Goal: Task Accomplishment & Management: Manage account settings

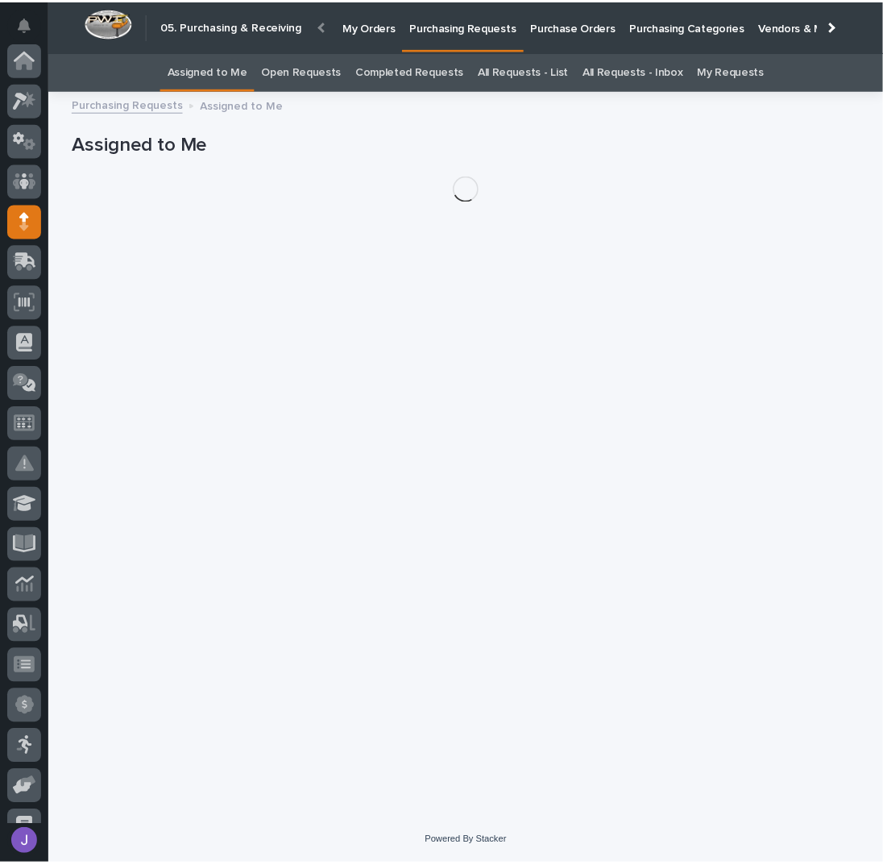
scroll to position [161, 0]
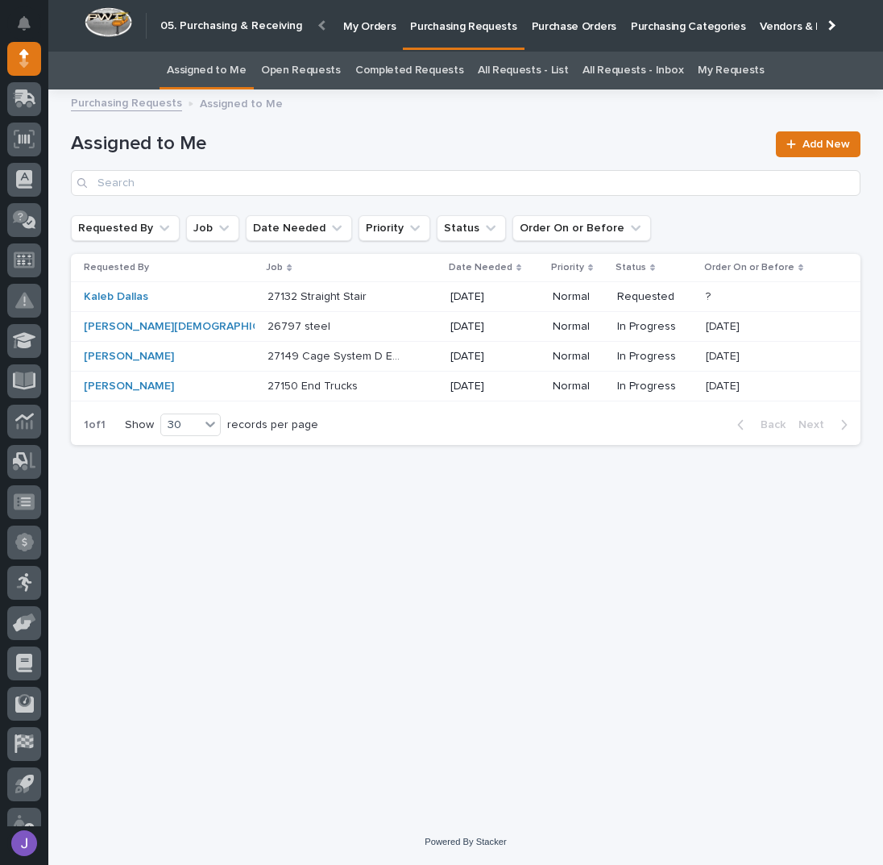
click at [373, 299] on div "27132 Straight Stair 27132 Straight Stair" at bounding box center [353, 297] width 170 height 27
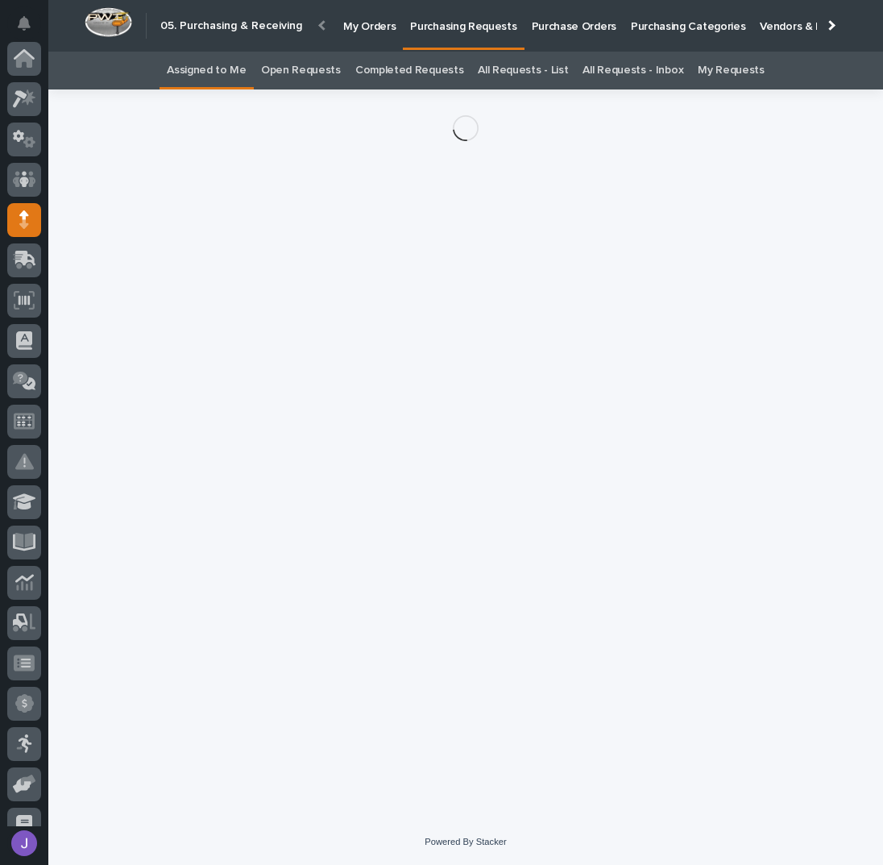
scroll to position [161, 0]
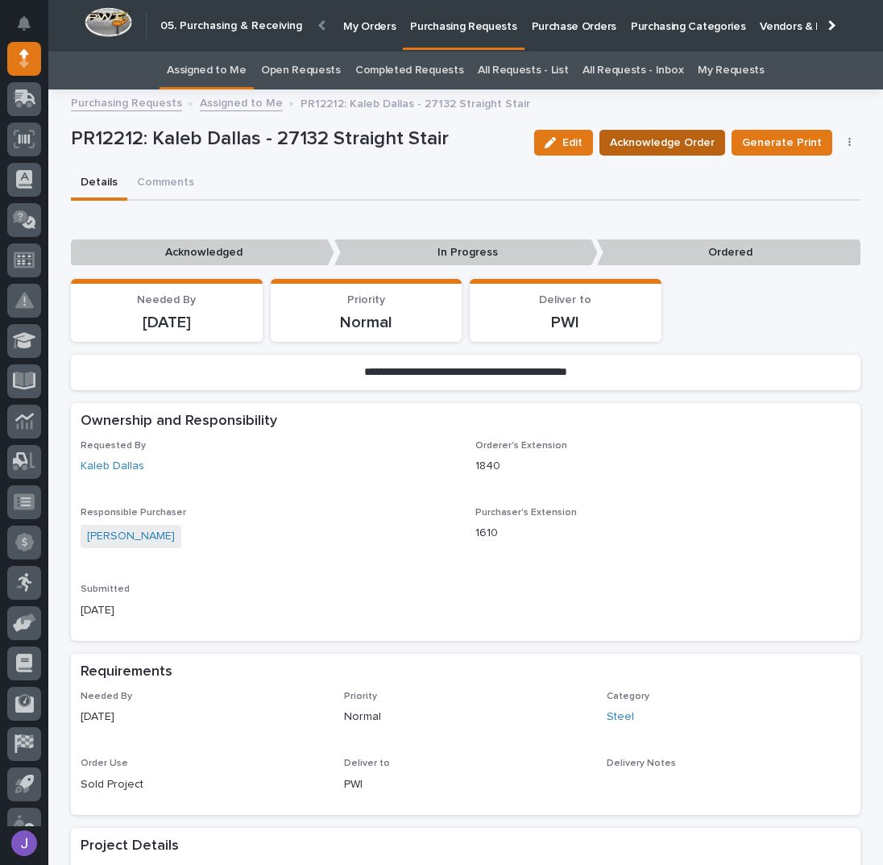
click at [653, 147] on span "Acknowledge Order" at bounding box center [662, 142] width 105 height 19
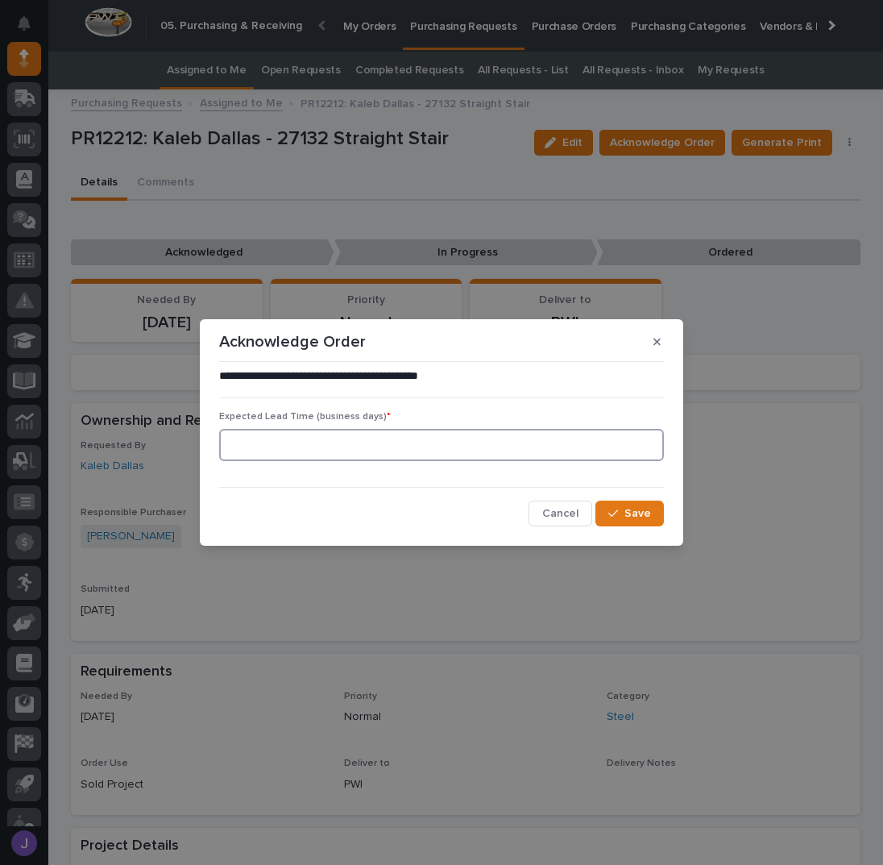
click at [329, 457] on input at bounding box center [441, 445] width 445 height 32
type input "0"
click at [629, 513] on span "Save" at bounding box center [638, 513] width 27 height 15
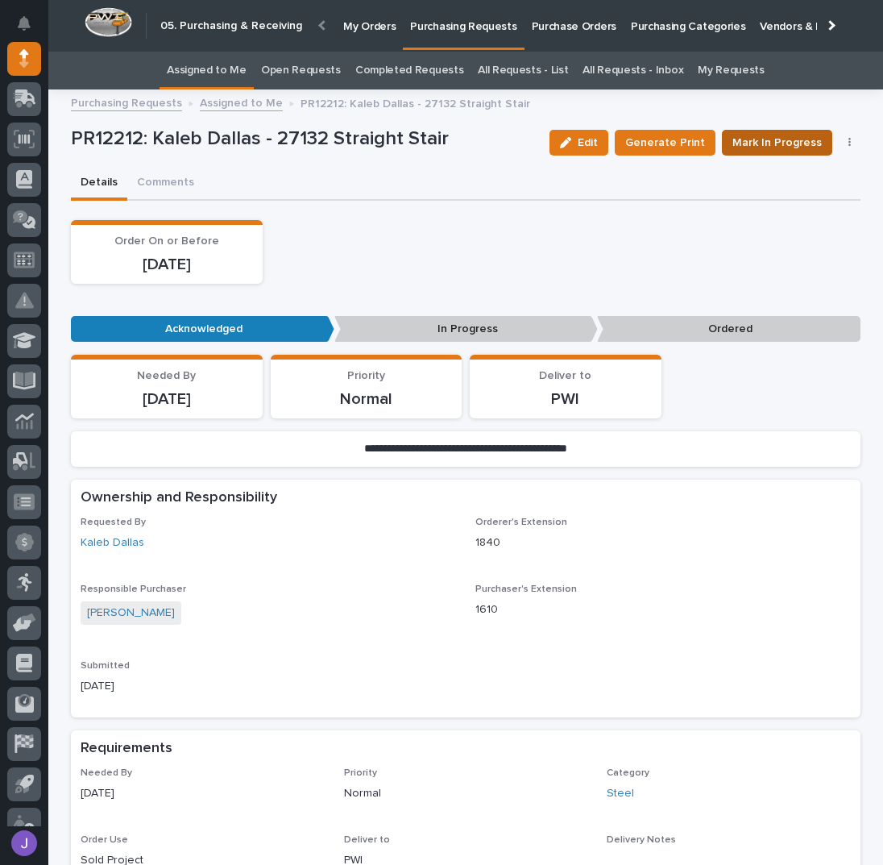
click at [770, 152] on button "Mark In Progress" at bounding box center [777, 143] width 110 height 26
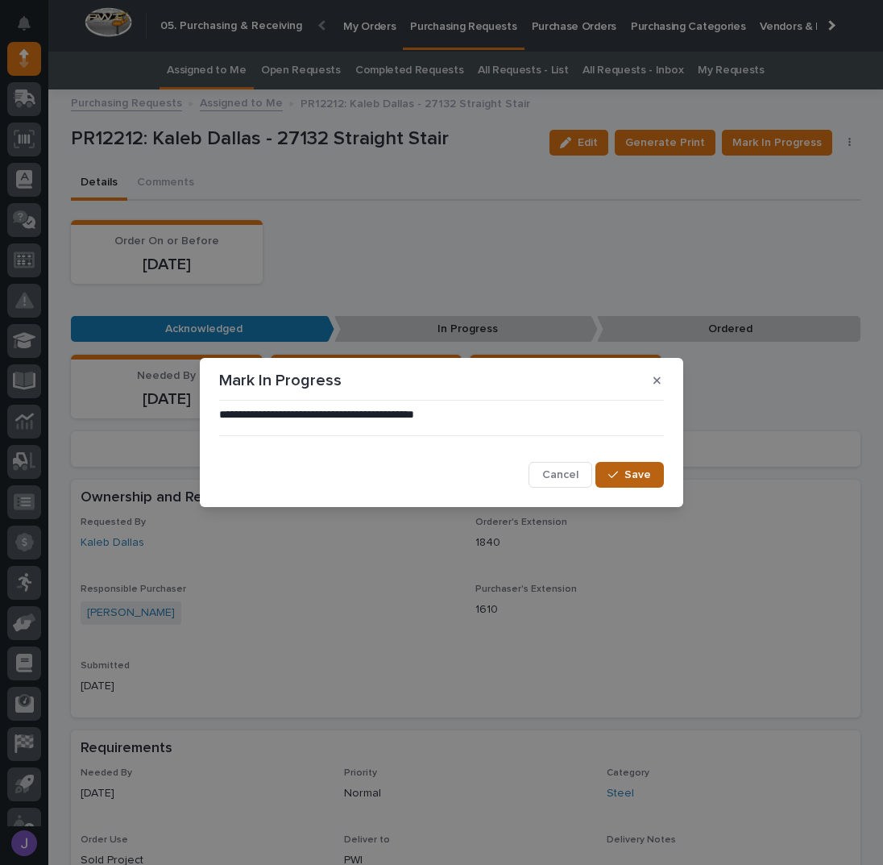
click at [644, 465] on button "Save" at bounding box center [630, 475] width 68 height 26
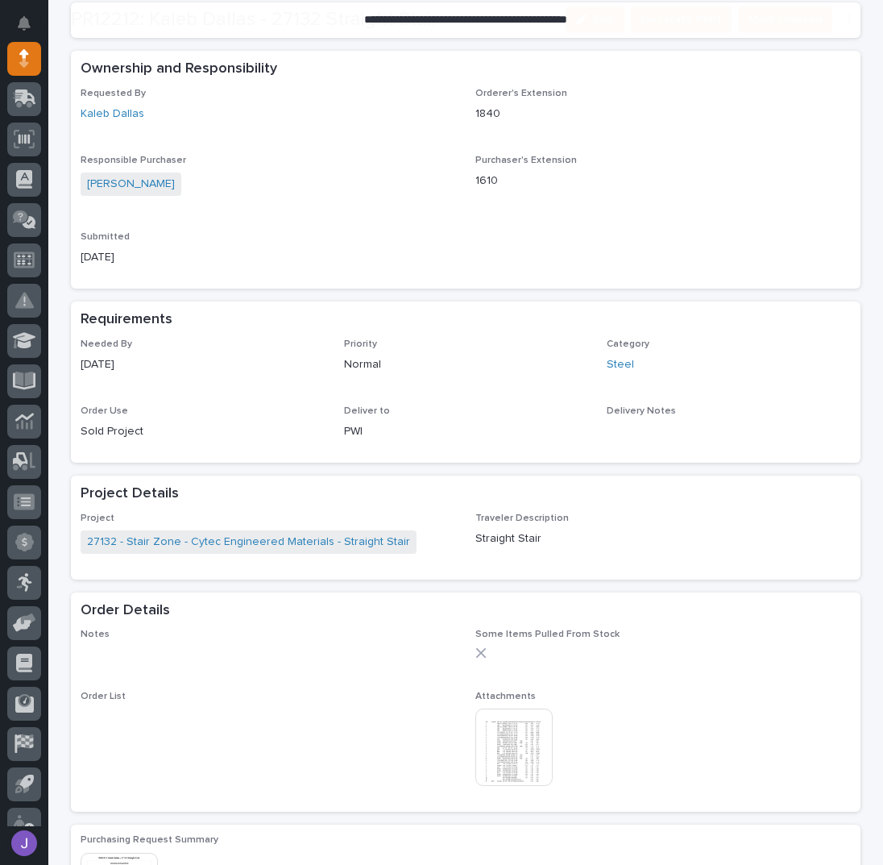
scroll to position [430, 0]
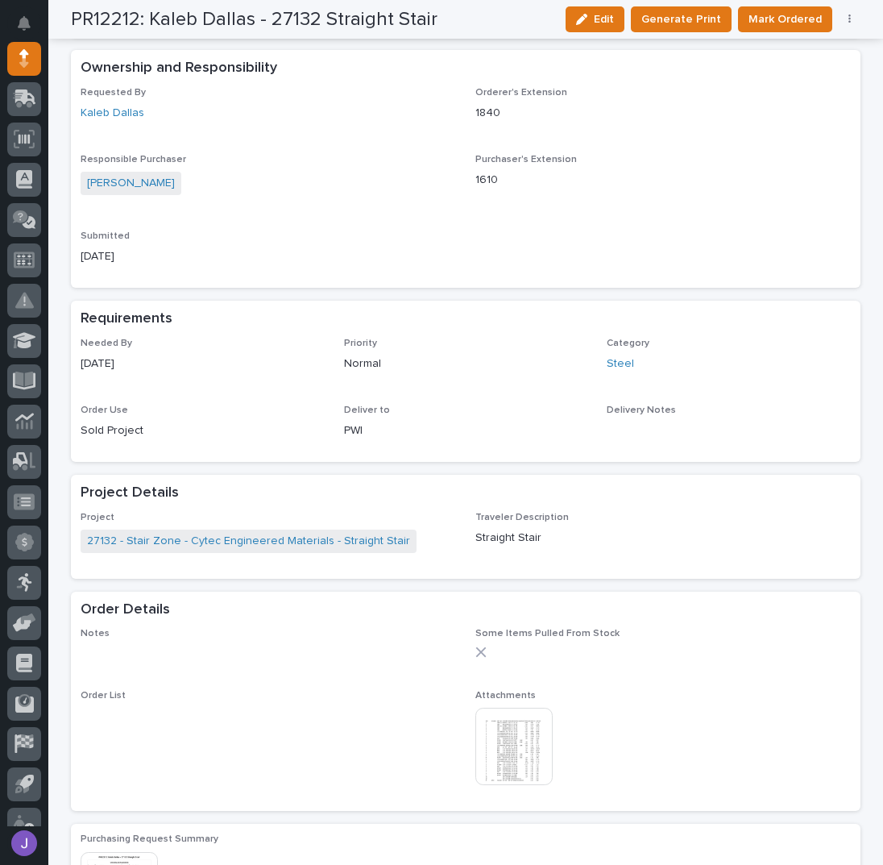
click at [499, 745] on img at bounding box center [513, 746] width 77 height 77
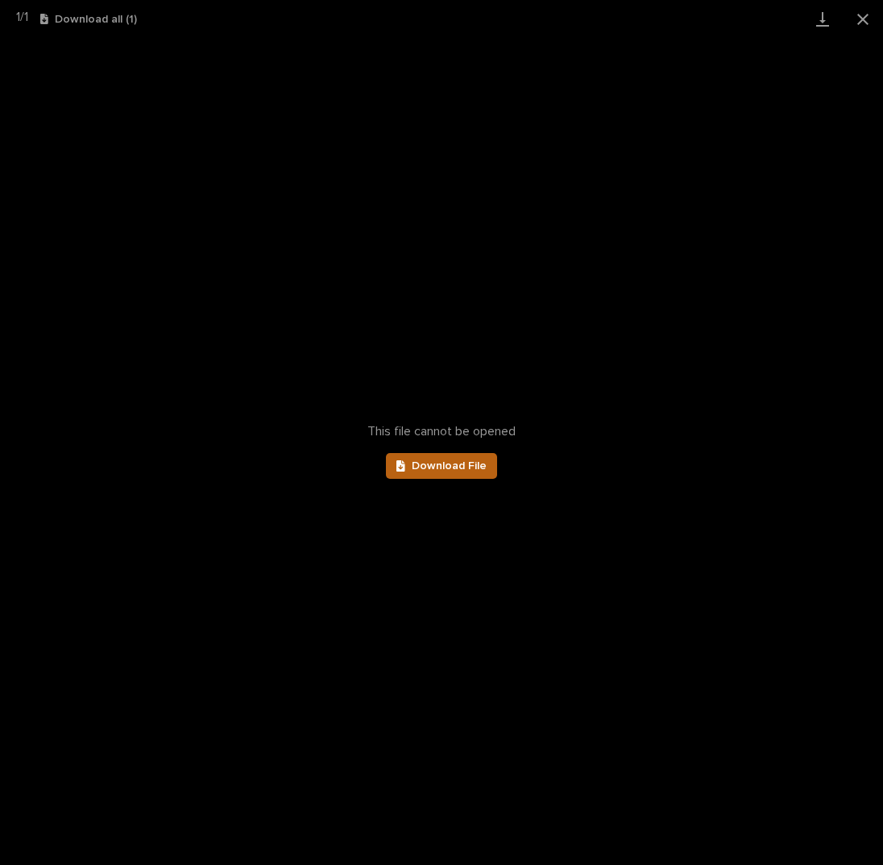
click at [425, 471] on link "Download File" at bounding box center [441, 466] width 111 height 26
click at [857, 12] on button "Close gallery" at bounding box center [863, 19] width 40 height 38
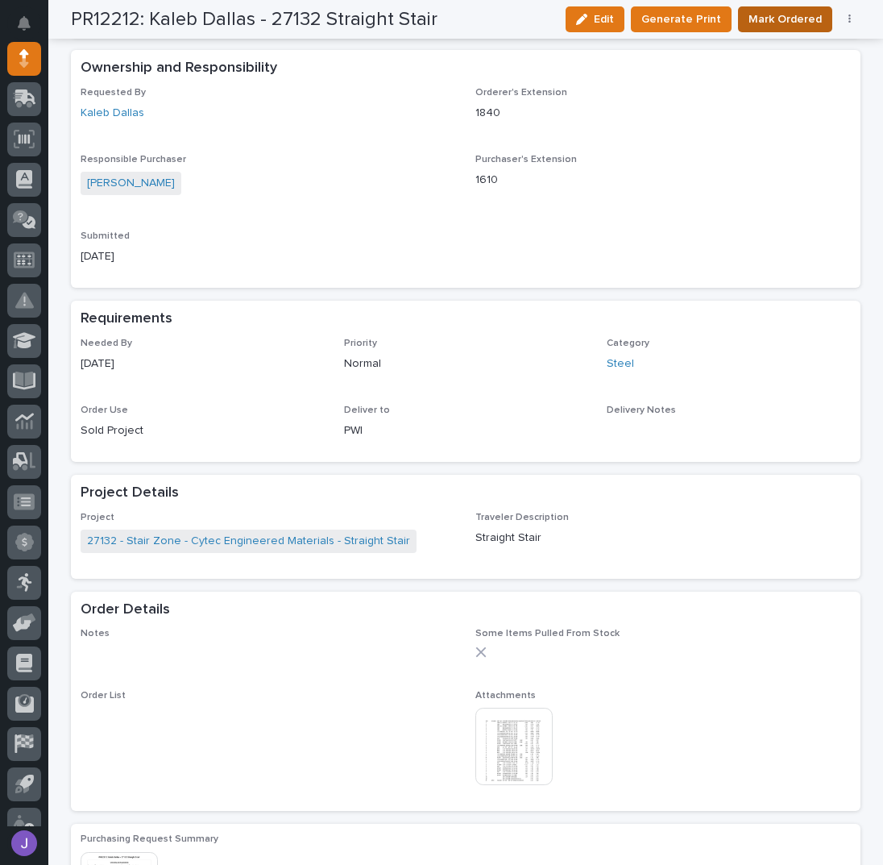
click at [745, 9] on button "Mark Ordered" at bounding box center [785, 19] width 94 height 26
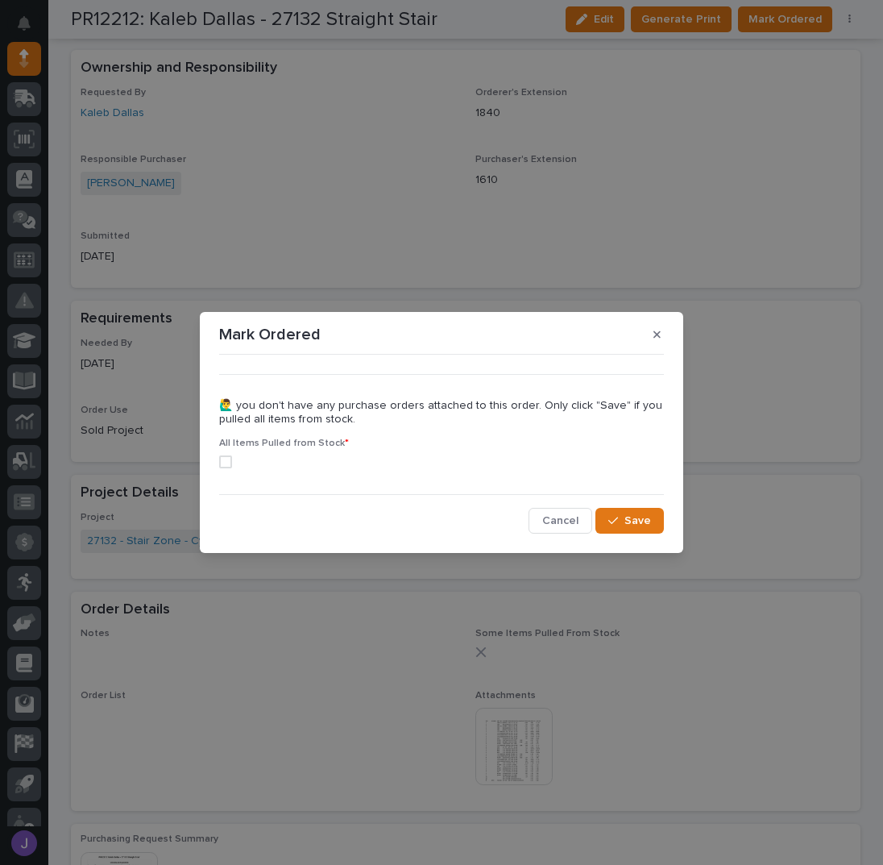
click at [229, 464] on span at bounding box center [225, 461] width 13 height 13
click at [650, 520] on span "Save" at bounding box center [638, 520] width 27 height 15
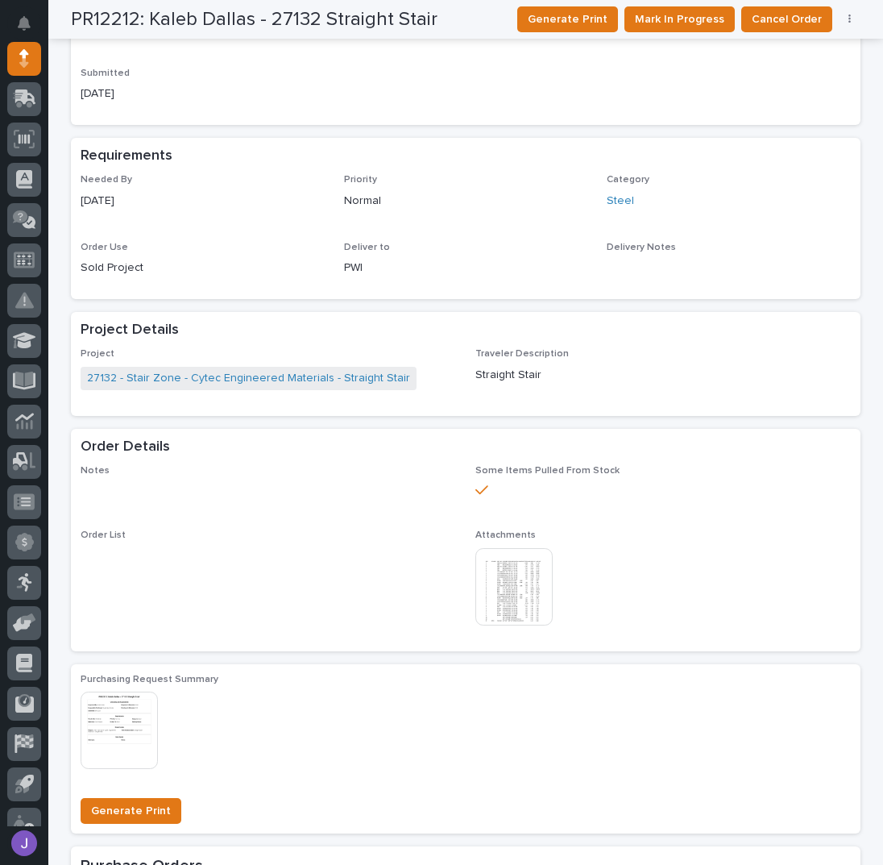
scroll to position [392, 0]
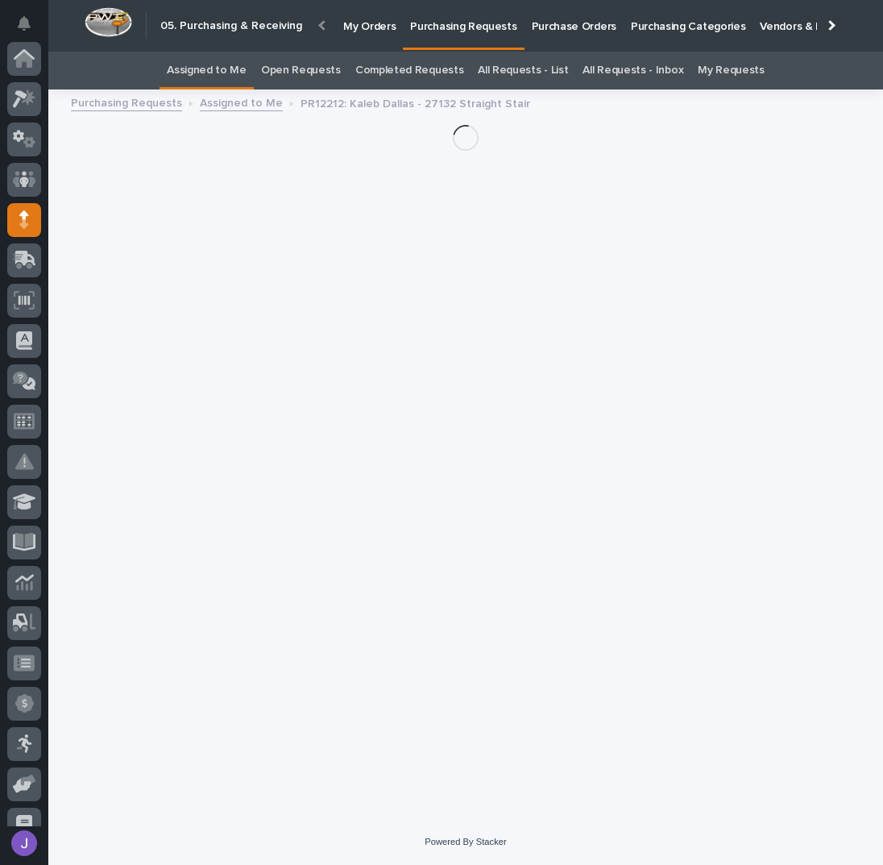
scroll to position [161, 0]
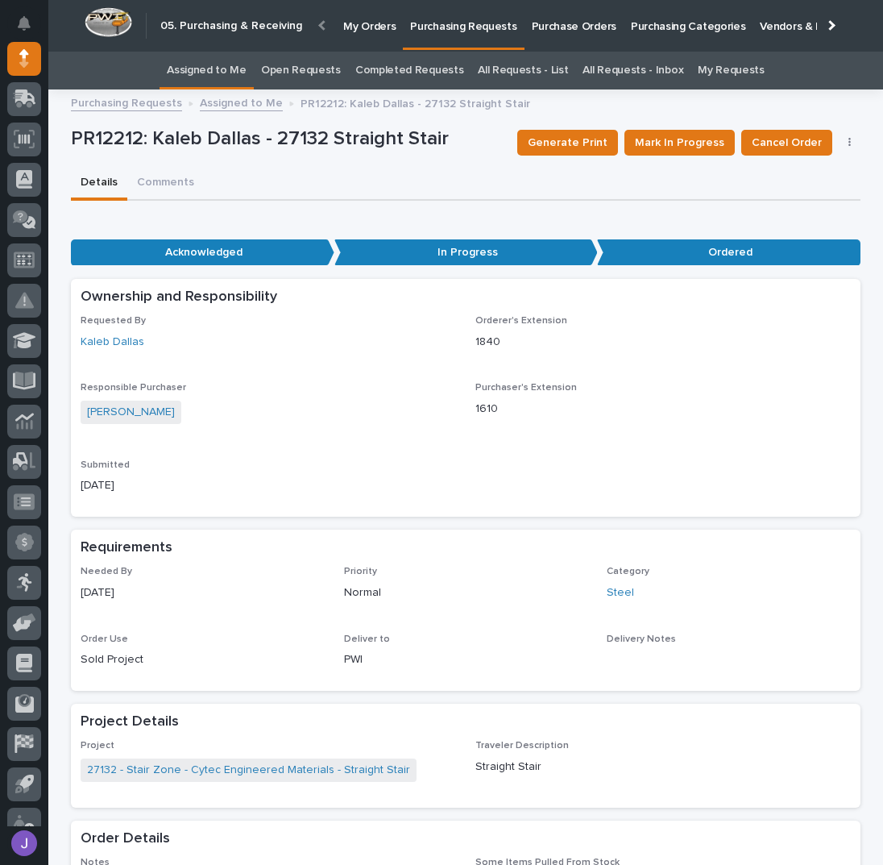
click at [245, 75] on link "Assigned to Me" at bounding box center [207, 71] width 80 height 38
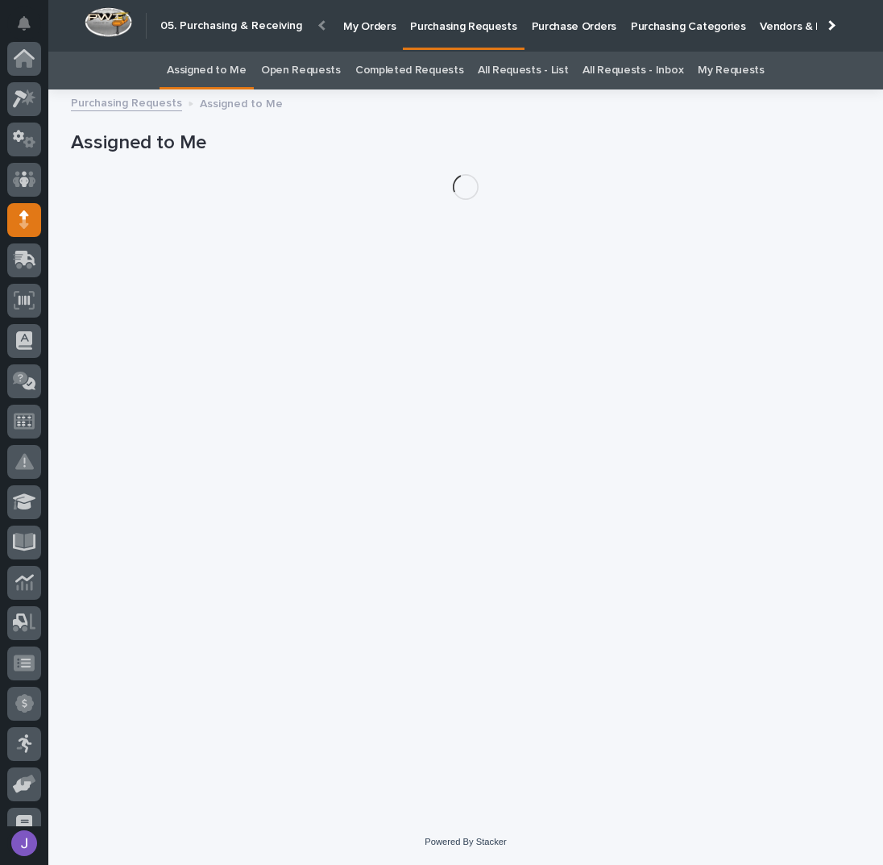
scroll to position [161, 0]
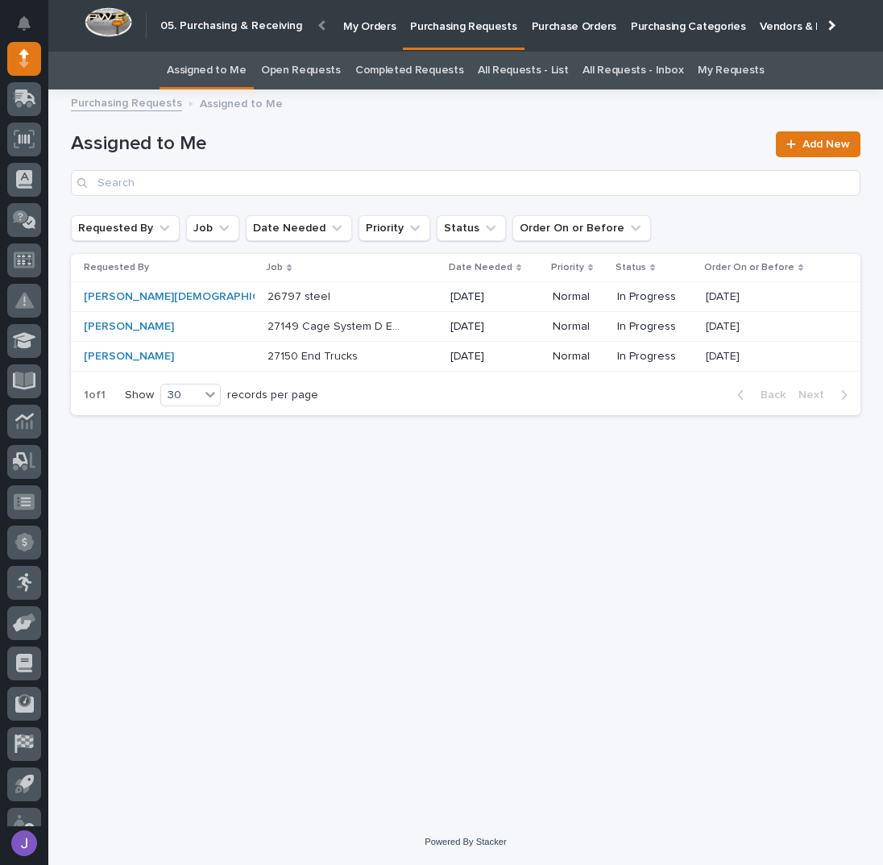
click at [558, 30] on p "Purchase Orders" at bounding box center [574, 17] width 85 height 34
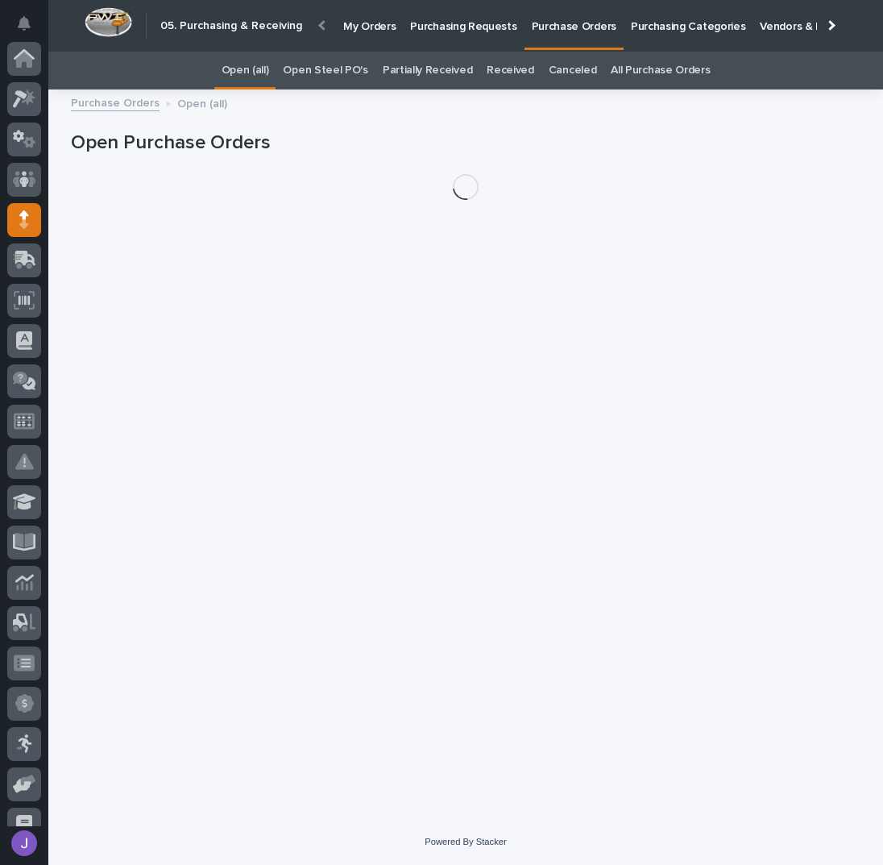
scroll to position [161, 0]
click at [345, 75] on link "Open Steel PO's" at bounding box center [325, 71] width 85 height 38
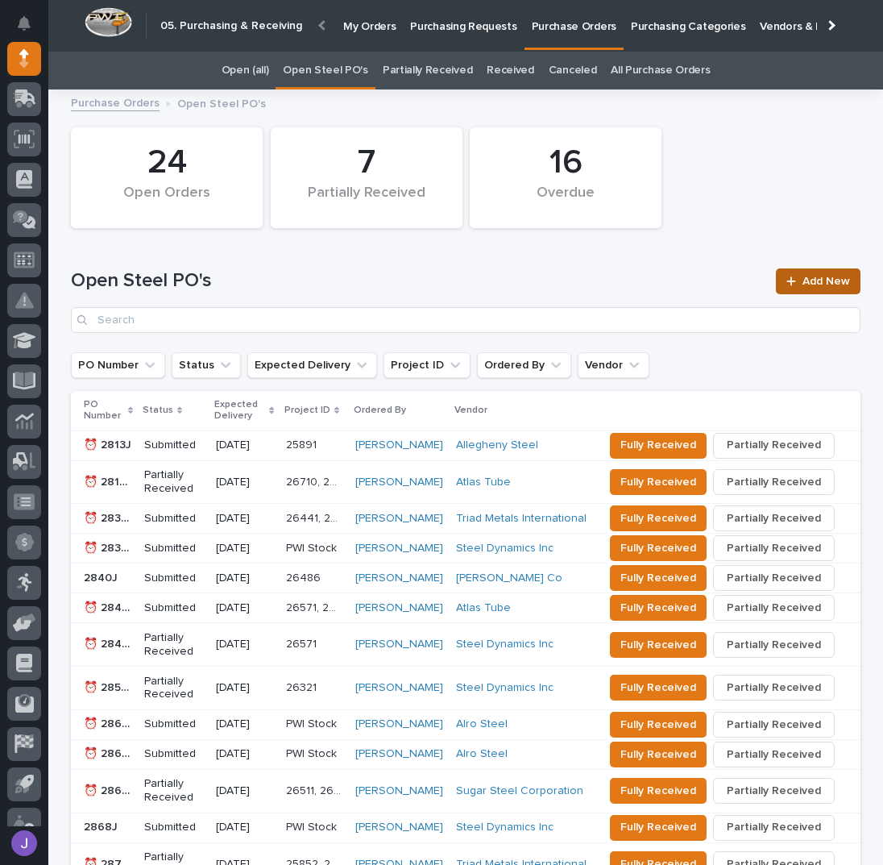
click at [803, 268] on link "Add New" at bounding box center [818, 281] width 85 height 26
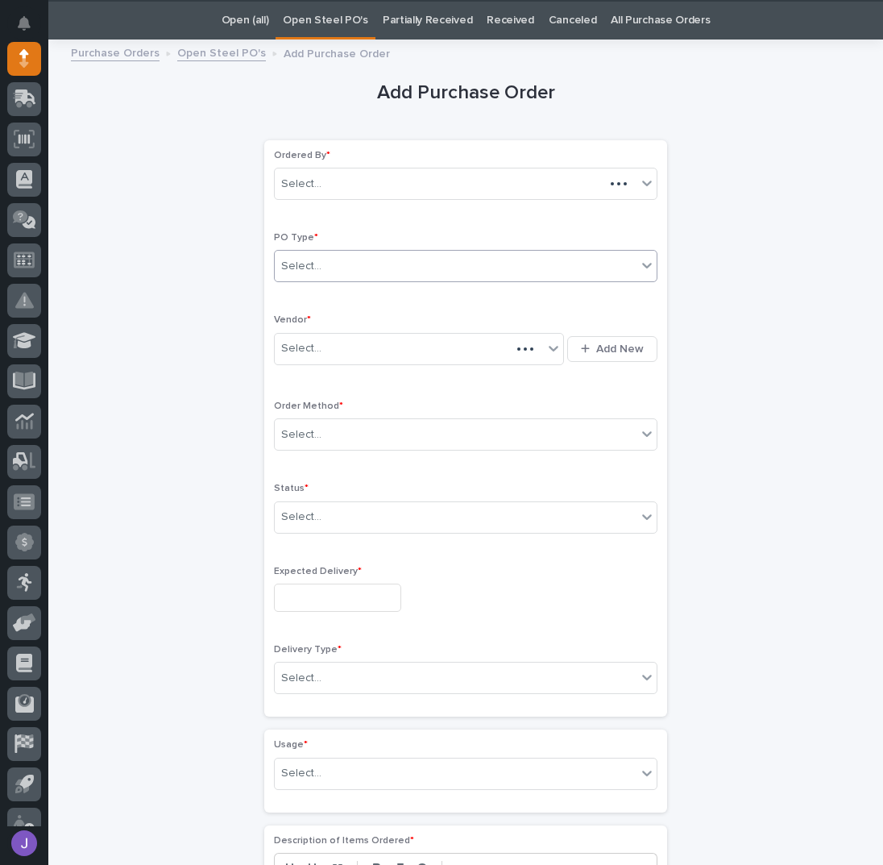
scroll to position [51, 0]
click at [385, 267] on div "Select..." at bounding box center [456, 265] width 362 height 27
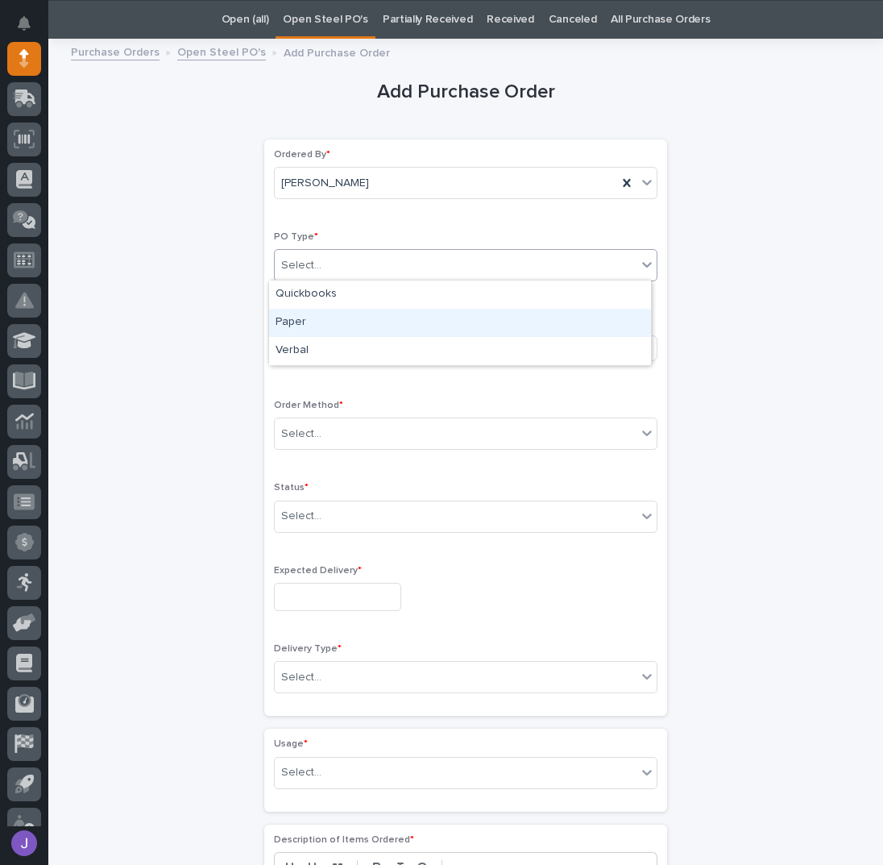
click at [285, 325] on div "Paper" at bounding box center [460, 323] width 382 height 28
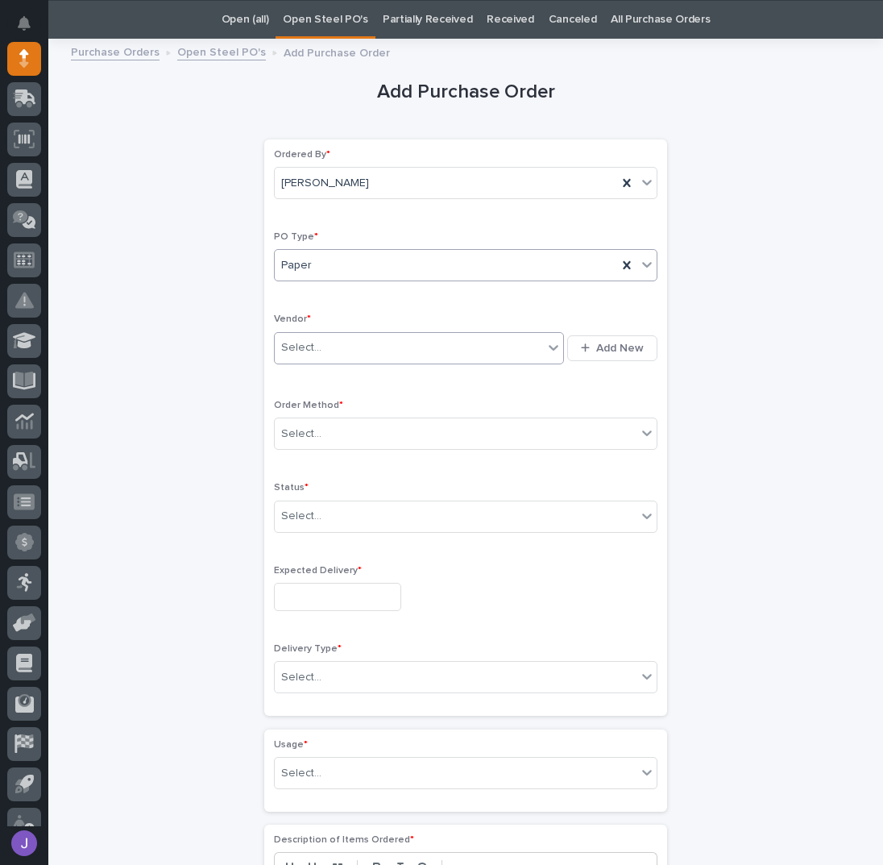
click at [295, 346] on div "Select..." at bounding box center [301, 347] width 40 height 17
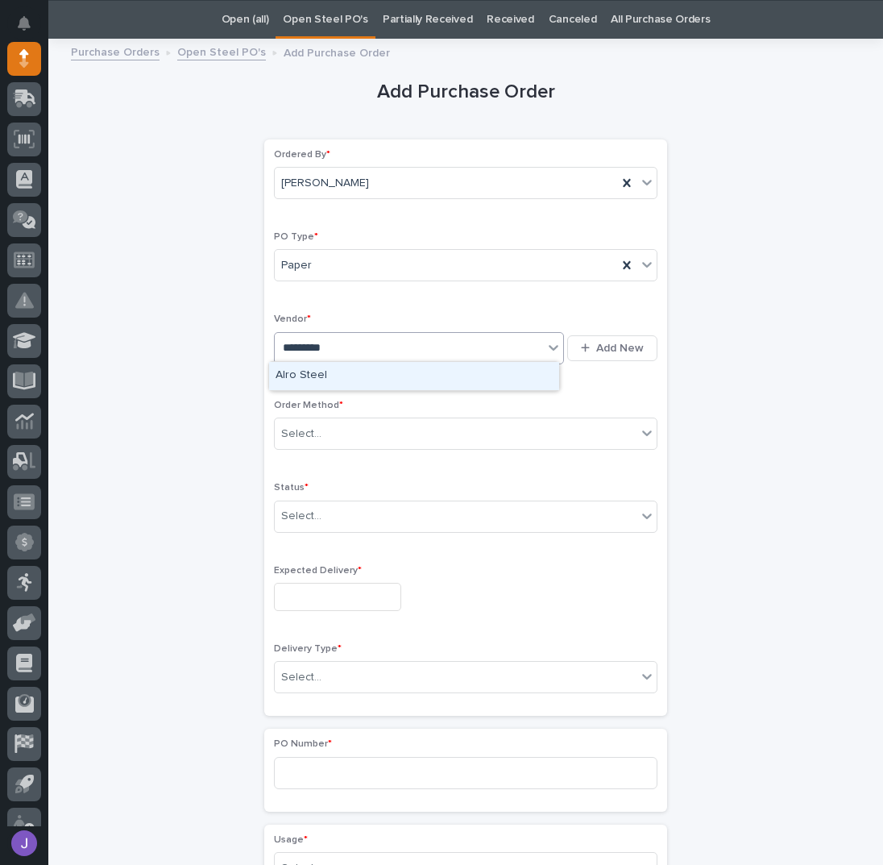
type input "**********"
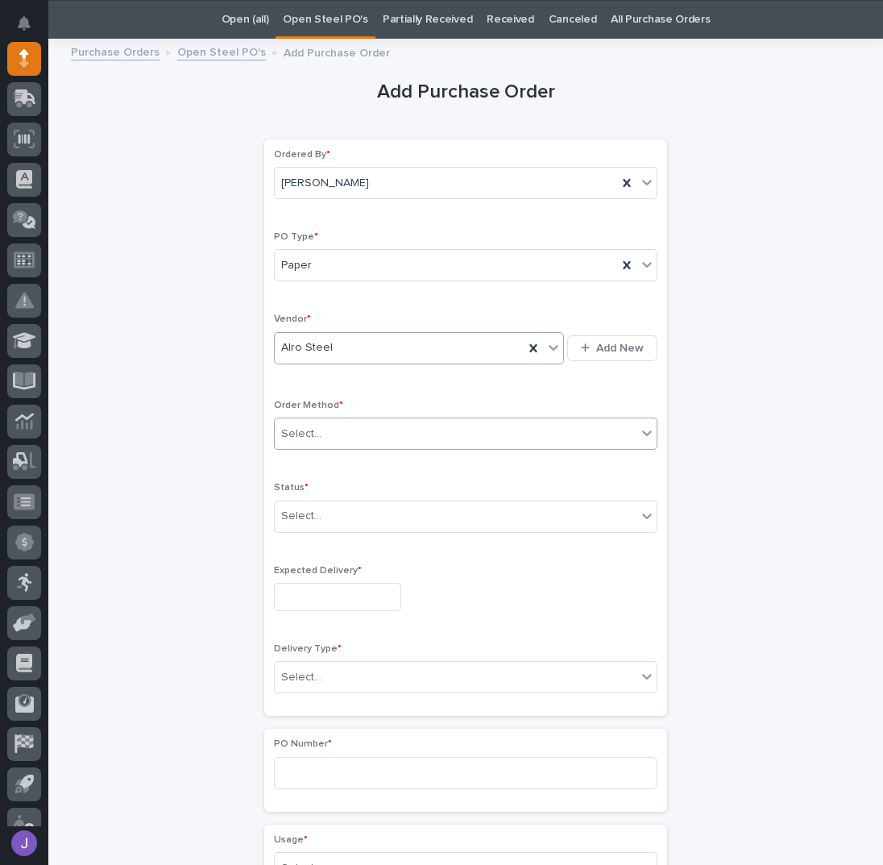
click at [322, 434] on div "Select..." at bounding box center [456, 434] width 362 height 27
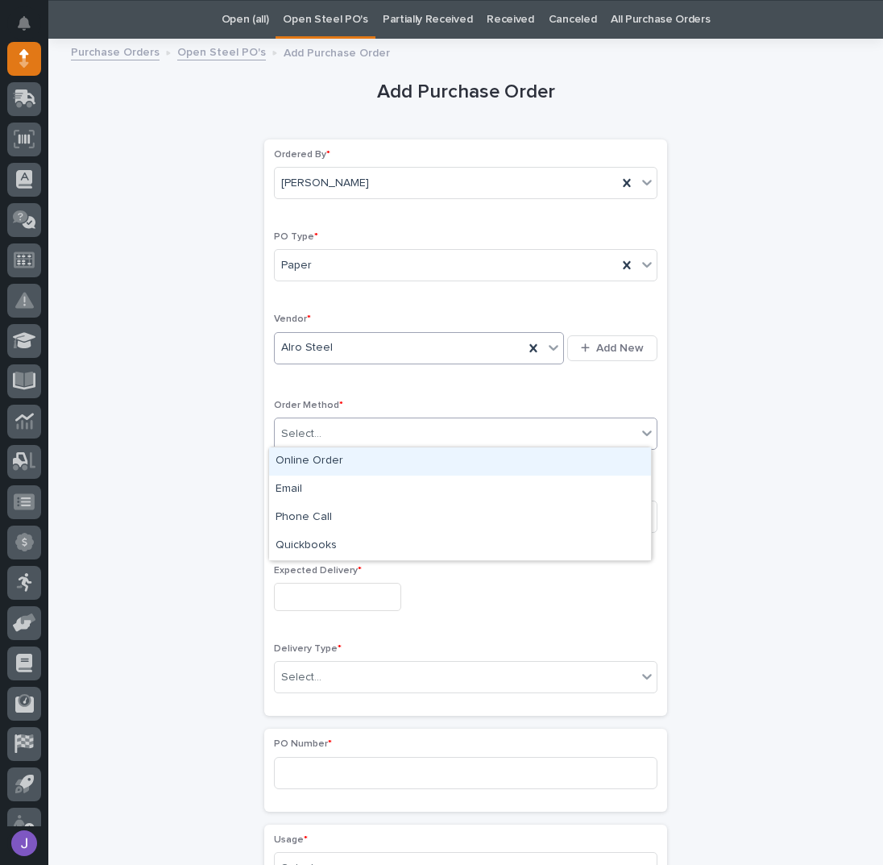
click at [317, 464] on div "Online Order" at bounding box center [460, 461] width 382 height 28
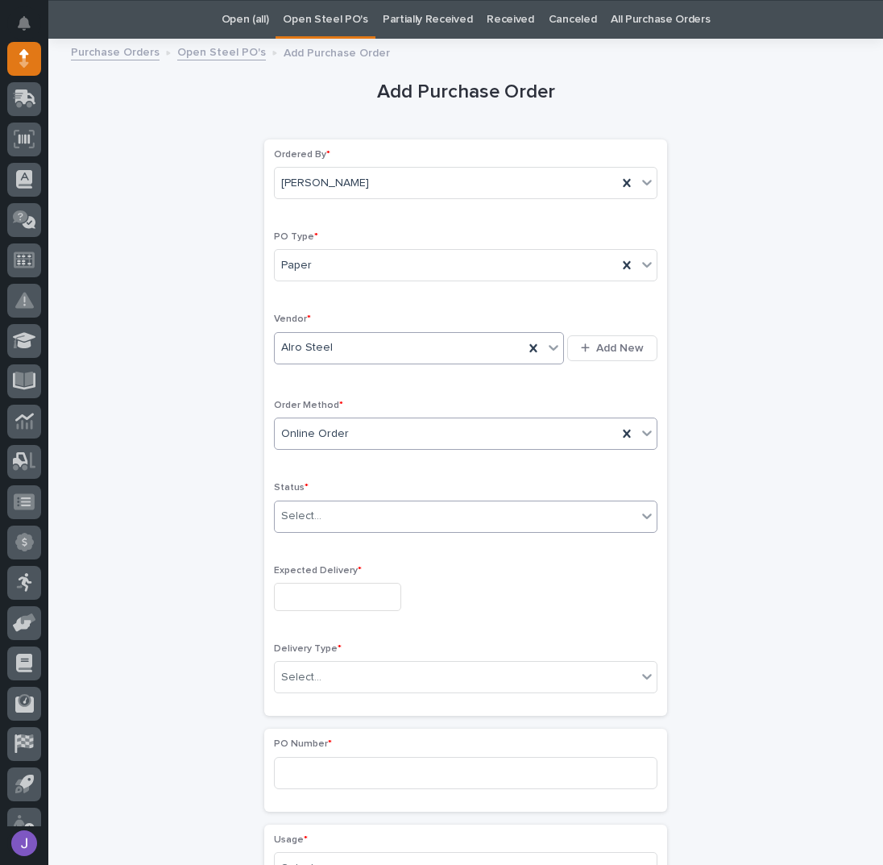
click at [307, 523] on div "Select..." at bounding box center [456, 516] width 362 height 27
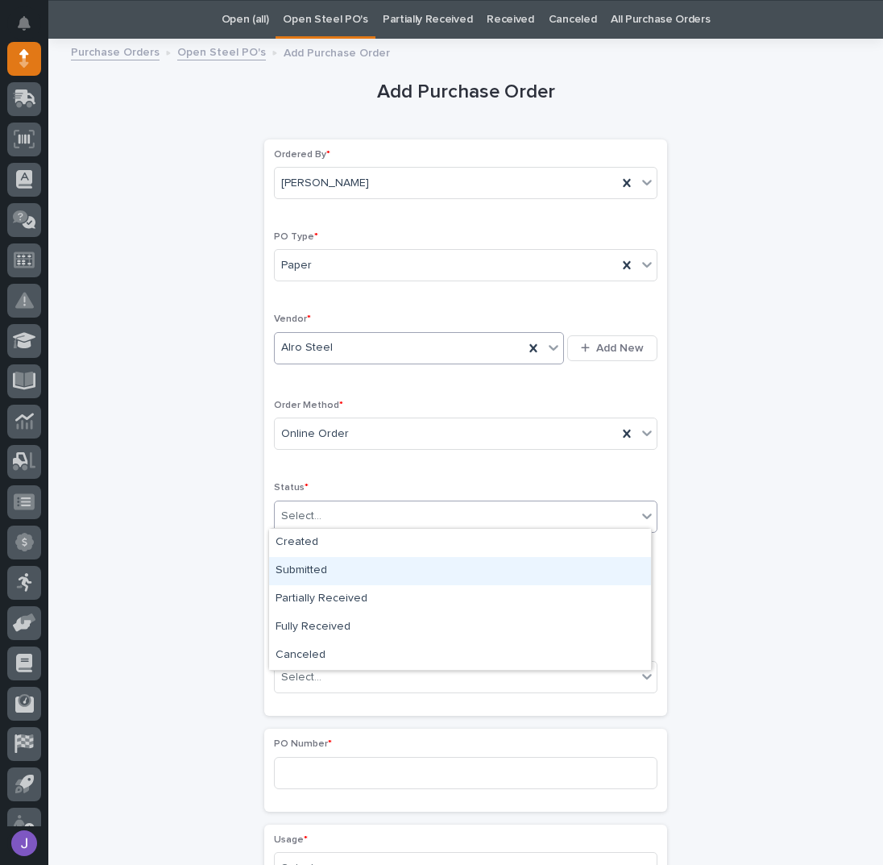
click at [298, 565] on div "Submitted" at bounding box center [460, 571] width 382 height 28
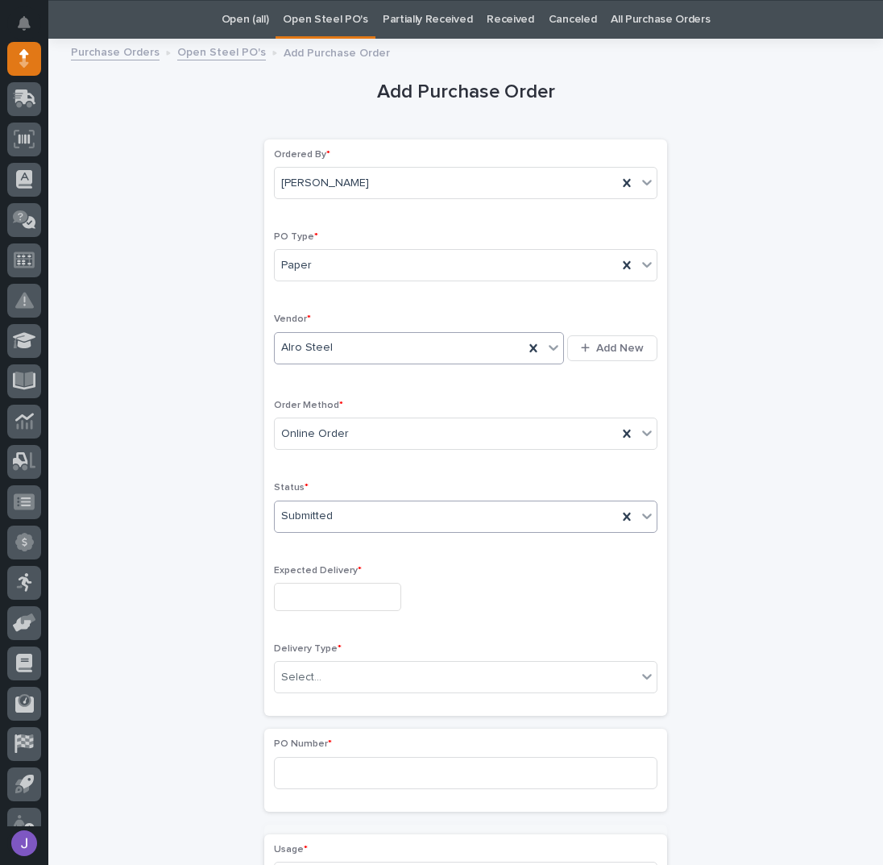
click at [301, 583] on input "text" at bounding box center [337, 597] width 127 height 28
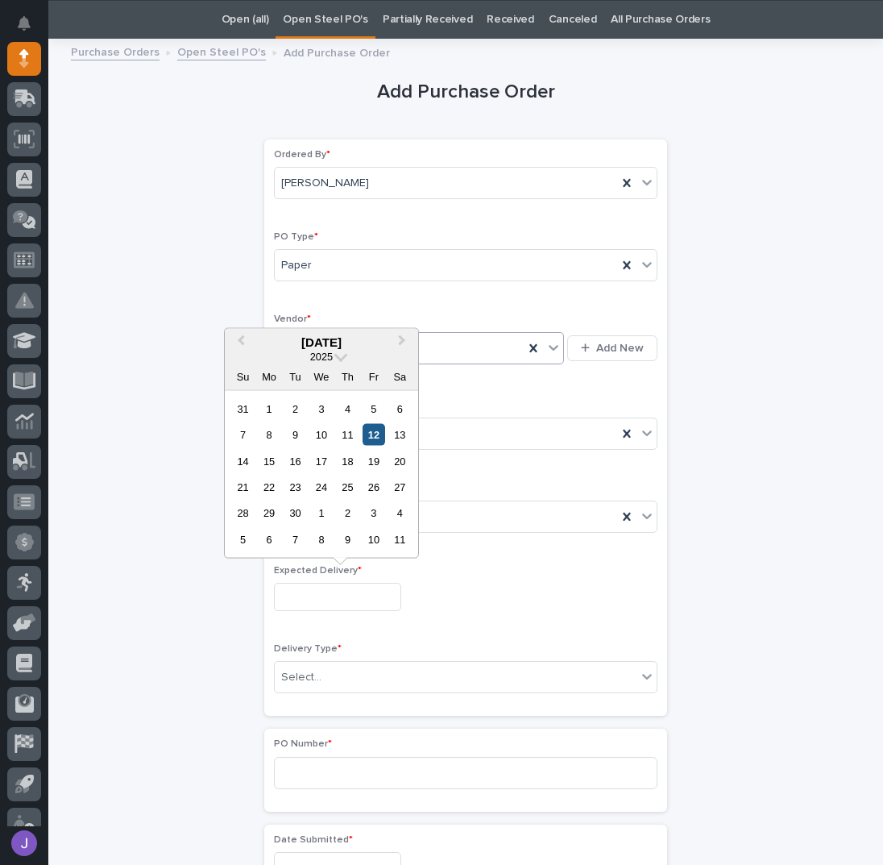
click at [371, 441] on div "12" at bounding box center [374, 435] width 22 height 22
type input "**********"
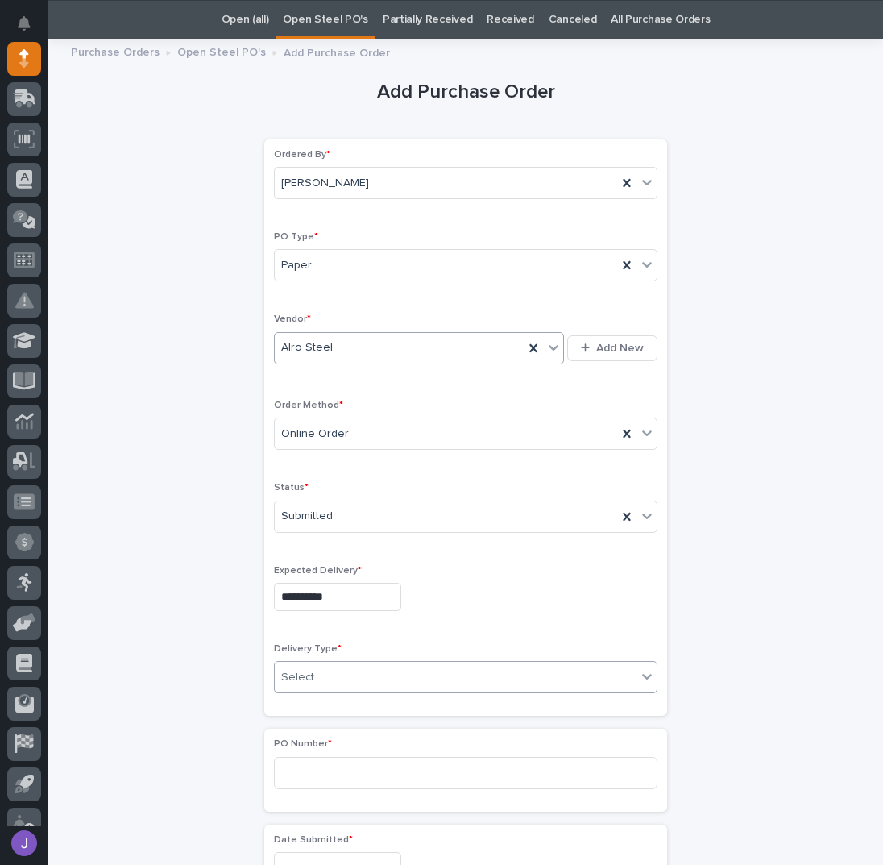
click at [300, 679] on div "Select..." at bounding box center [301, 677] width 40 height 17
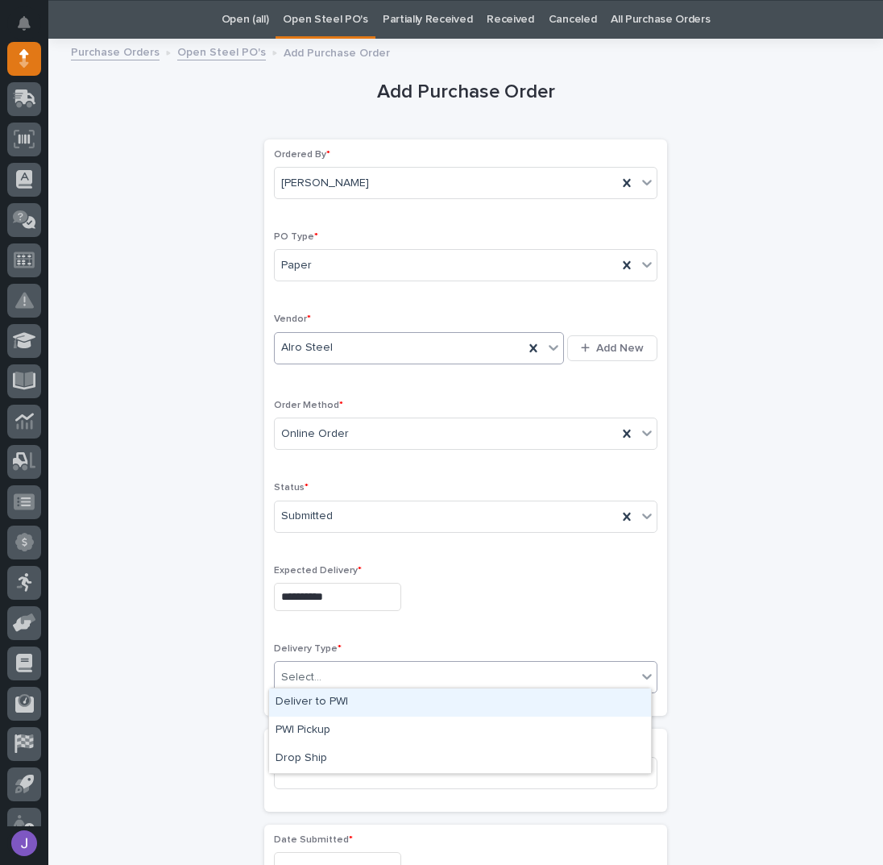
click at [304, 699] on div "Deliver to PWI" at bounding box center [460, 702] width 382 height 28
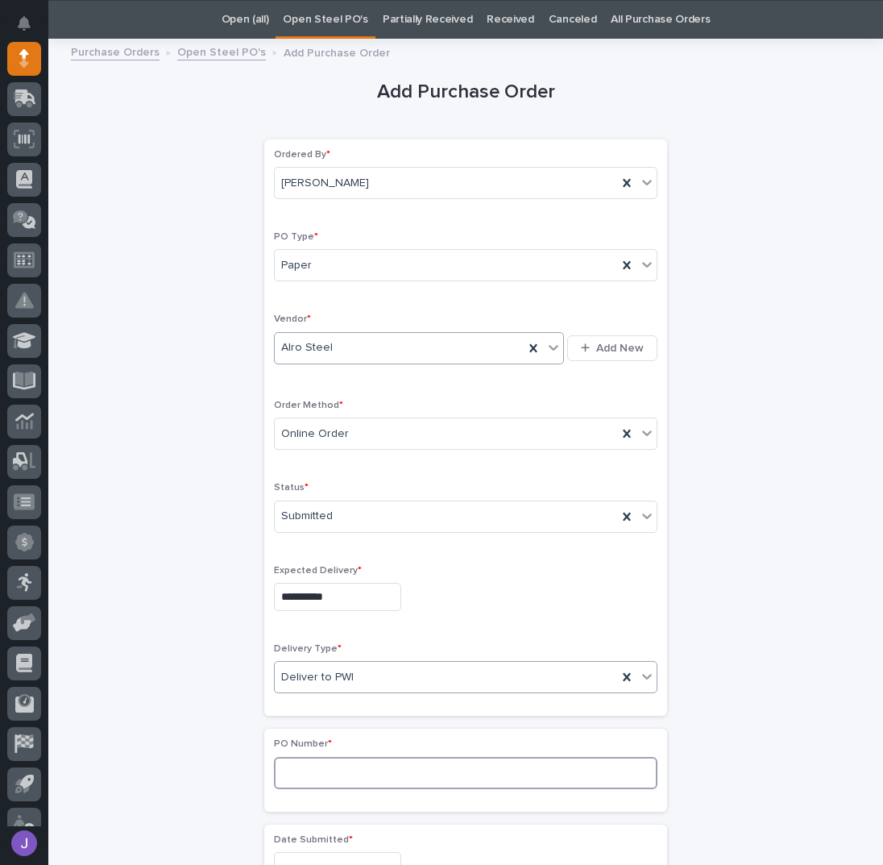
click at [293, 757] on input at bounding box center [466, 773] width 384 height 32
type input "2904J"
click at [224, 746] on div "**********" at bounding box center [466, 848] width 790 height 1601
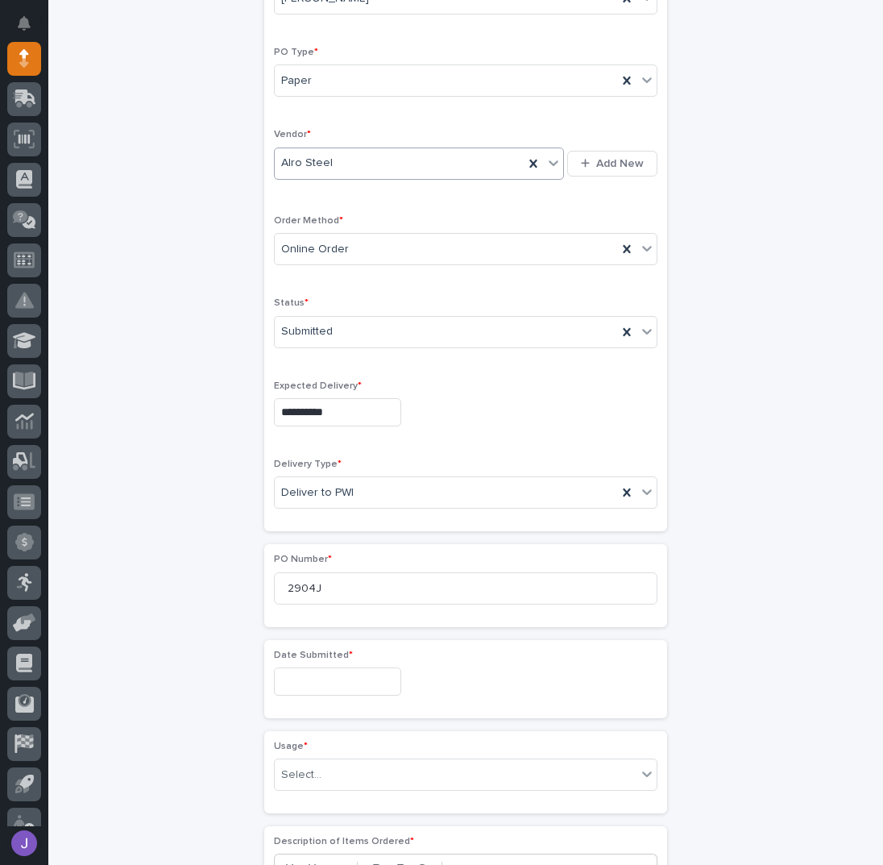
scroll to position [373, 0]
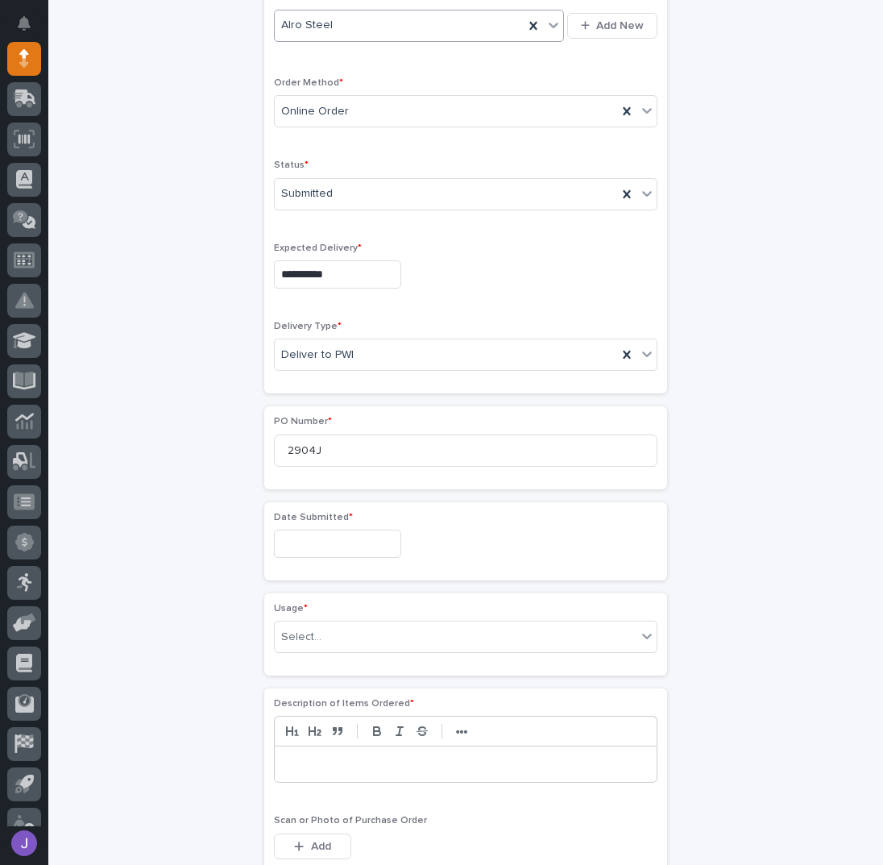
click at [301, 536] on input "text" at bounding box center [337, 543] width 127 height 28
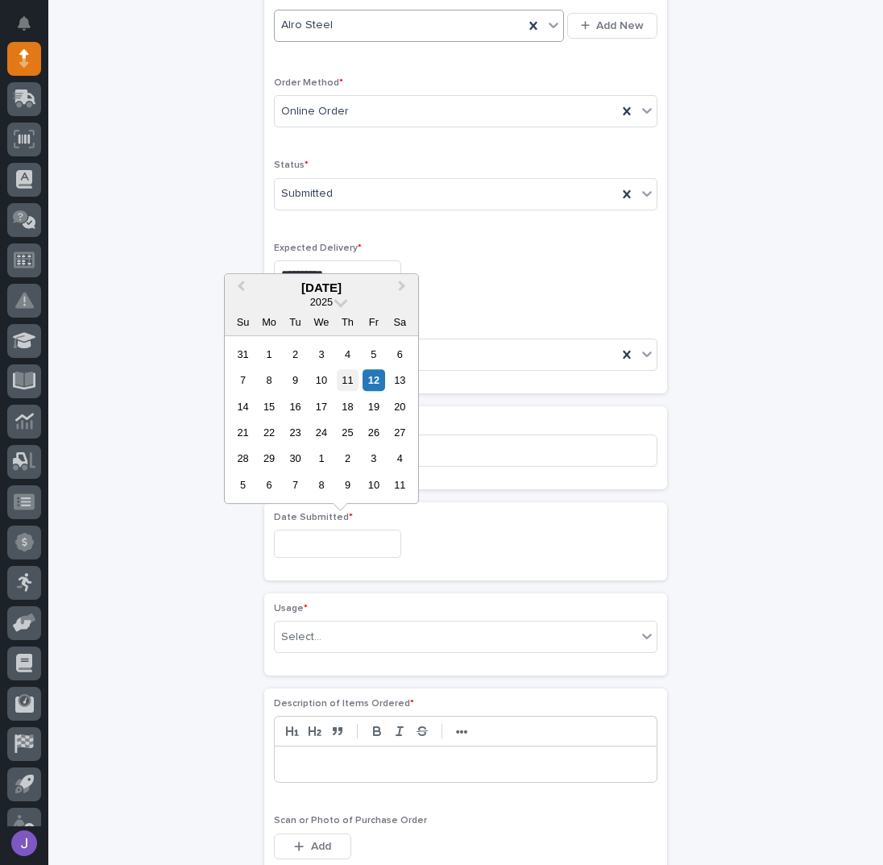
click at [351, 380] on div "11" at bounding box center [348, 380] width 22 height 22
type input "**********"
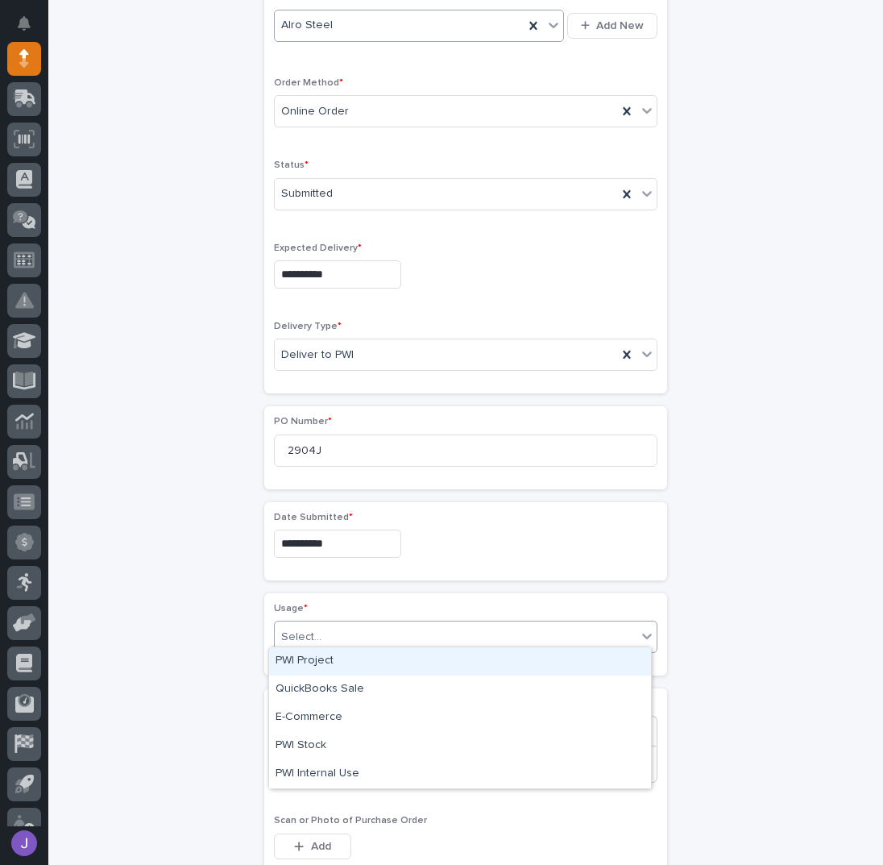
click at [330, 635] on div "Select..." at bounding box center [456, 637] width 362 height 27
click at [314, 666] on div "PWI Project" at bounding box center [460, 661] width 382 height 28
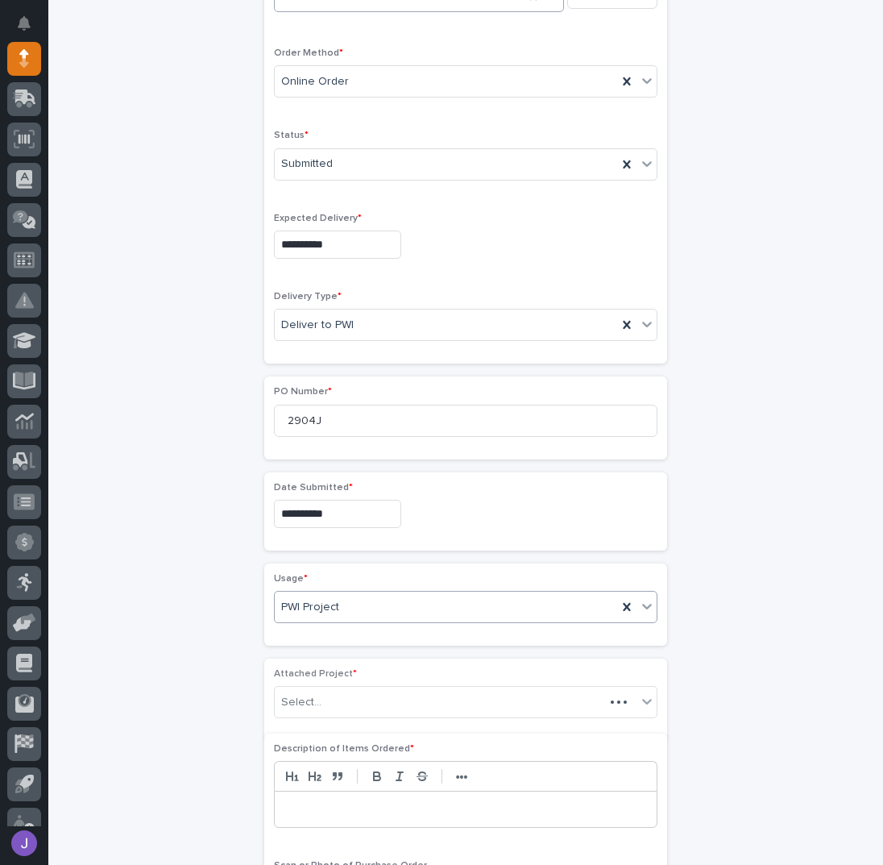
scroll to position [421, 0]
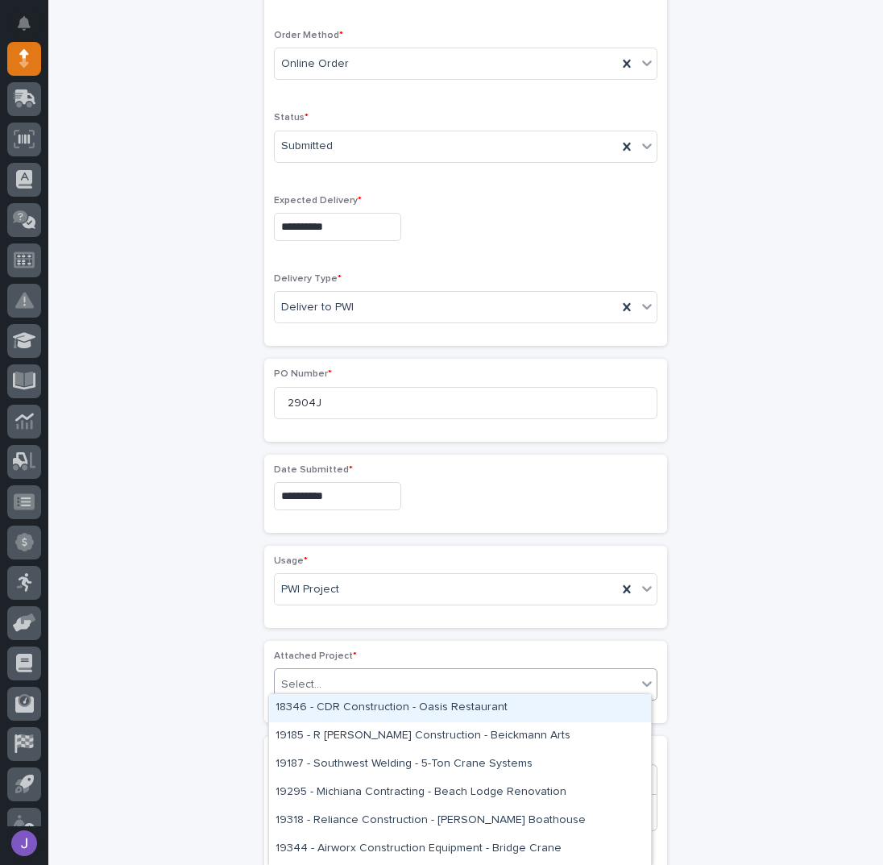
click at [306, 676] on div "Select..." at bounding box center [301, 684] width 40 height 17
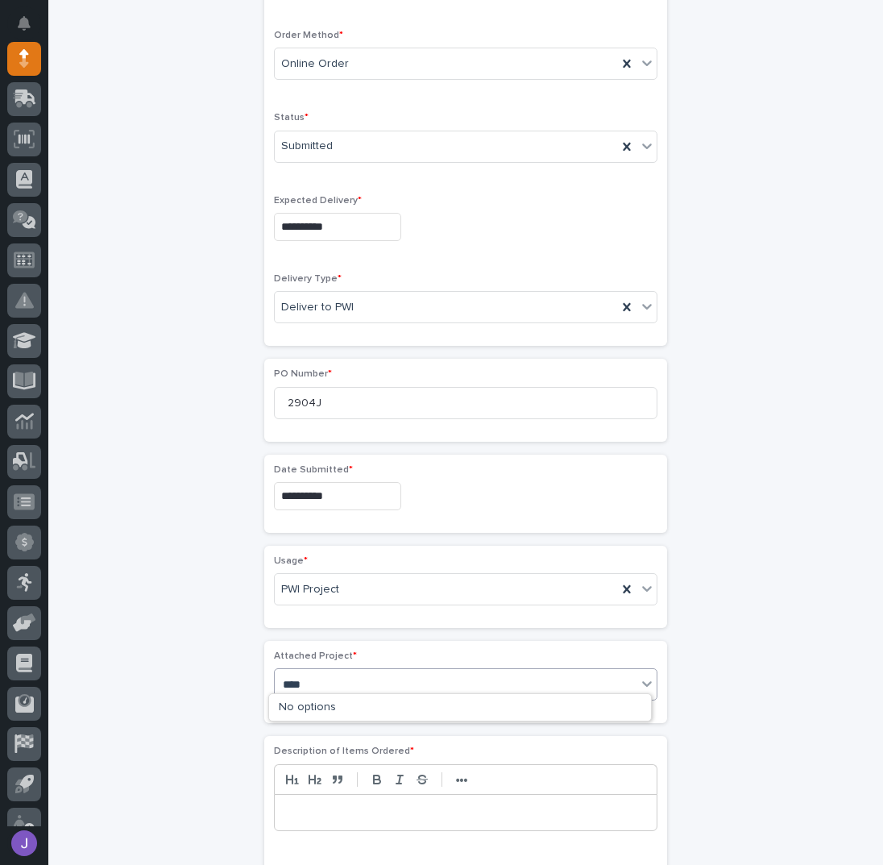
type input "*****"
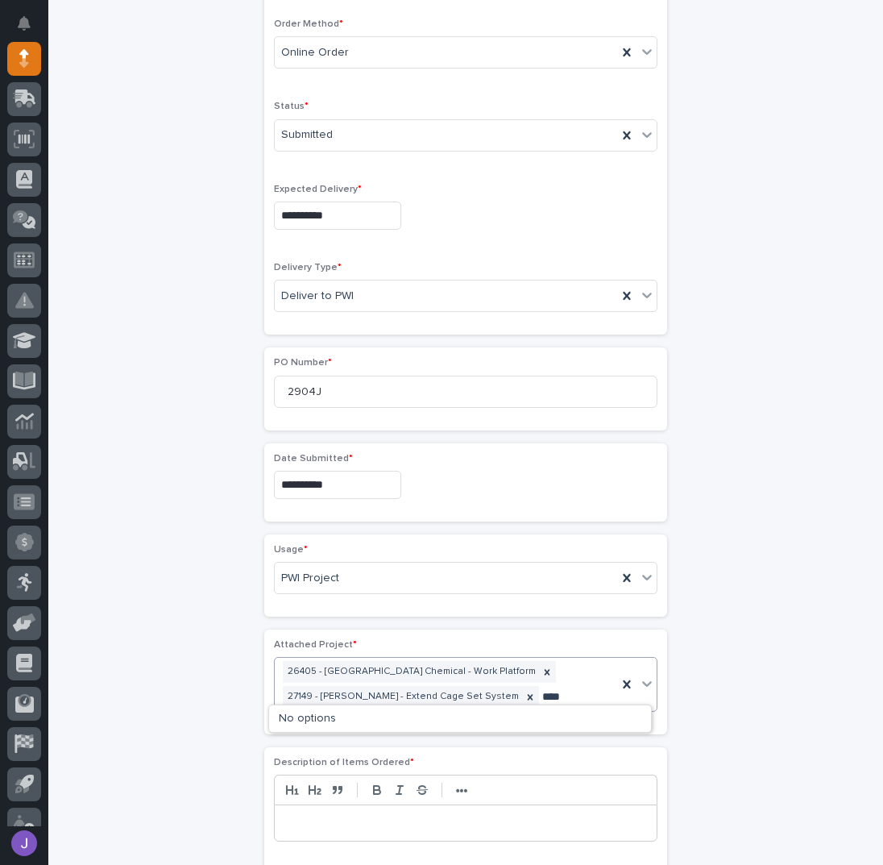
type input "*****"
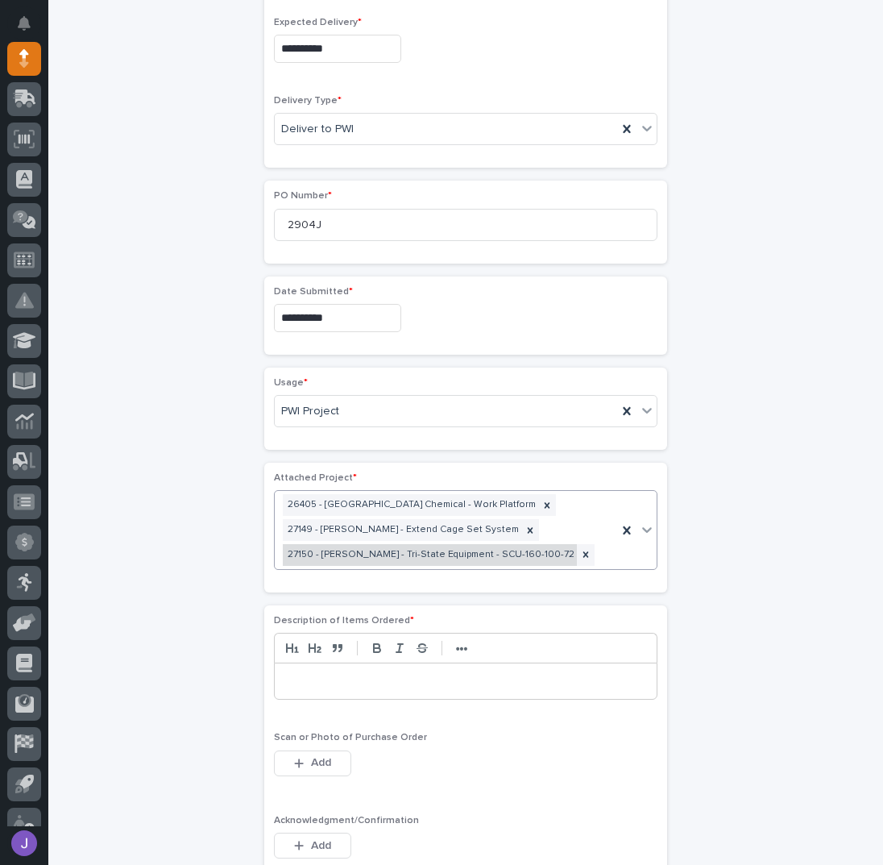
scroll to position [659, 0]
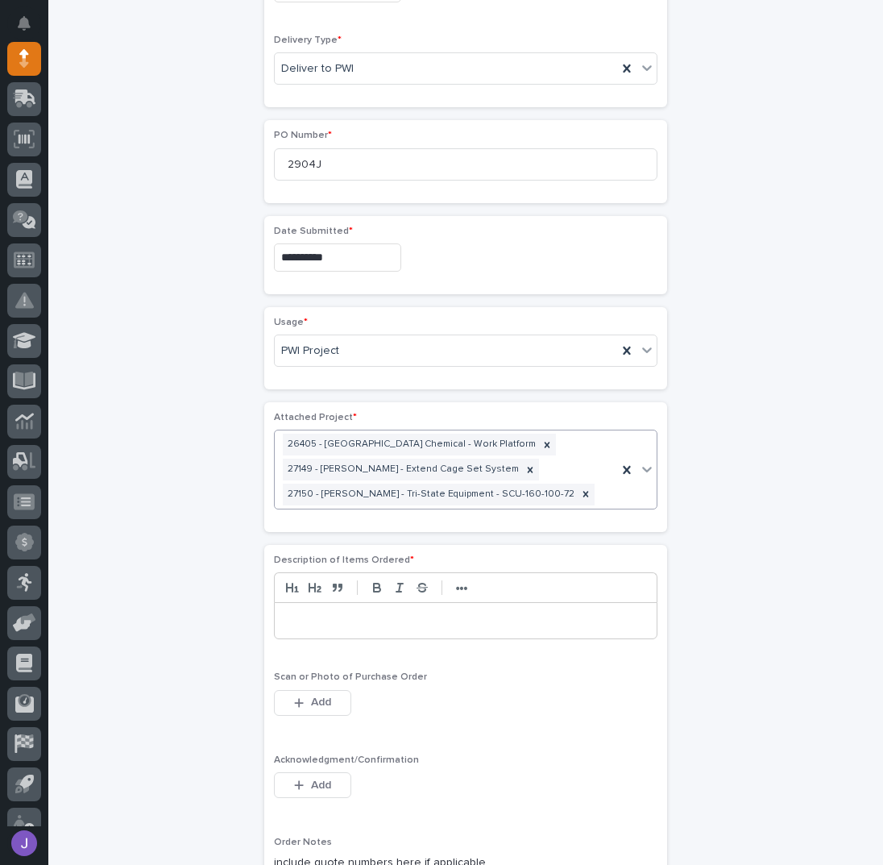
click at [313, 613] on p at bounding box center [466, 620] width 358 height 16
drag, startPoint x: 317, startPoint y: 773, endPoint x: 314, endPoint y: 765, distance: 8.7
click at [317, 778] on span "Add" at bounding box center [321, 785] width 20 height 15
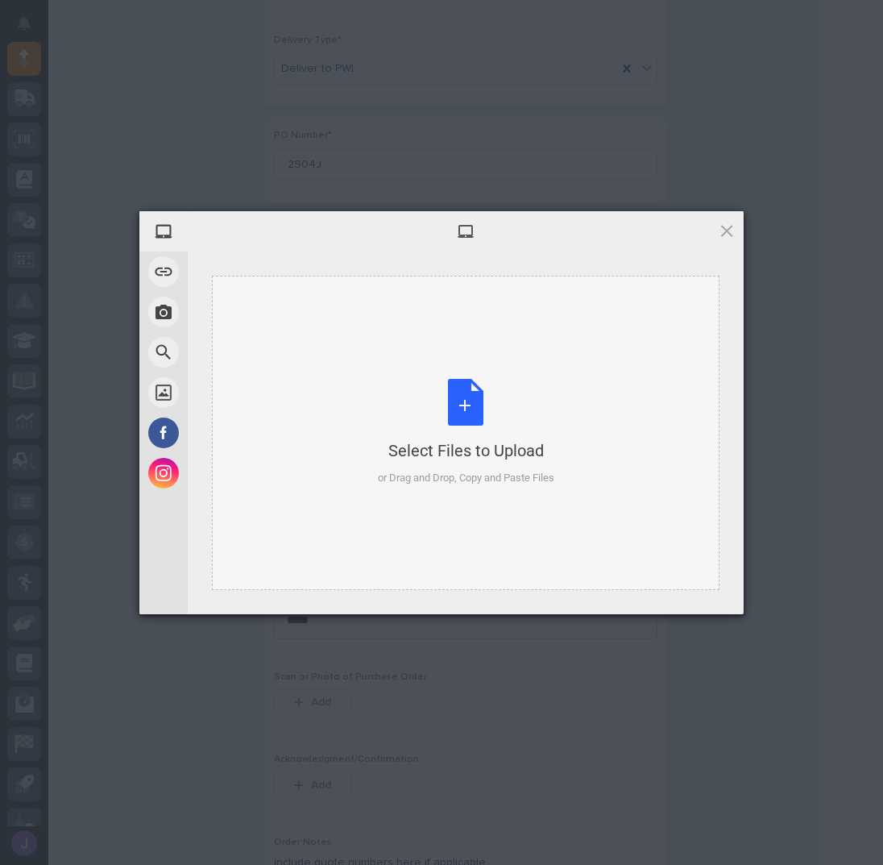
click at [468, 390] on div "Select Files to Upload or Drag and Drop, Copy and Paste Files" at bounding box center [466, 432] width 176 height 107
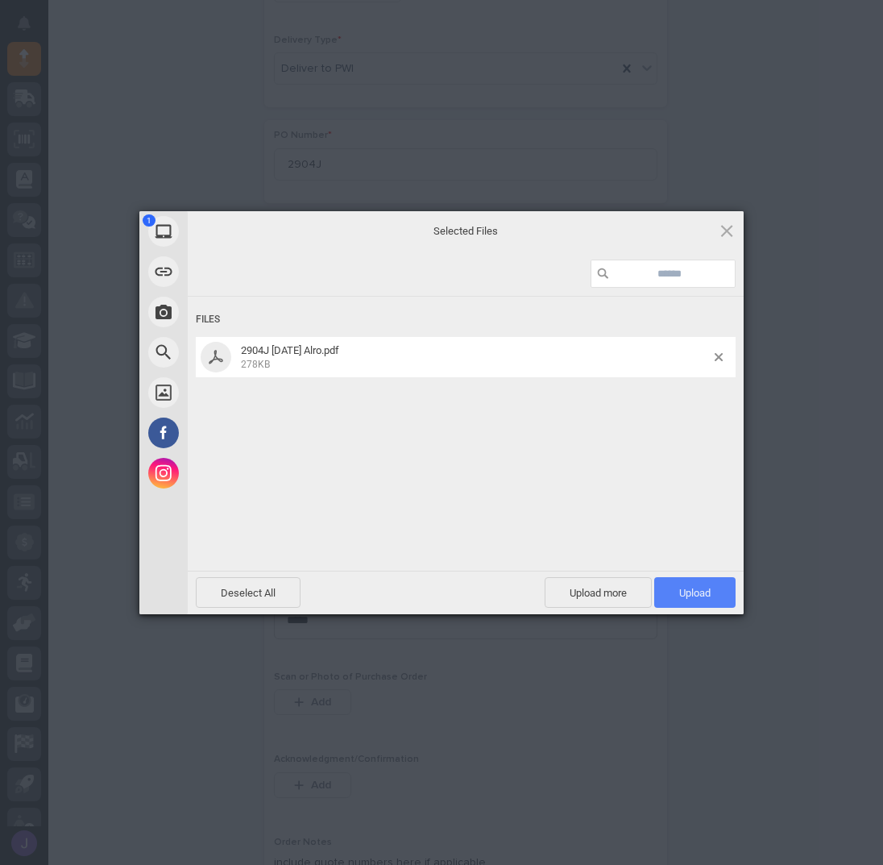
click at [687, 596] on span "Upload 1" at bounding box center [694, 593] width 31 height 12
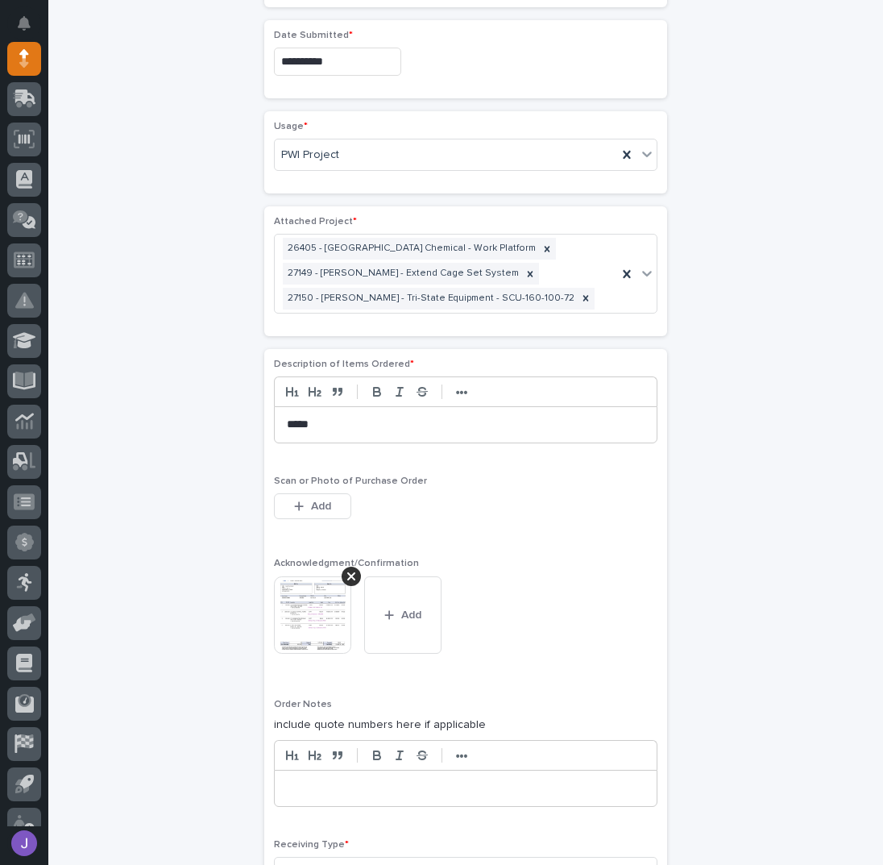
scroll to position [1011, 0]
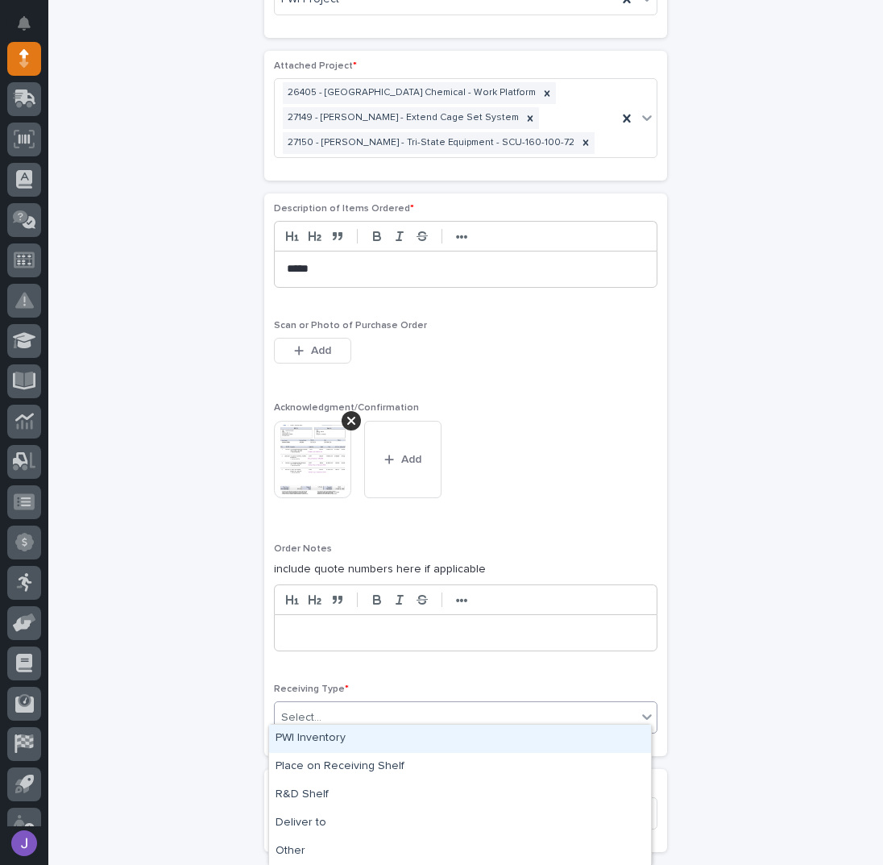
click at [317, 704] on div "Select..." at bounding box center [456, 717] width 362 height 27
click at [313, 733] on div "PWI Inventory" at bounding box center [460, 738] width 382 height 28
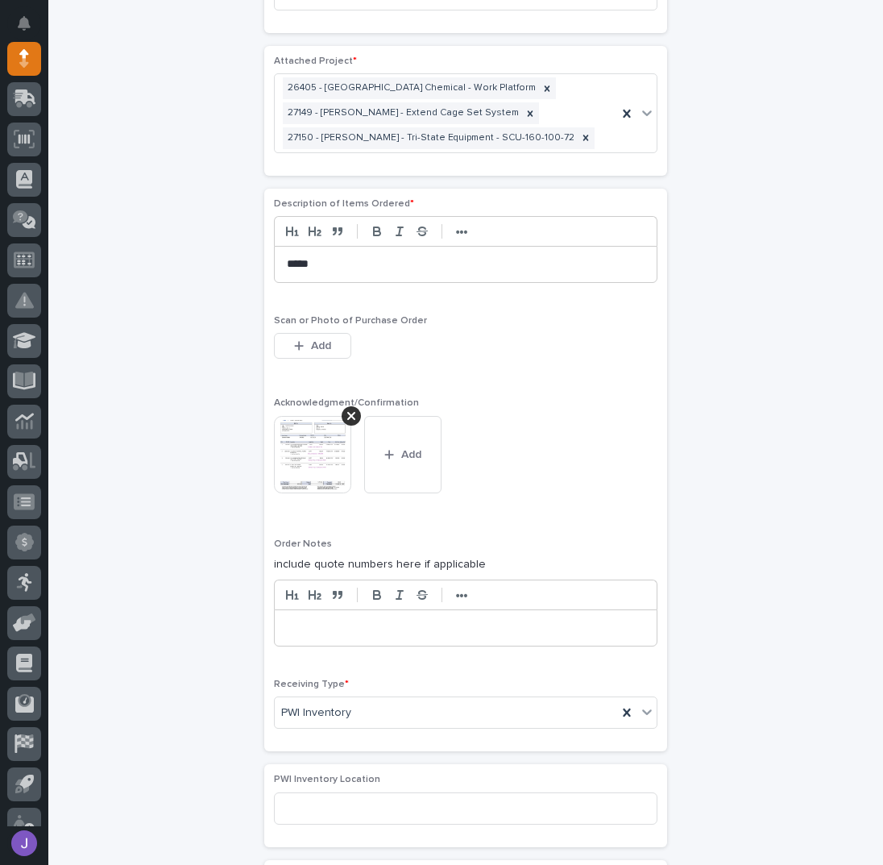
scroll to position [1247, 0]
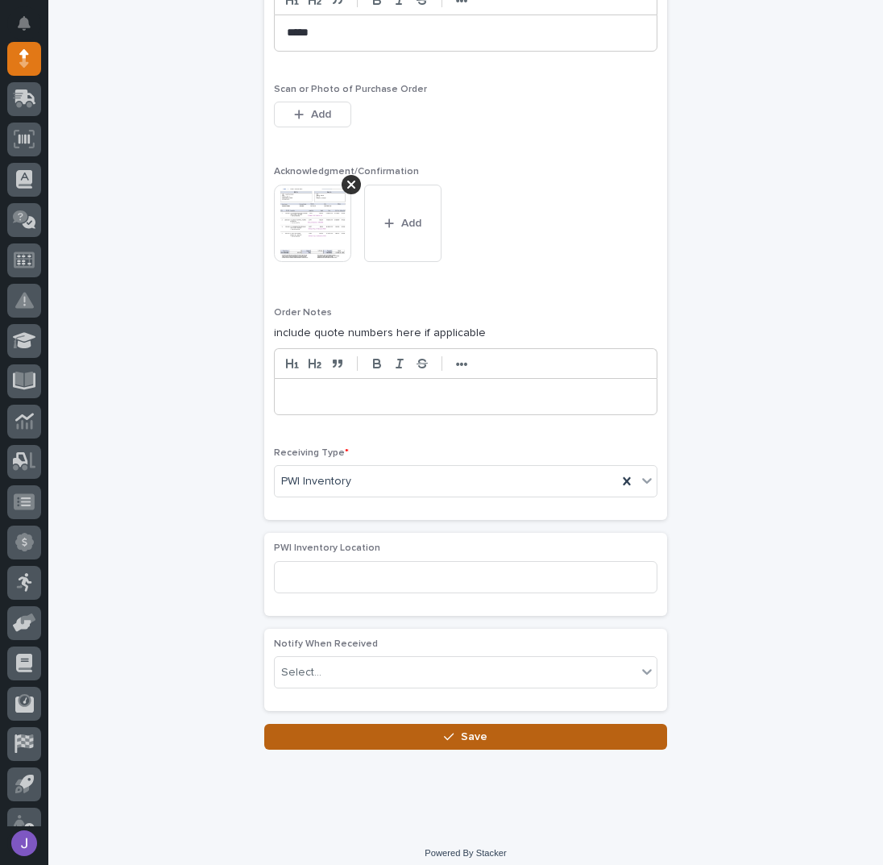
click at [367, 724] on button "Save" at bounding box center [465, 737] width 403 height 26
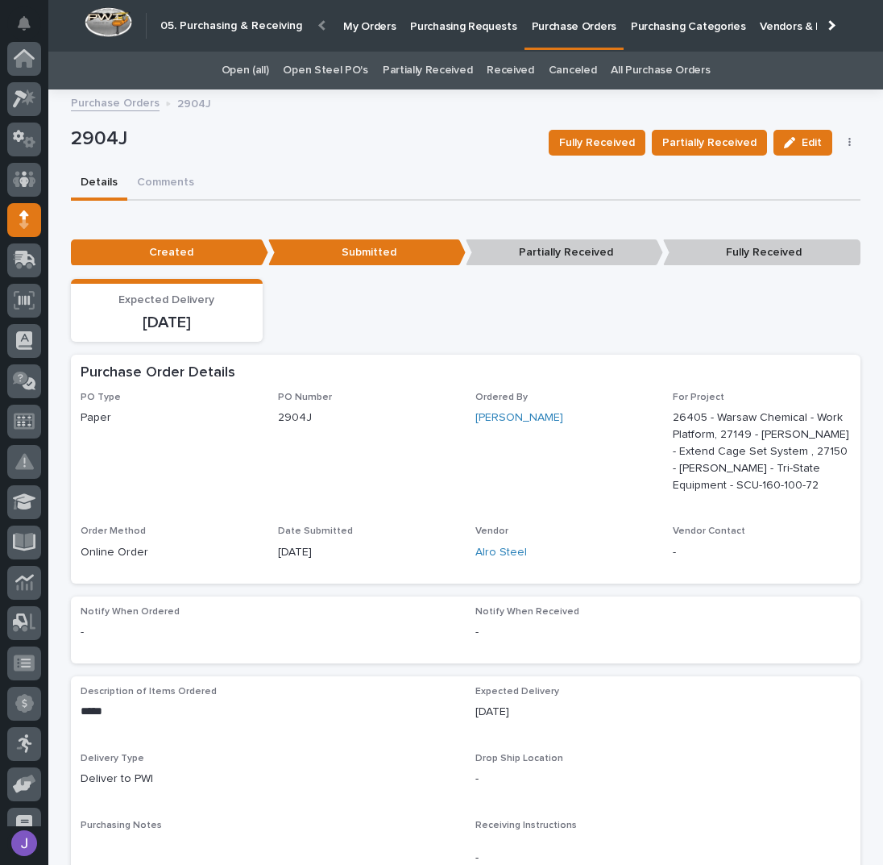
scroll to position [161, 0]
click at [437, 25] on p "Purchasing Requests" at bounding box center [463, 17] width 106 height 34
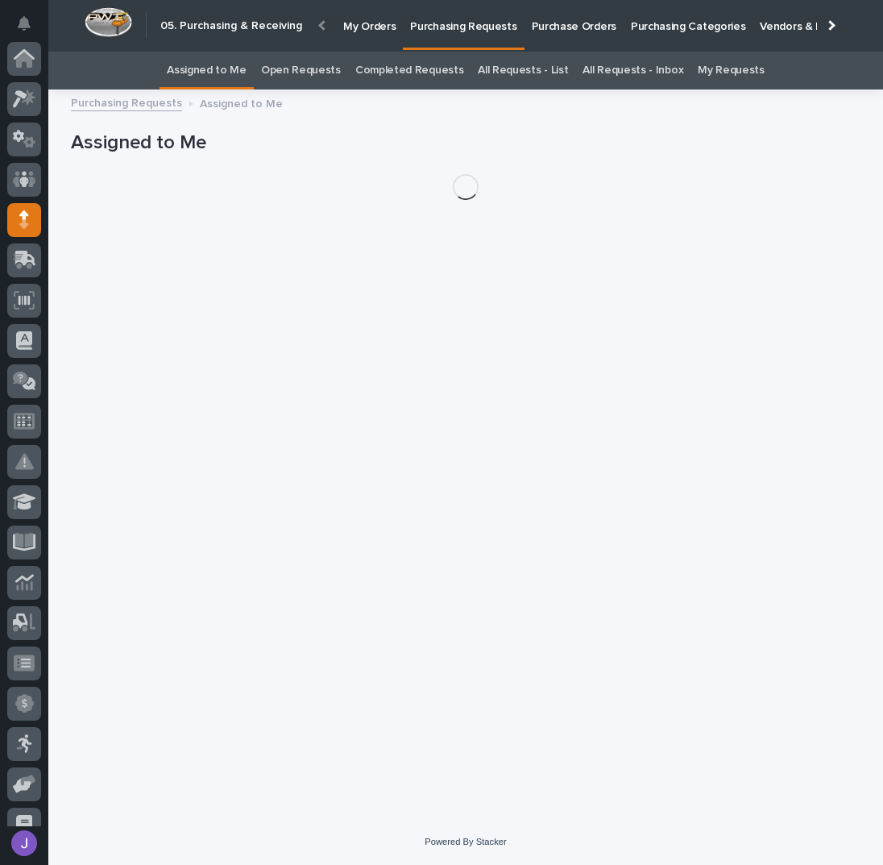
scroll to position [161, 0]
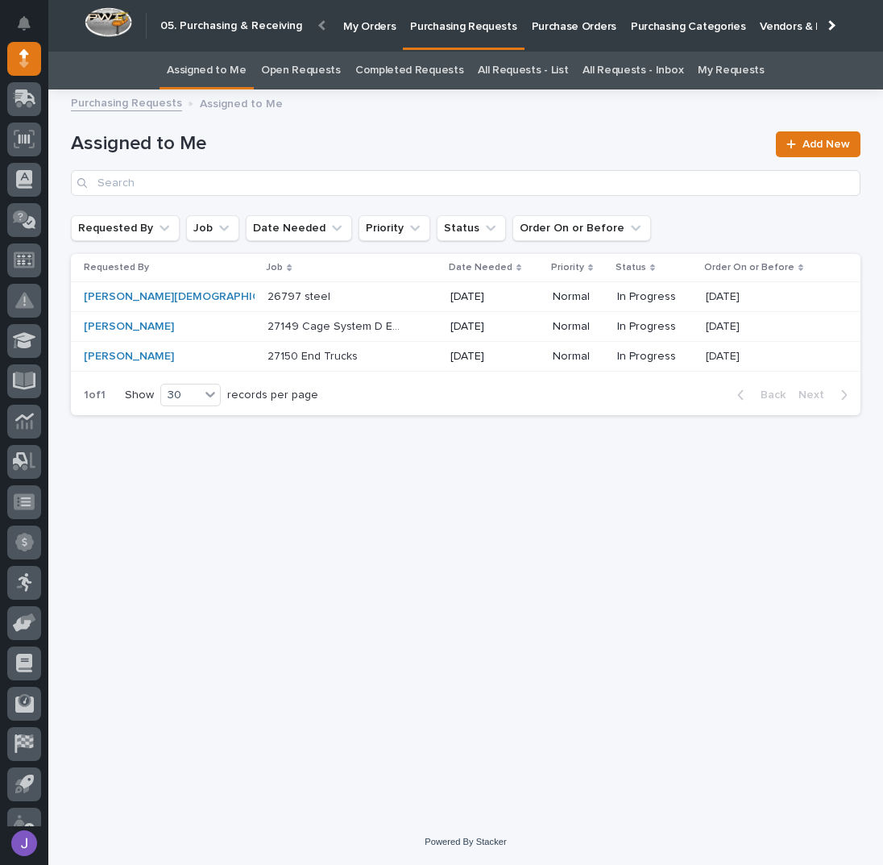
click at [164, 322] on div "[PERSON_NAME]" at bounding box center [151, 327] width 135 height 14
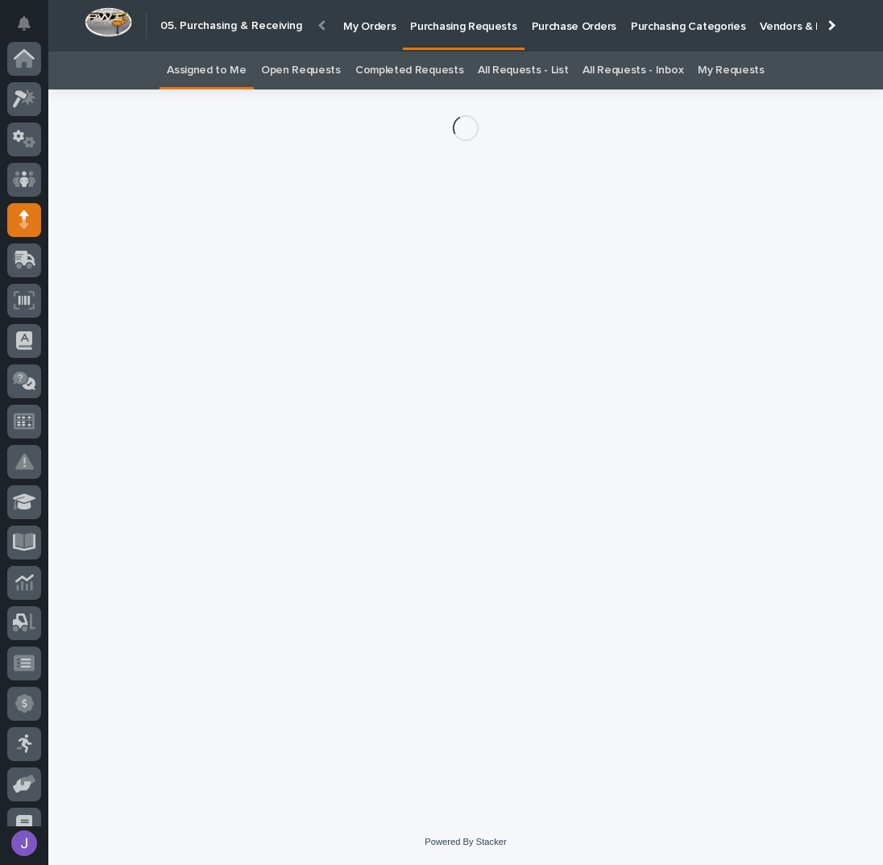
scroll to position [161, 0]
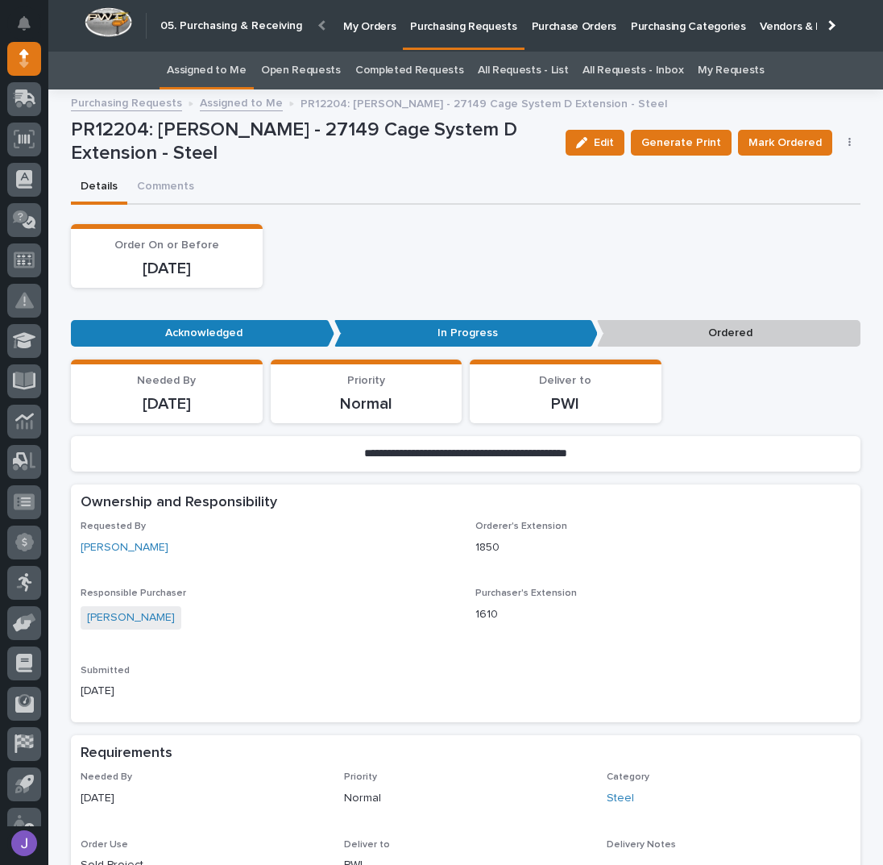
click at [849, 137] on button "button" at bounding box center [850, 142] width 23 height 11
click at [803, 200] on span "Edit Linked PO's" at bounding box center [798, 200] width 82 height 19
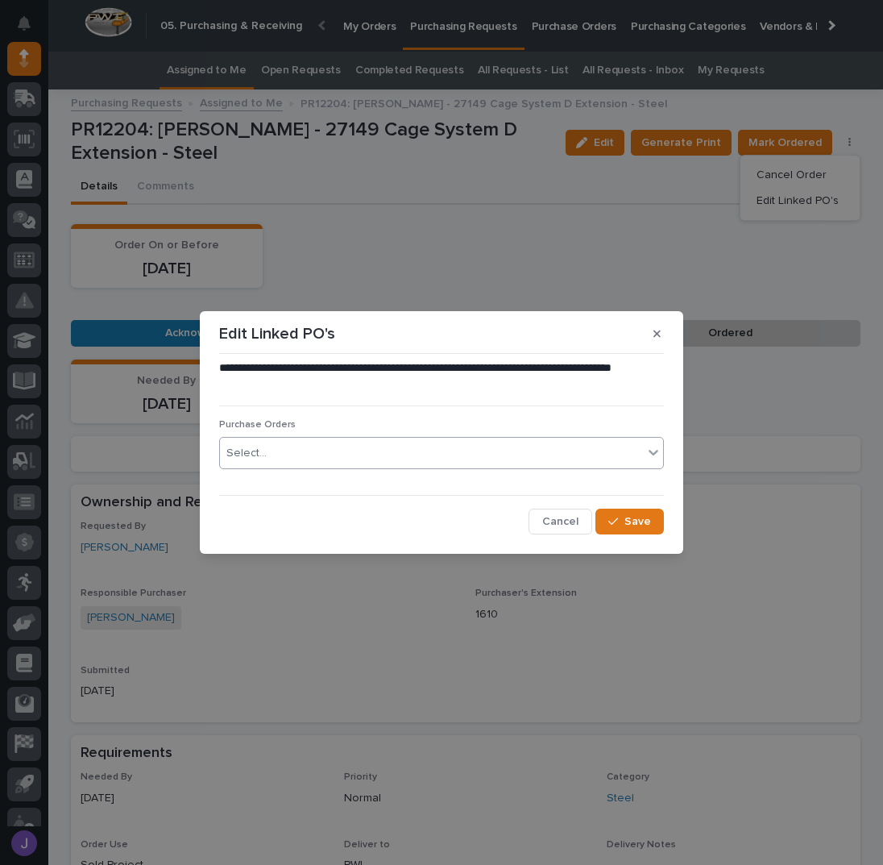
click at [397, 451] on div "Select..." at bounding box center [431, 453] width 423 height 27
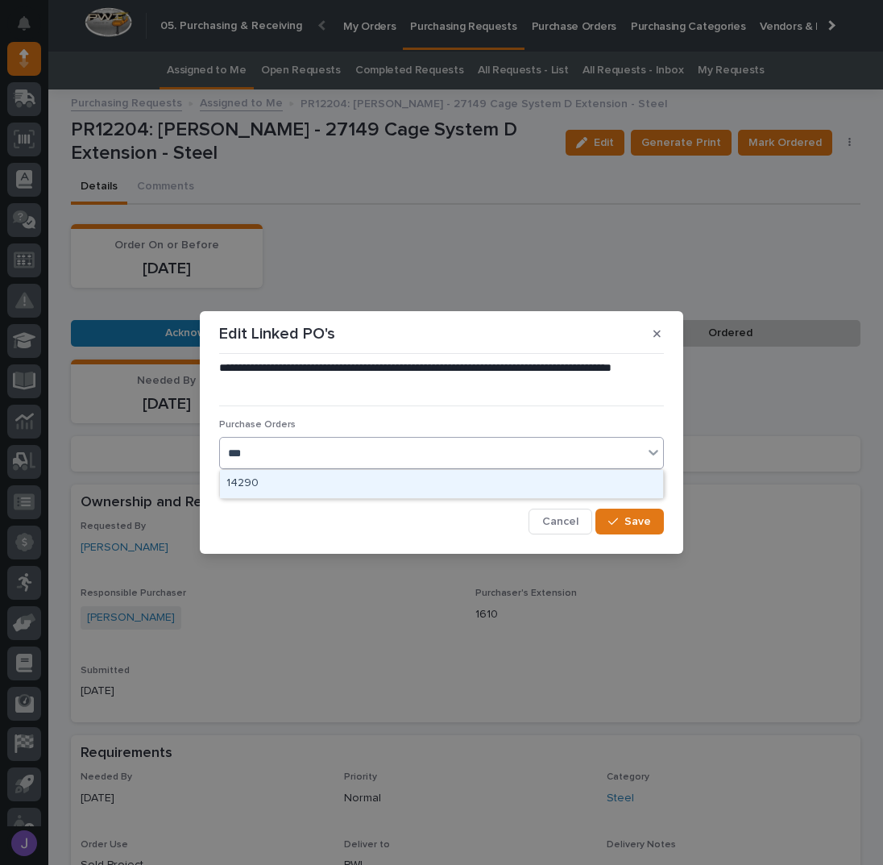
type input "****"
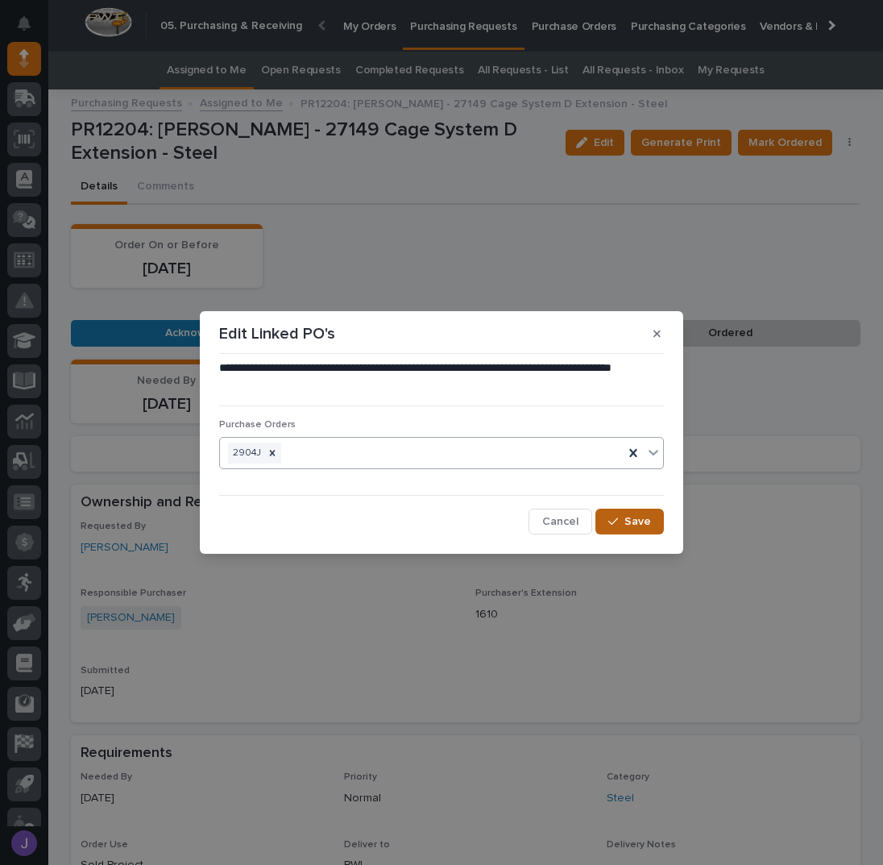
click at [631, 525] on span "Save" at bounding box center [638, 521] width 27 height 15
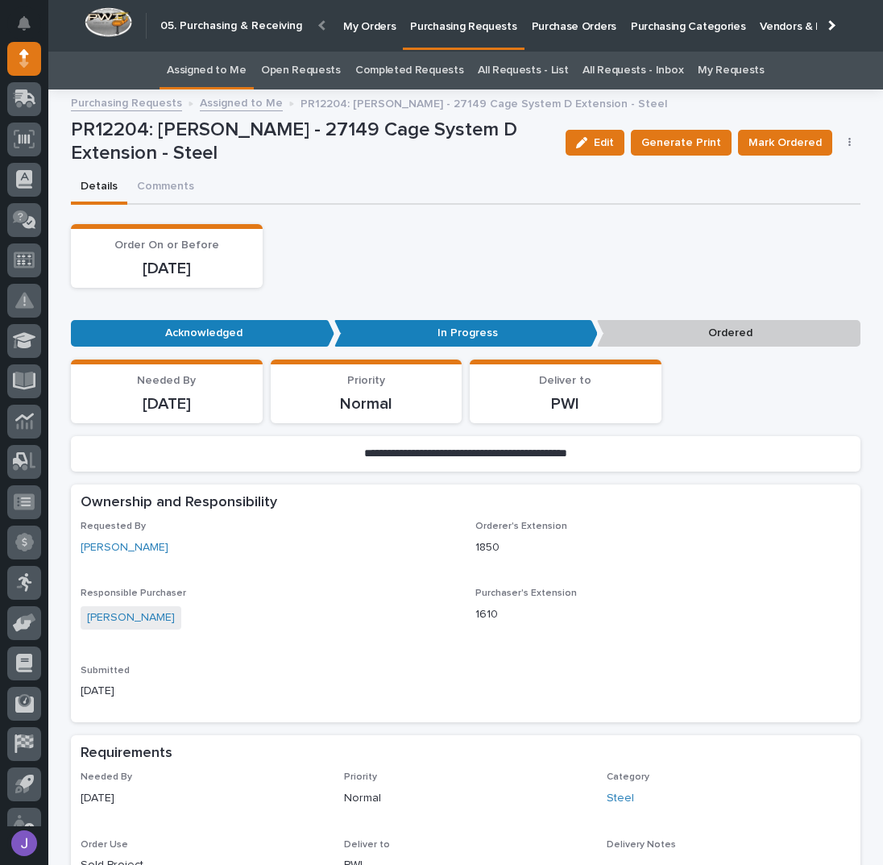
click at [765, 143] on span "Mark Ordered" at bounding box center [785, 142] width 73 height 19
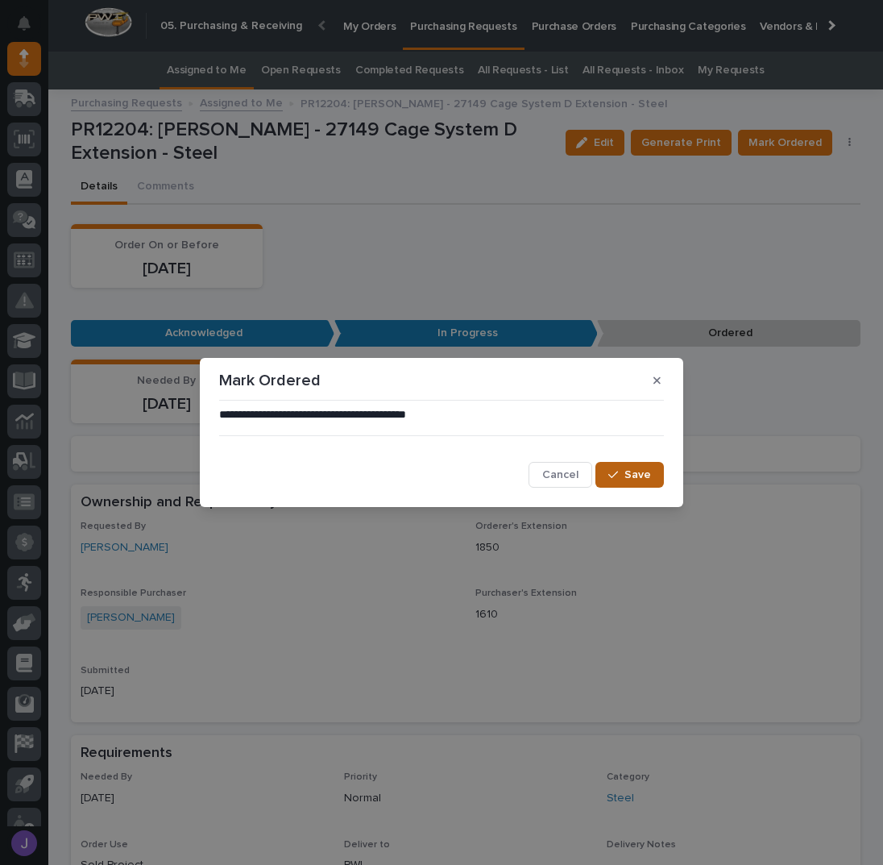
click at [635, 475] on span "Save" at bounding box center [638, 474] width 27 height 15
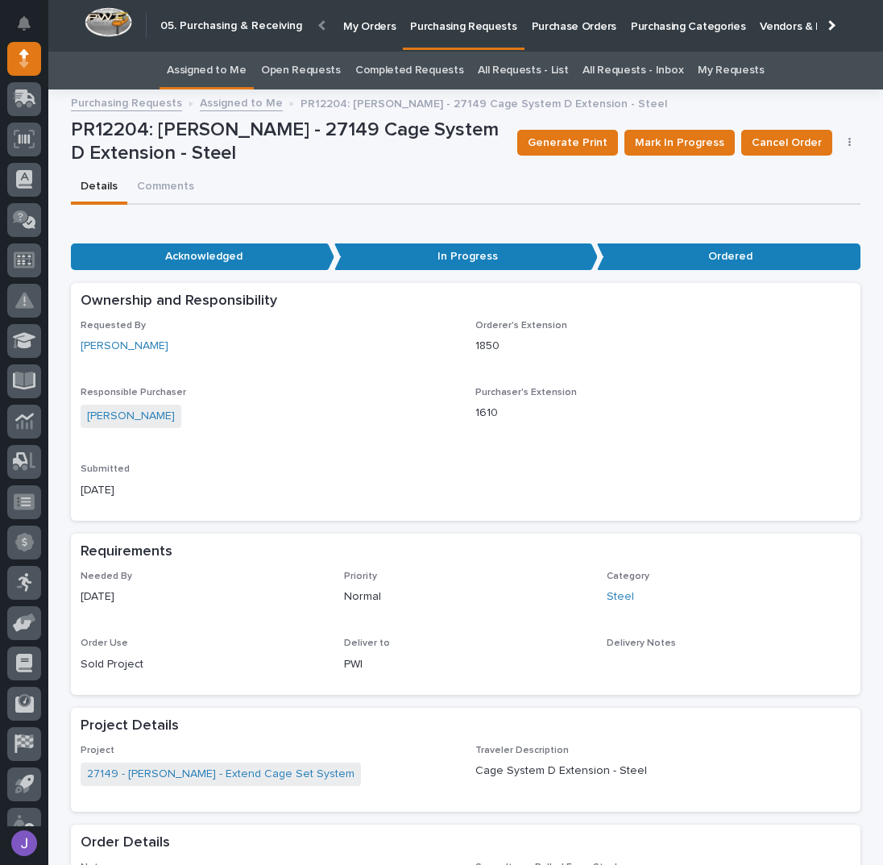
click at [210, 62] on link "Assigned to Me" at bounding box center [207, 71] width 80 height 38
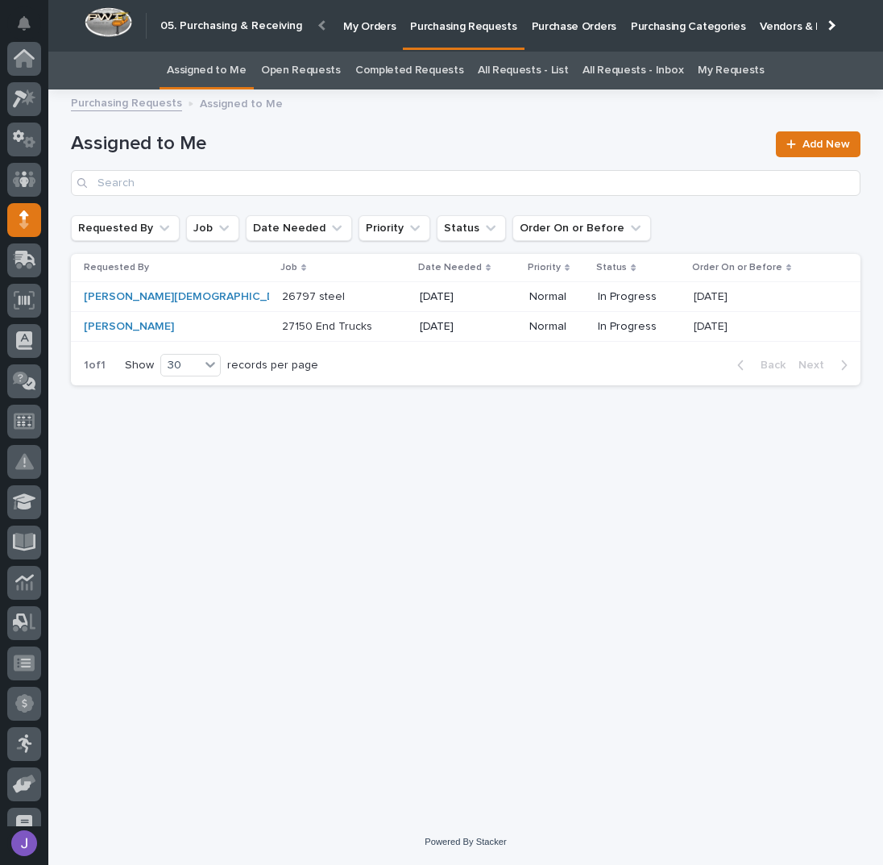
scroll to position [161, 0]
click at [200, 330] on div "[PERSON_NAME]" at bounding box center [151, 327] width 135 height 14
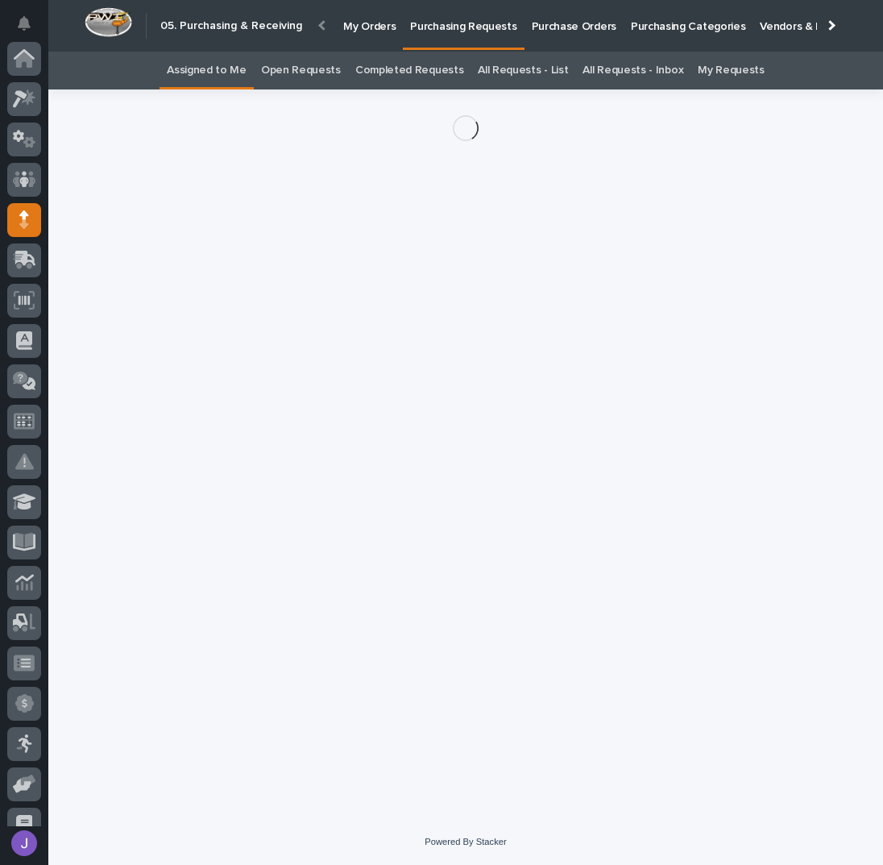
scroll to position [161, 0]
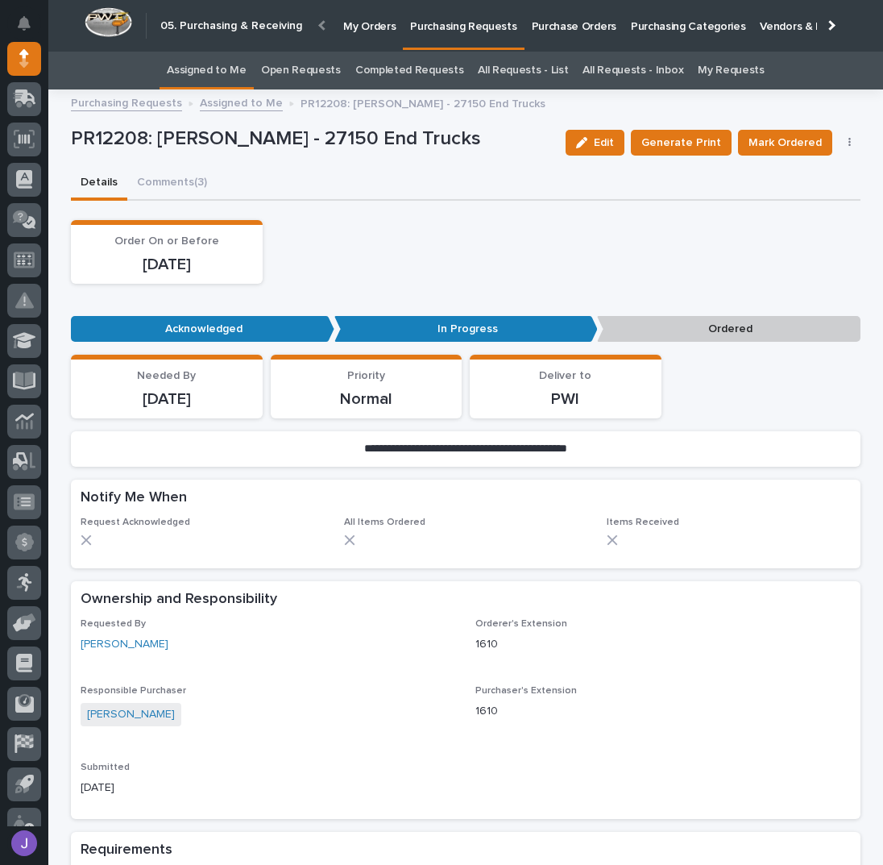
click at [840, 141] on button "button" at bounding box center [850, 142] width 23 height 11
click at [795, 193] on span "Edit Linked PO's" at bounding box center [798, 200] width 82 height 19
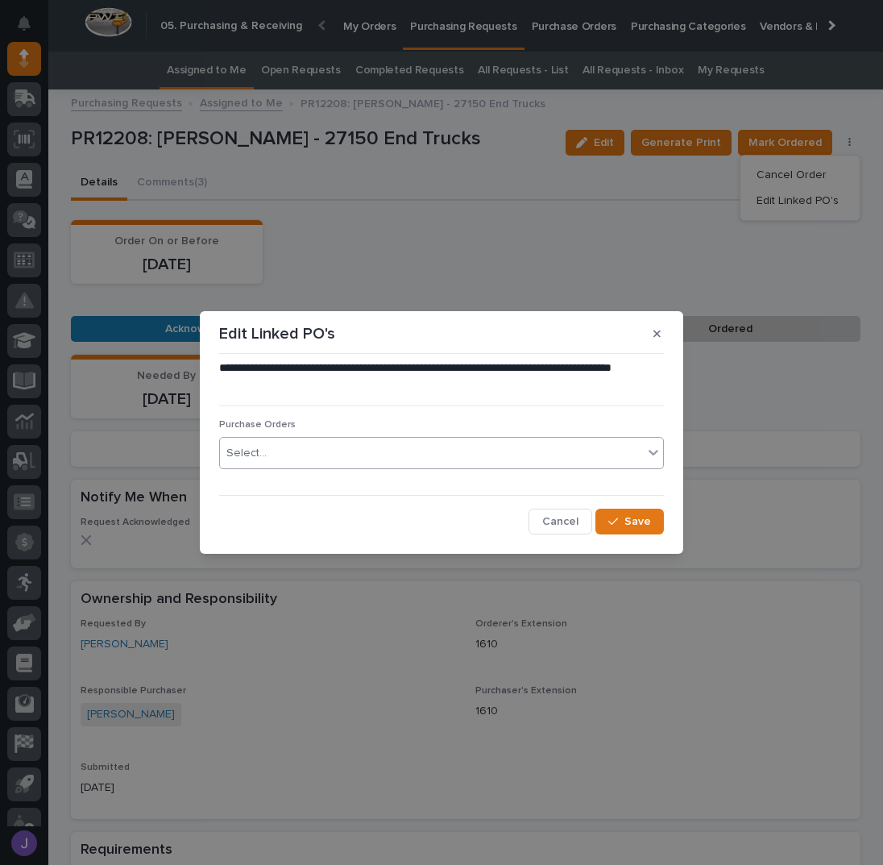
click at [343, 452] on div "Select..." at bounding box center [431, 453] width 423 height 27
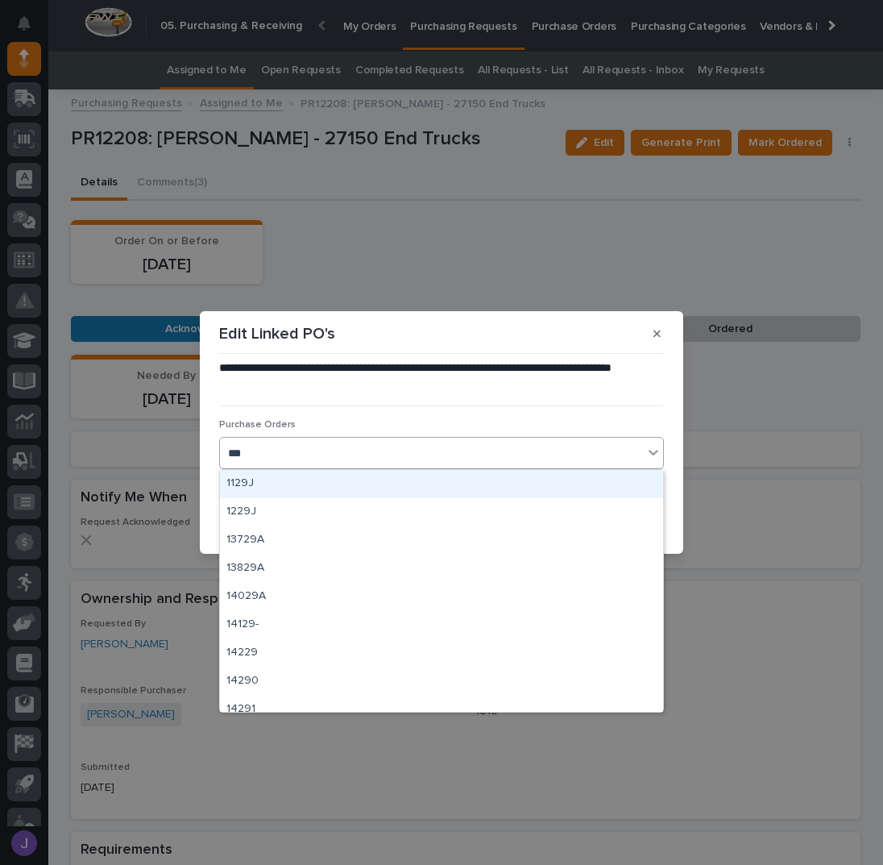
type input "****"
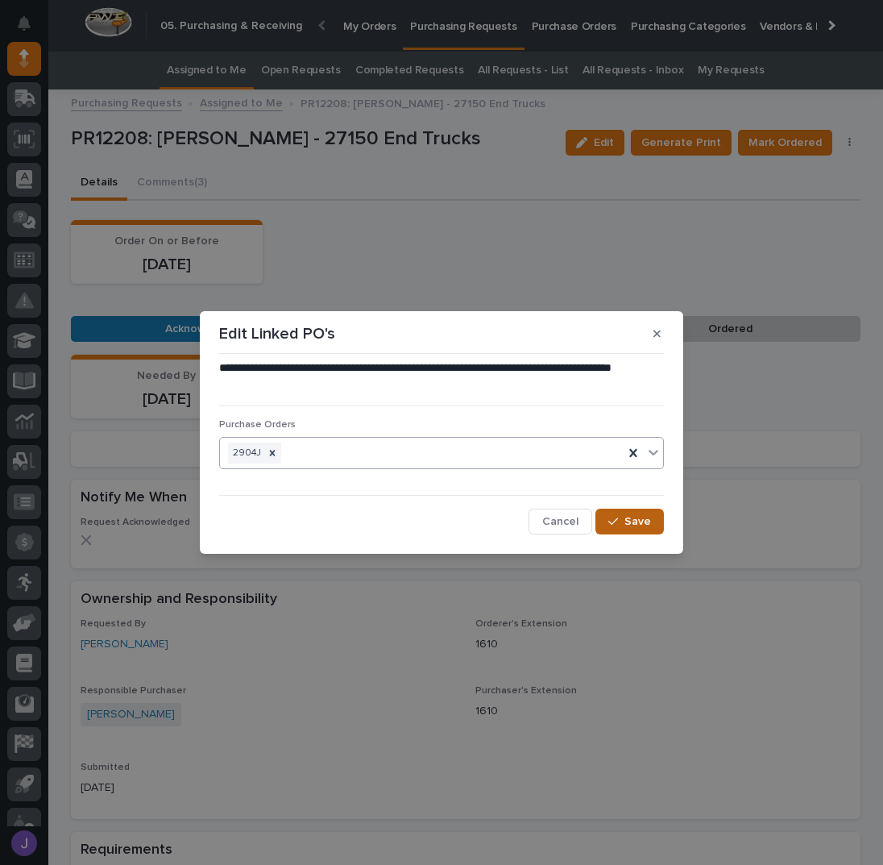
click at [616, 521] on icon "button" at bounding box center [613, 521] width 10 height 7
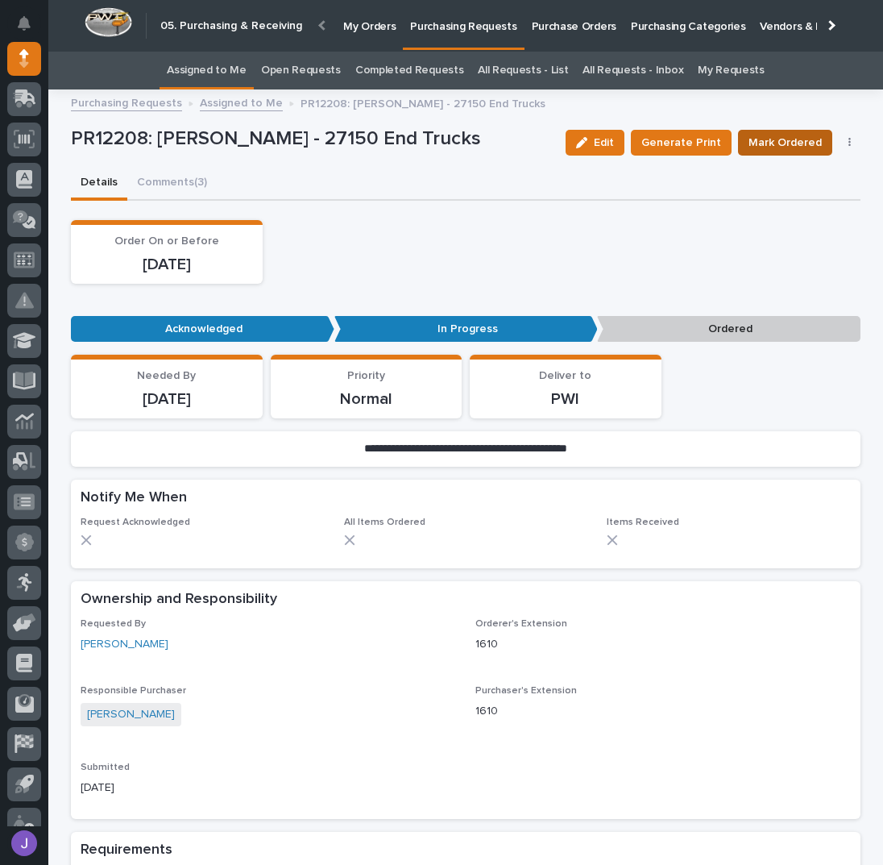
click at [780, 135] on span "Mark Ordered" at bounding box center [785, 142] width 73 height 19
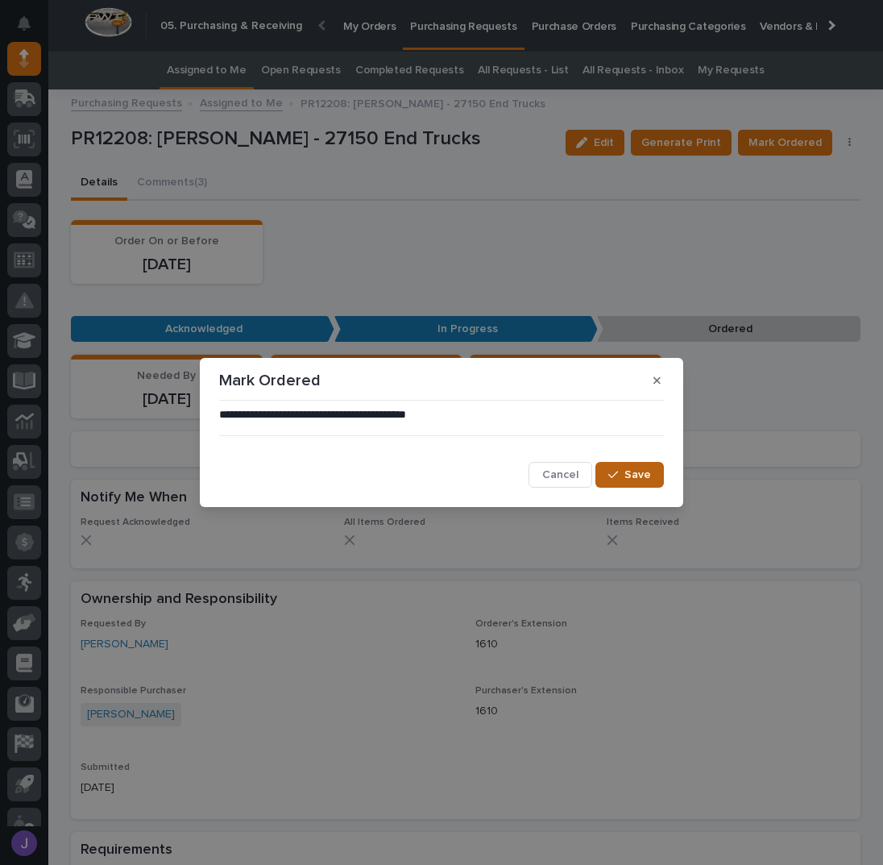
click at [645, 472] on span "Save" at bounding box center [638, 474] width 27 height 15
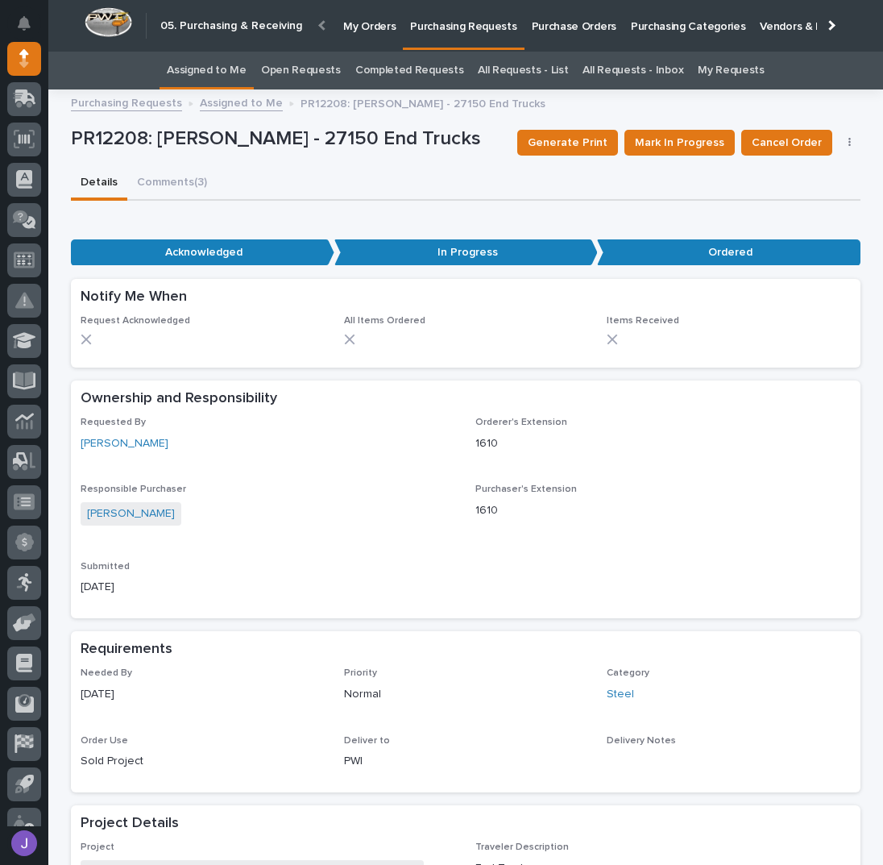
click at [211, 67] on link "Assigned to Me" at bounding box center [207, 71] width 80 height 38
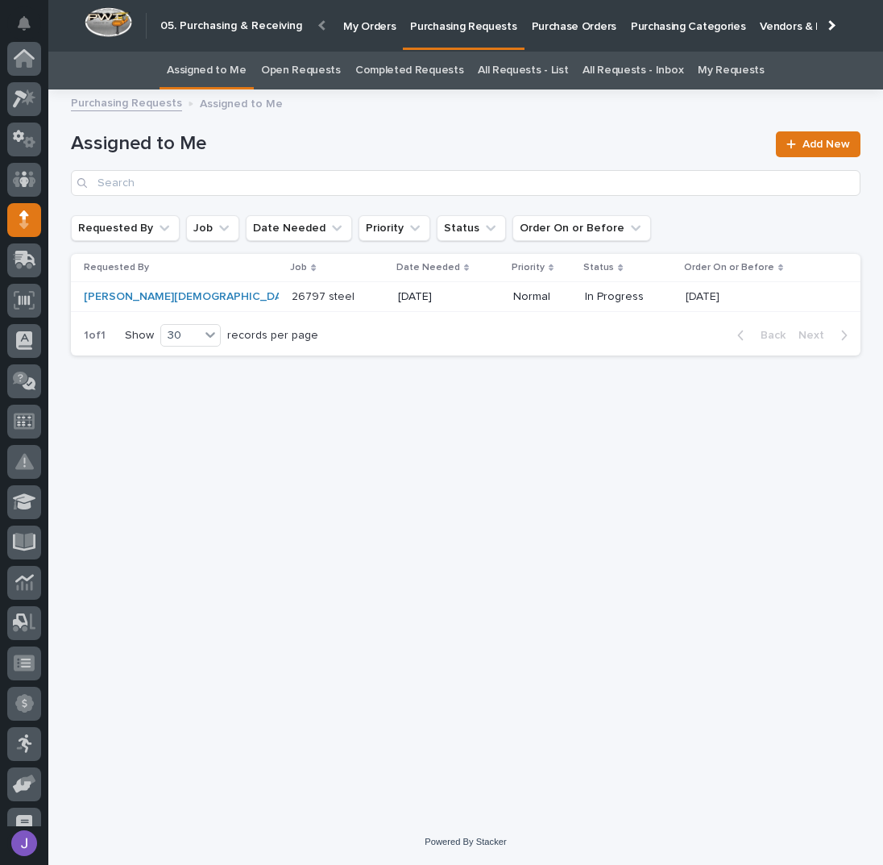
scroll to position [161, 0]
click at [292, 297] on p at bounding box center [338, 297] width 93 height 14
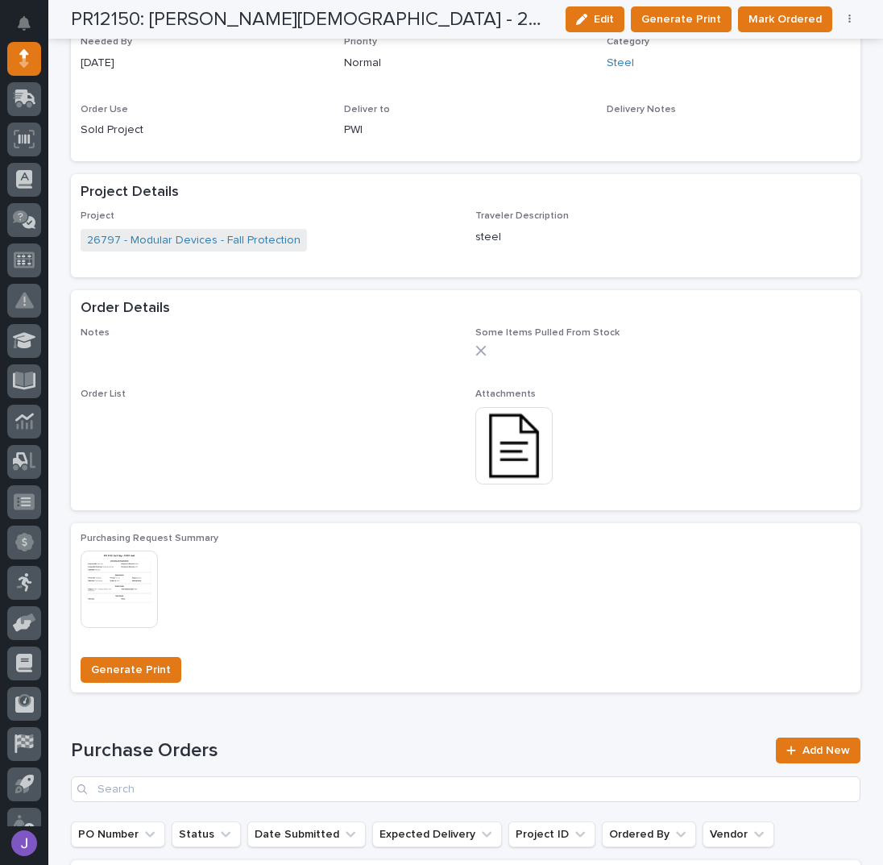
scroll to position [859, 0]
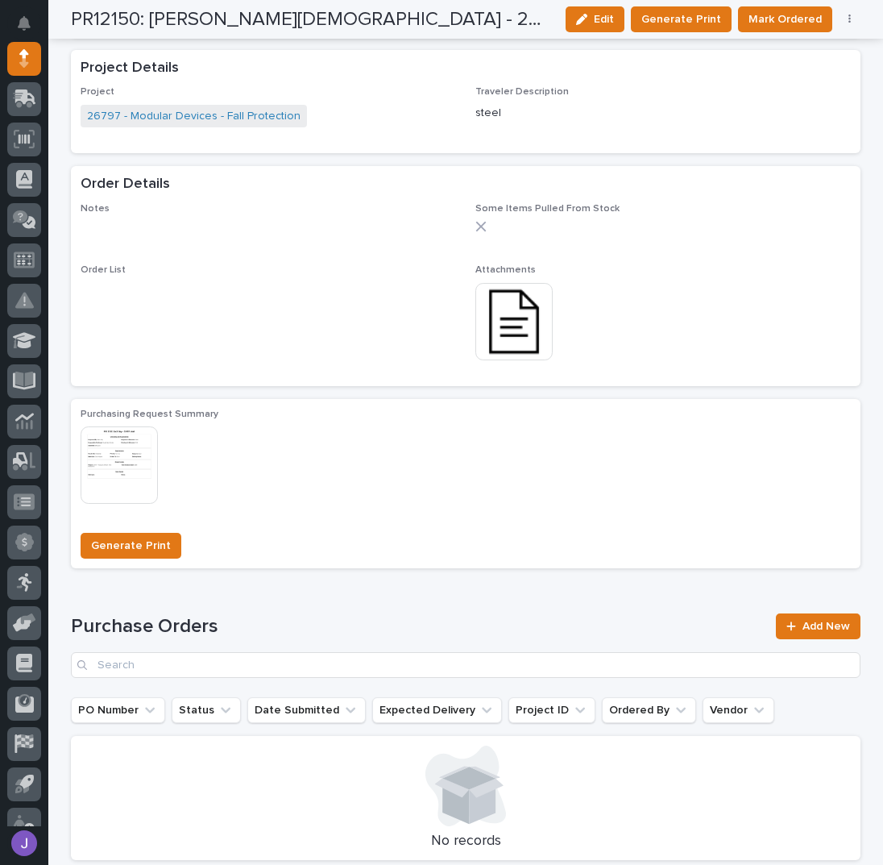
click at [501, 299] on img at bounding box center [513, 321] width 77 height 77
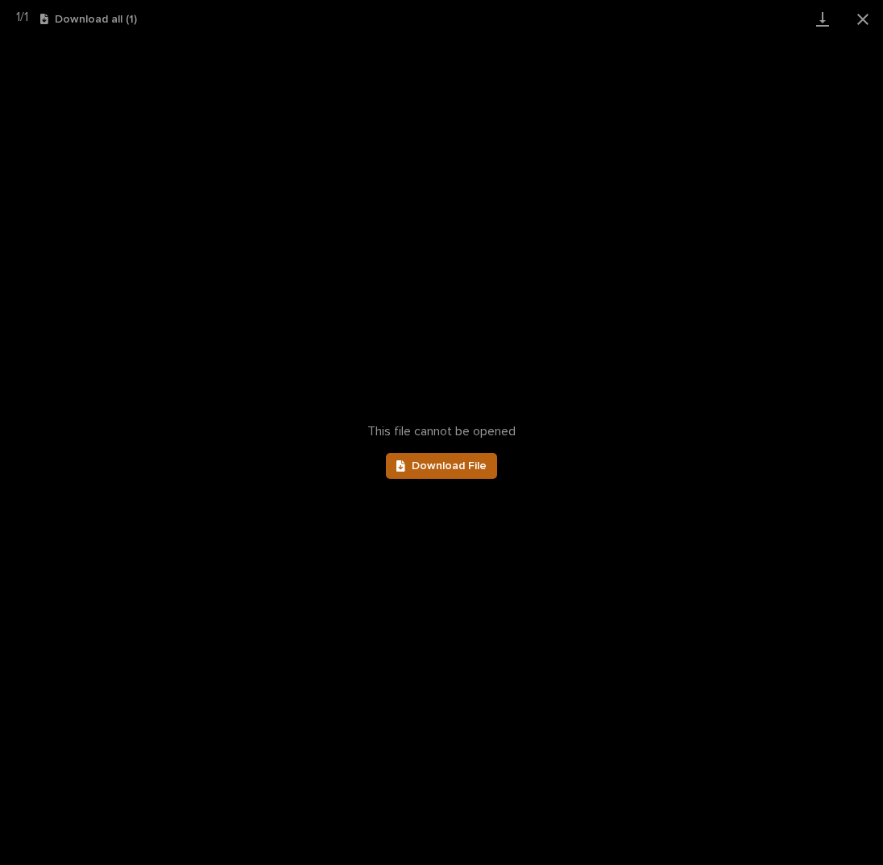
click at [455, 471] on span "Download File" at bounding box center [449, 465] width 75 height 11
click at [862, 17] on button "Close gallery" at bounding box center [863, 19] width 40 height 38
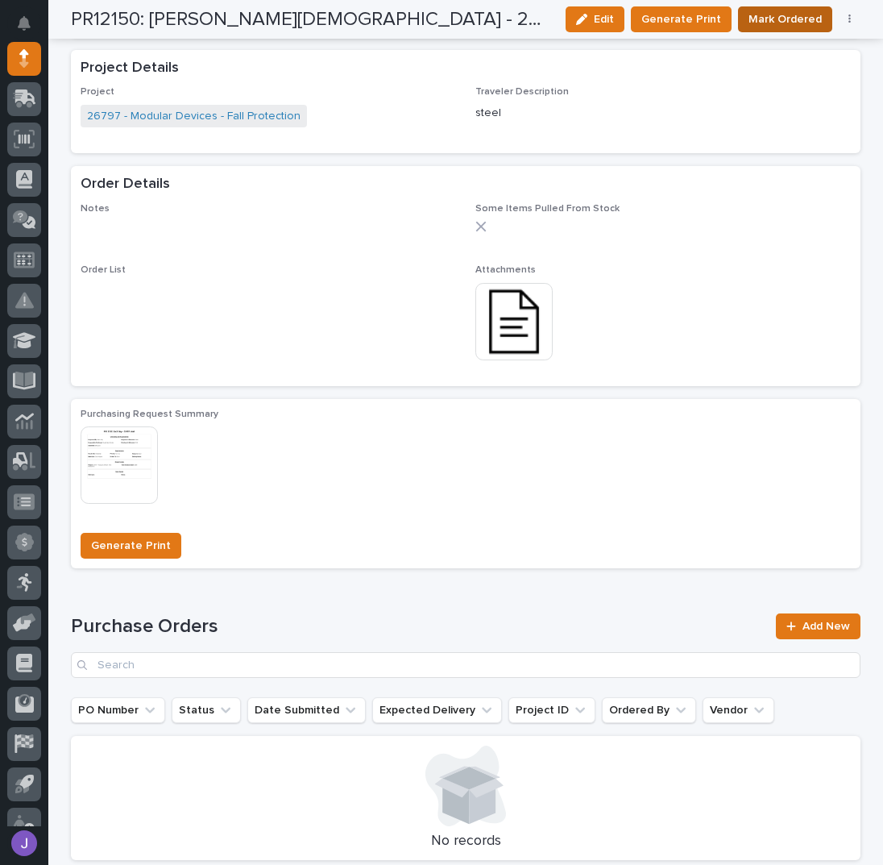
click at [767, 28] on span "Mark Ordered" at bounding box center [785, 19] width 73 height 19
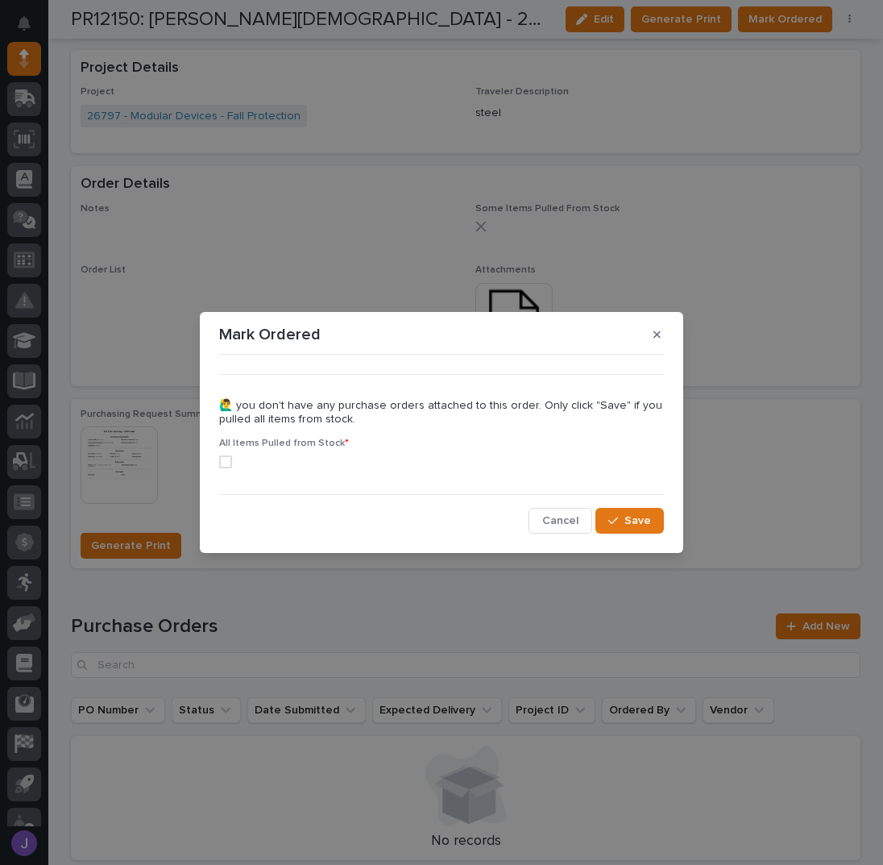
click at [222, 464] on span at bounding box center [225, 461] width 13 height 13
click at [629, 521] on span "Save" at bounding box center [638, 520] width 27 height 15
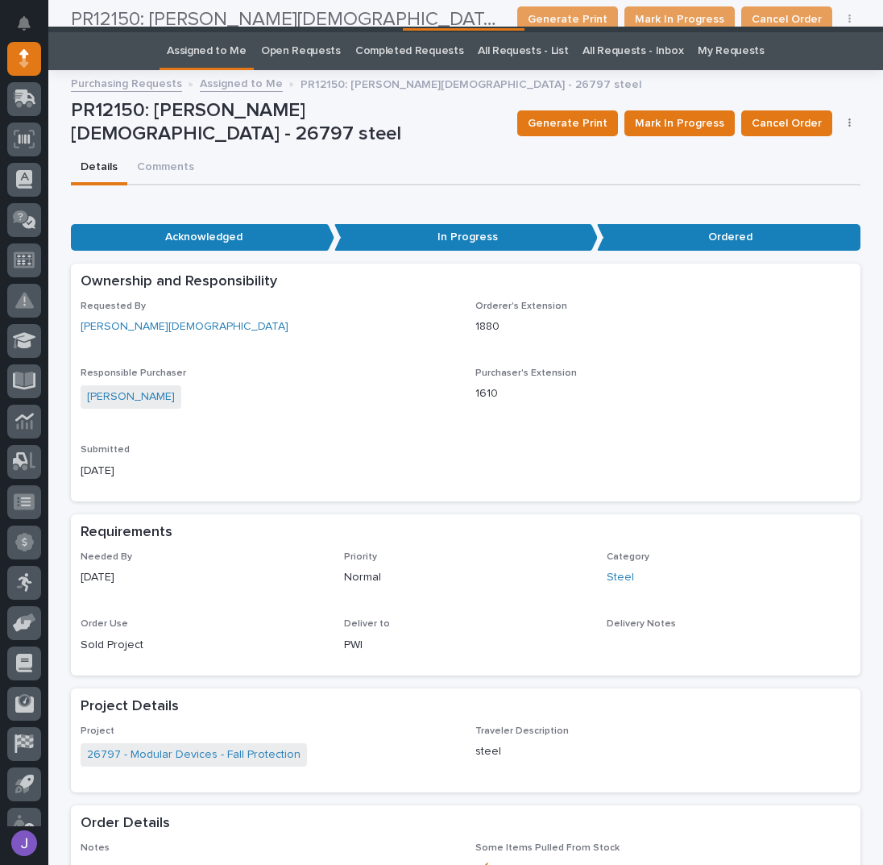
scroll to position [0, 0]
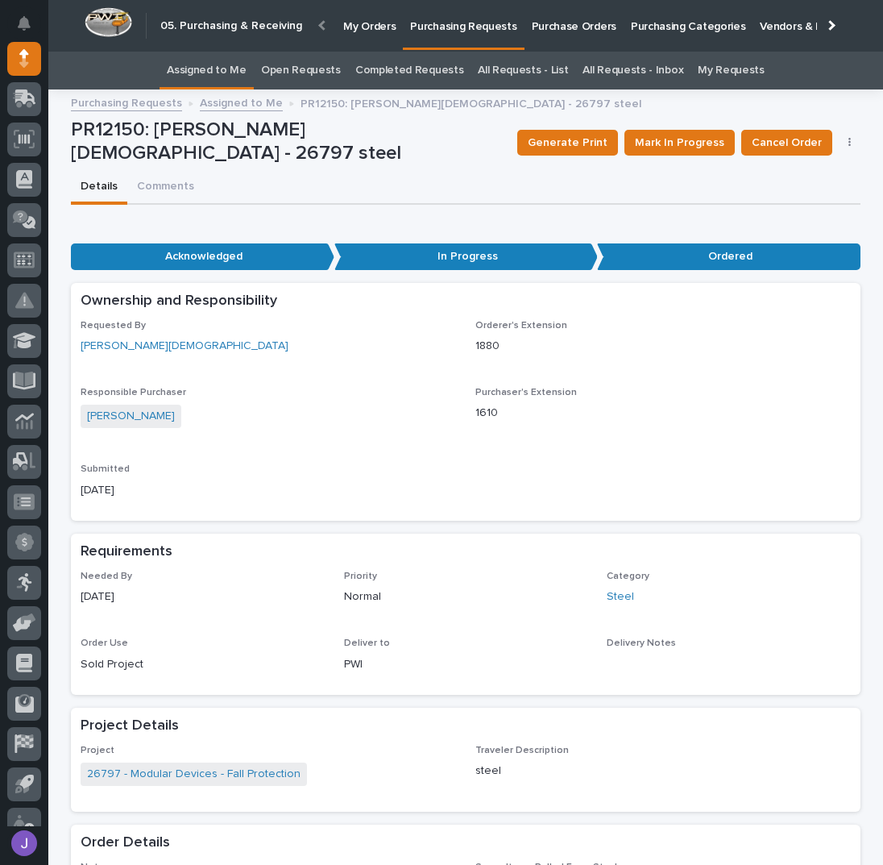
click at [235, 73] on link "Assigned to Me" at bounding box center [207, 71] width 80 height 38
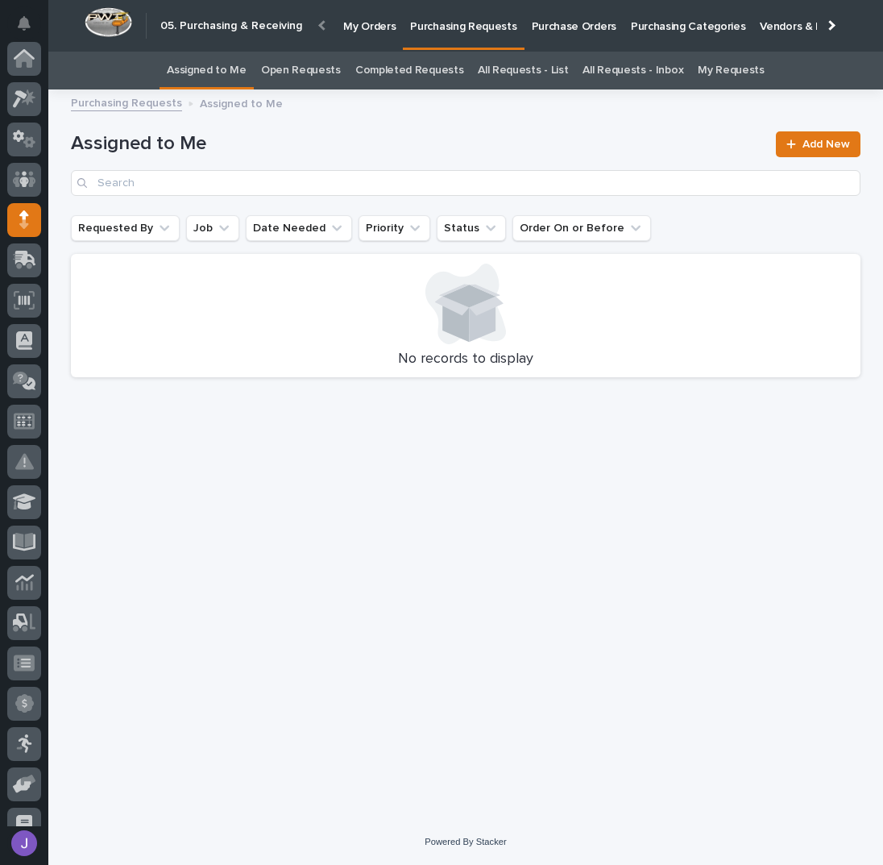
scroll to position [161, 0]
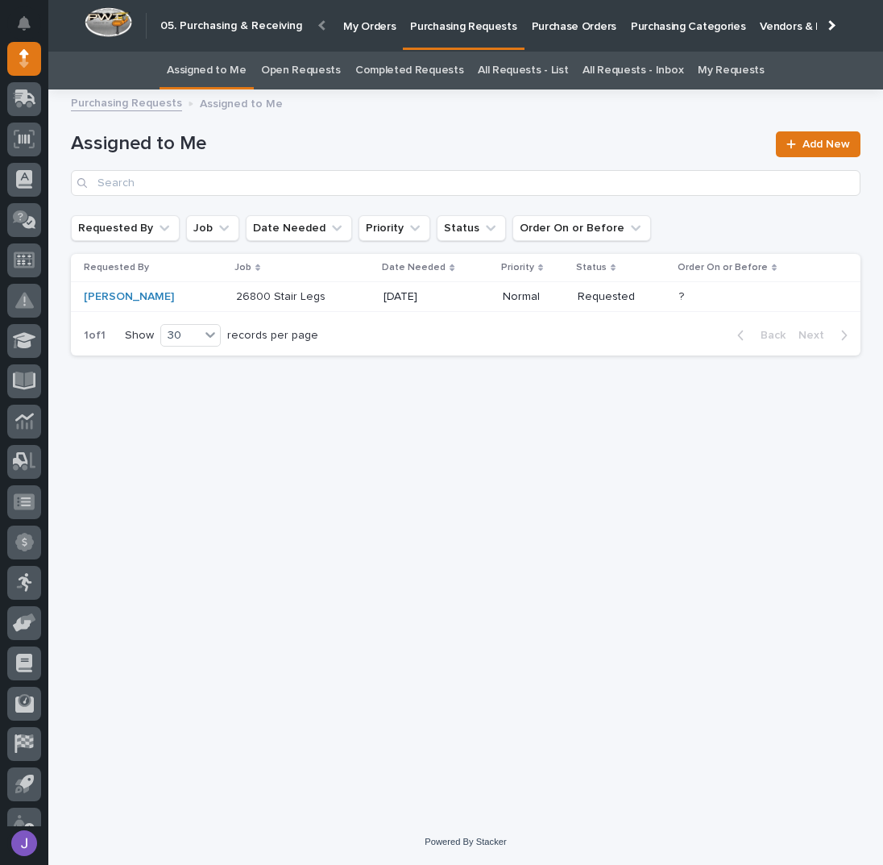
click at [336, 297] on p at bounding box center [303, 297] width 135 height 14
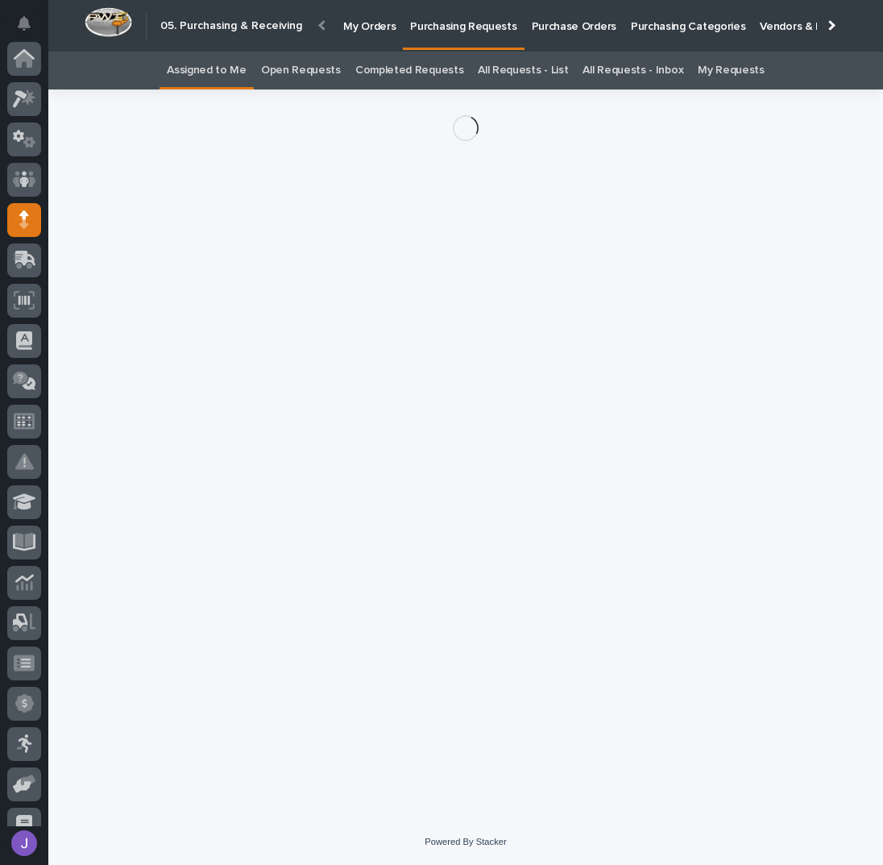
scroll to position [161, 0]
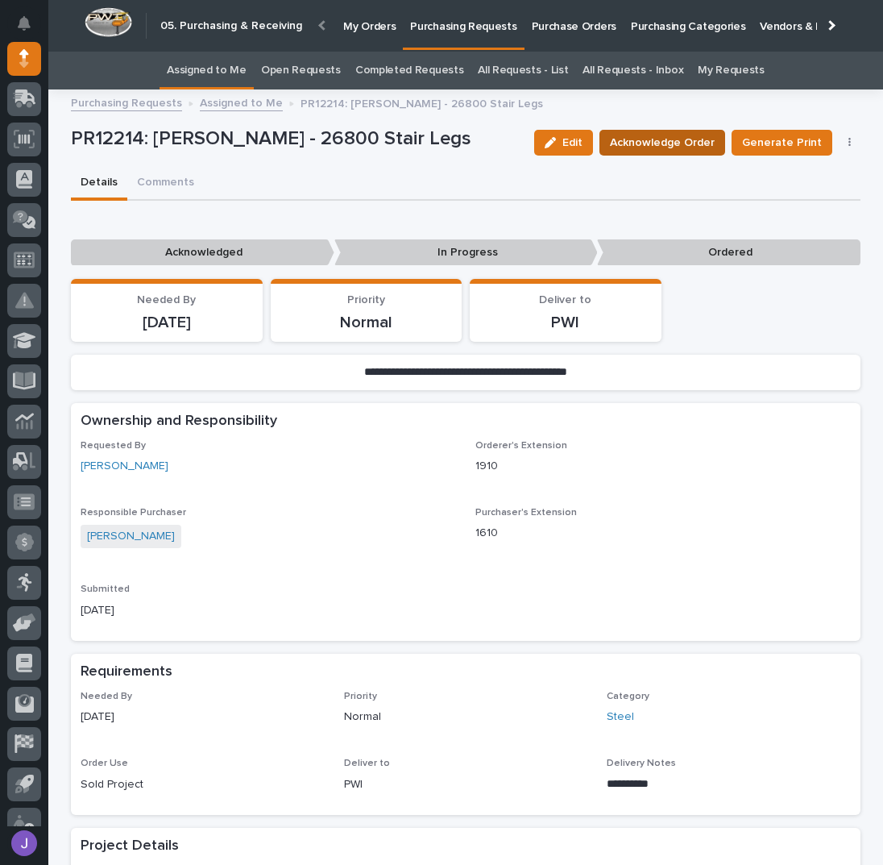
click at [667, 139] on span "Acknowledge Order" at bounding box center [662, 142] width 105 height 19
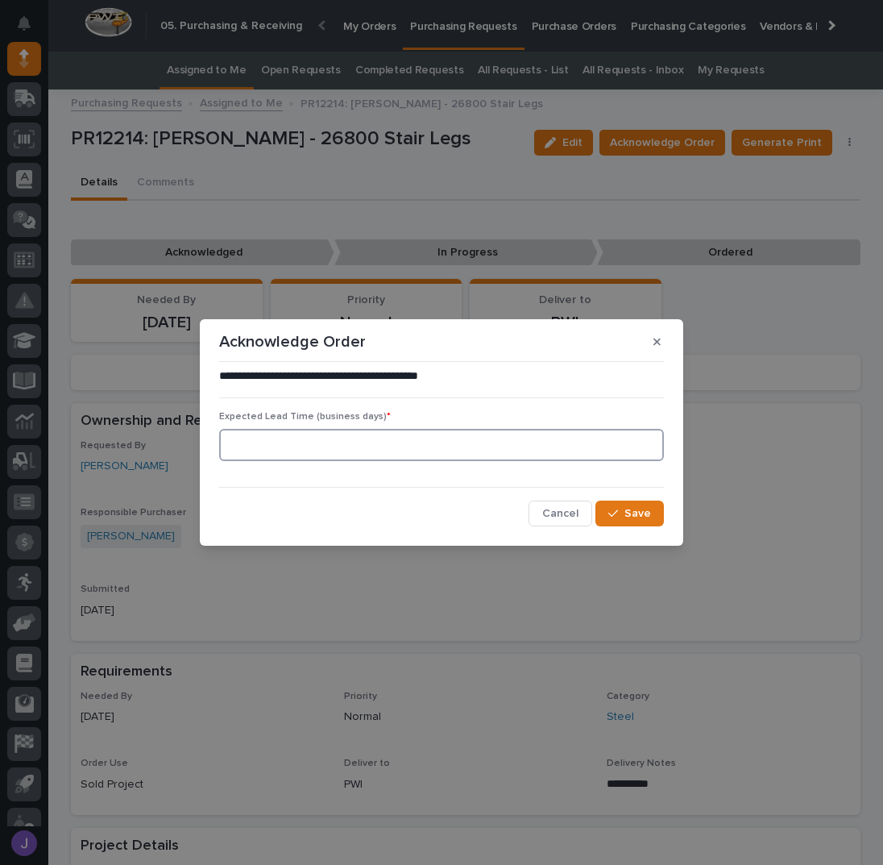
click at [269, 442] on input at bounding box center [441, 445] width 445 height 32
type input "0"
click at [633, 512] on span "Save" at bounding box center [638, 513] width 27 height 15
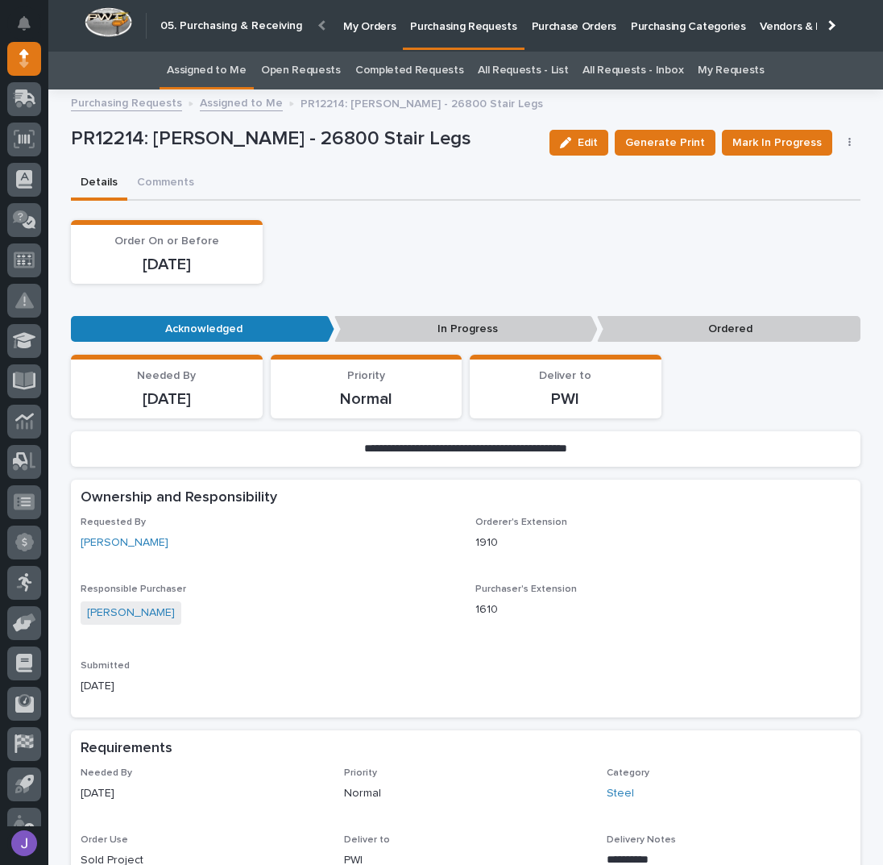
click at [219, 77] on link "Assigned to Me" at bounding box center [207, 71] width 80 height 38
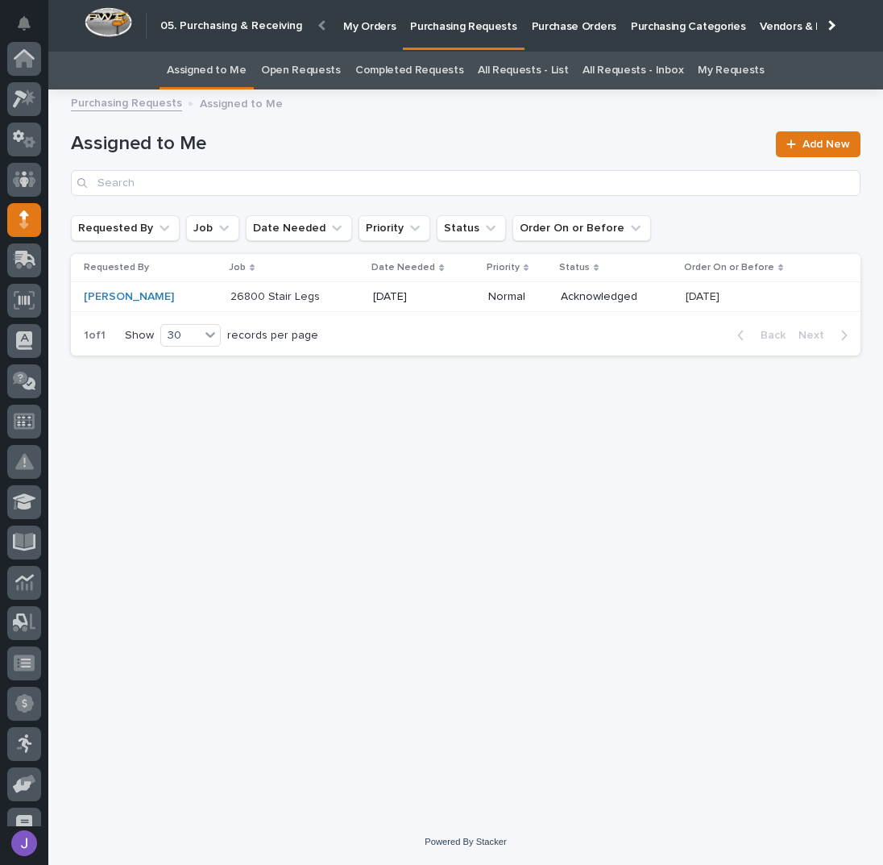
scroll to position [161, 0]
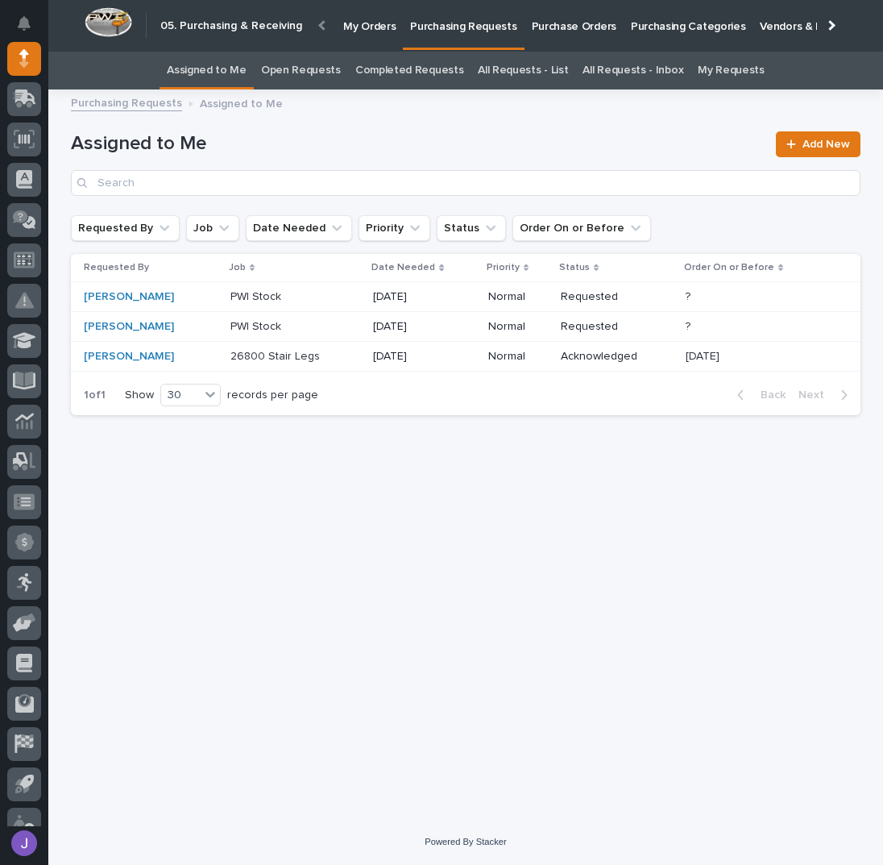
click at [322, 355] on p at bounding box center [295, 357] width 130 height 14
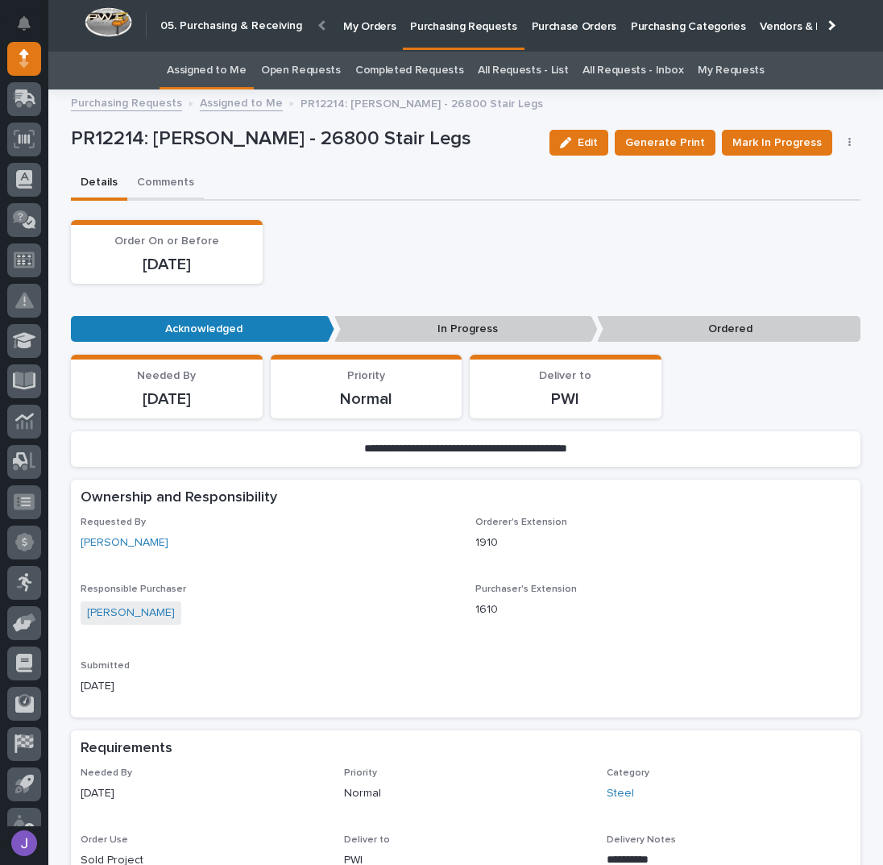
click at [160, 179] on button "Comments" at bounding box center [165, 184] width 77 height 34
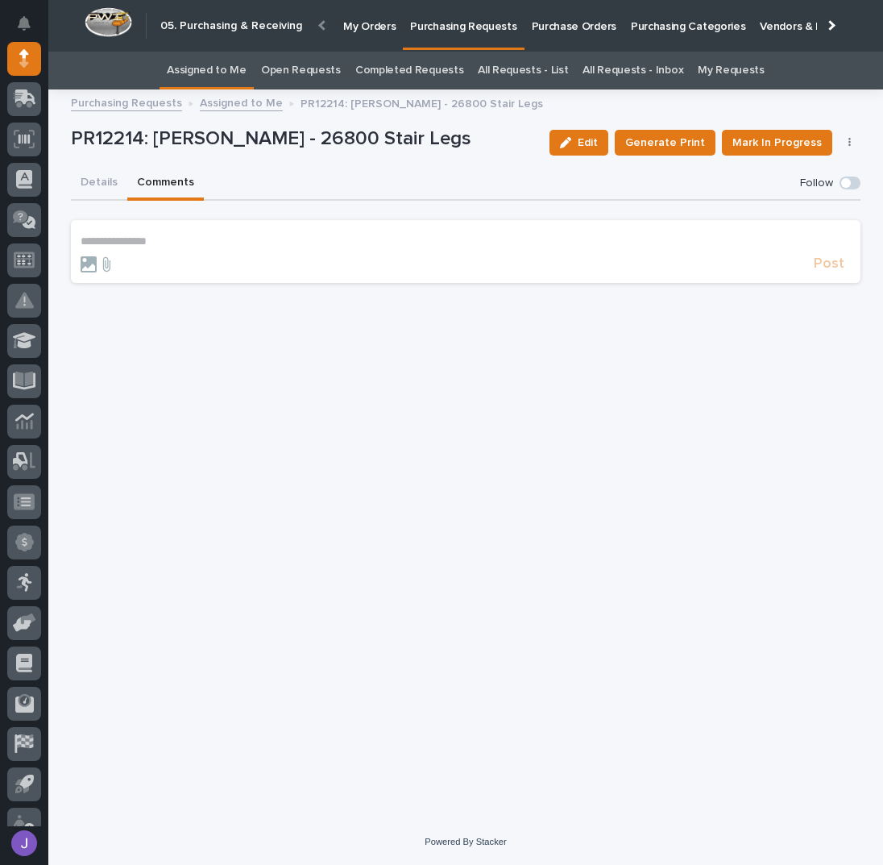
click at [156, 243] on p "**********" at bounding box center [466, 241] width 770 height 14
click at [829, 268] on span "Post" at bounding box center [829, 271] width 31 height 19
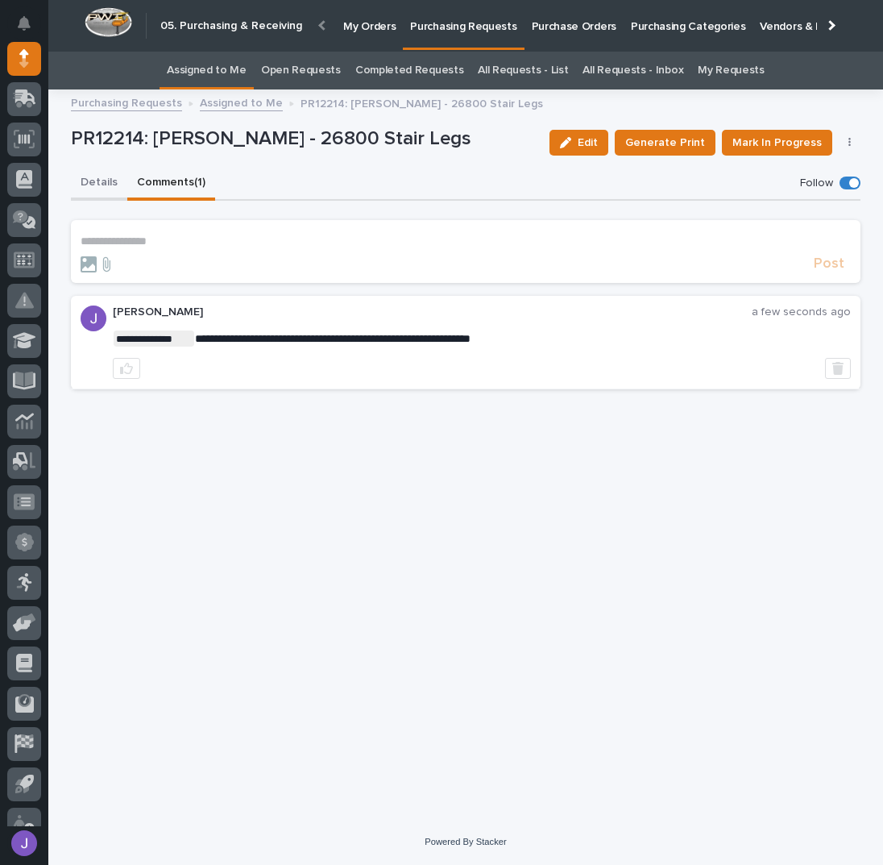
click at [85, 186] on button "Details" at bounding box center [99, 184] width 56 height 34
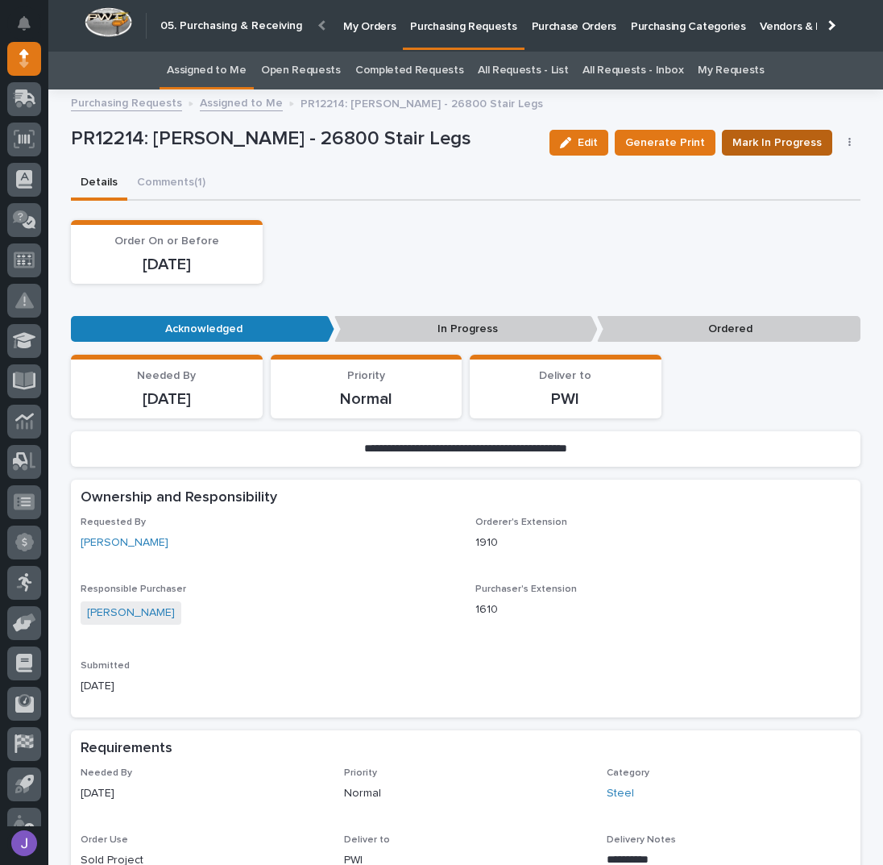
click at [765, 141] on span "Mark In Progress" at bounding box center [777, 142] width 89 height 19
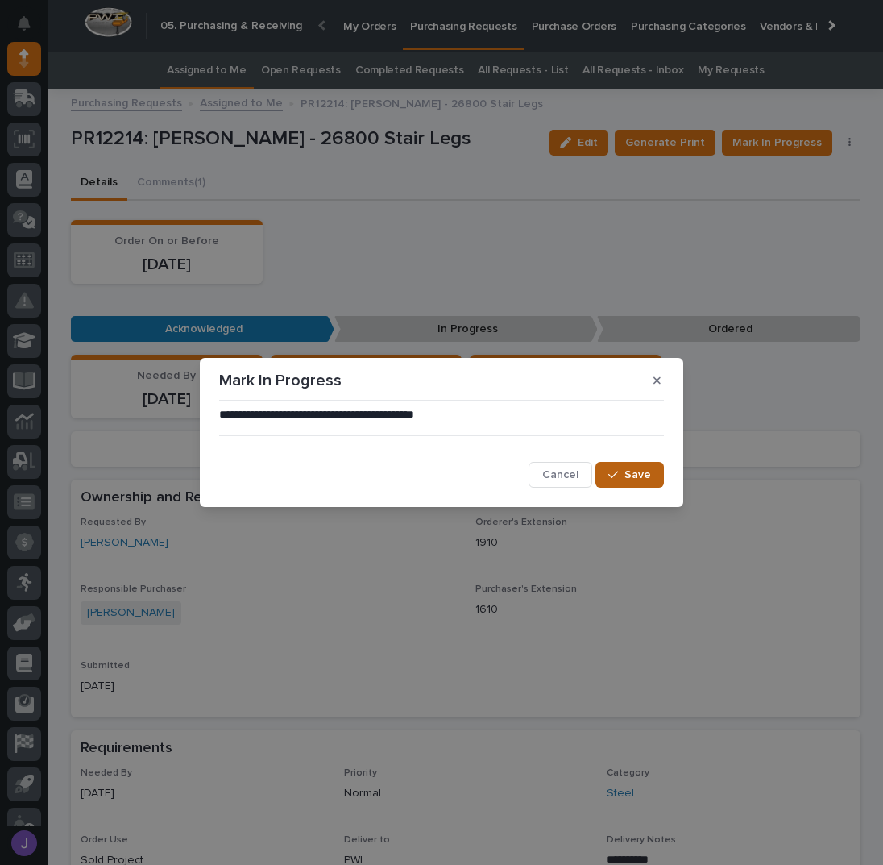
click at [626, 473] on span "Save" at bounding box center [638, 474] width 27 height 15
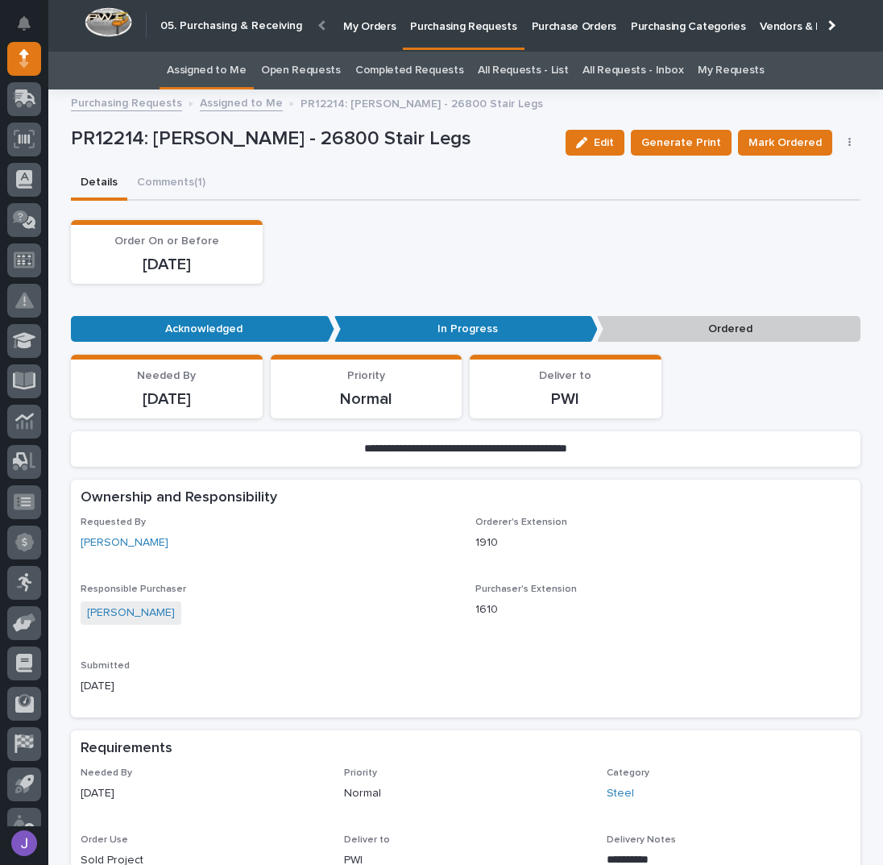
click at [202, 72] on link "Assigned to Me" at bounding box center [207, 71] width 80 height 38
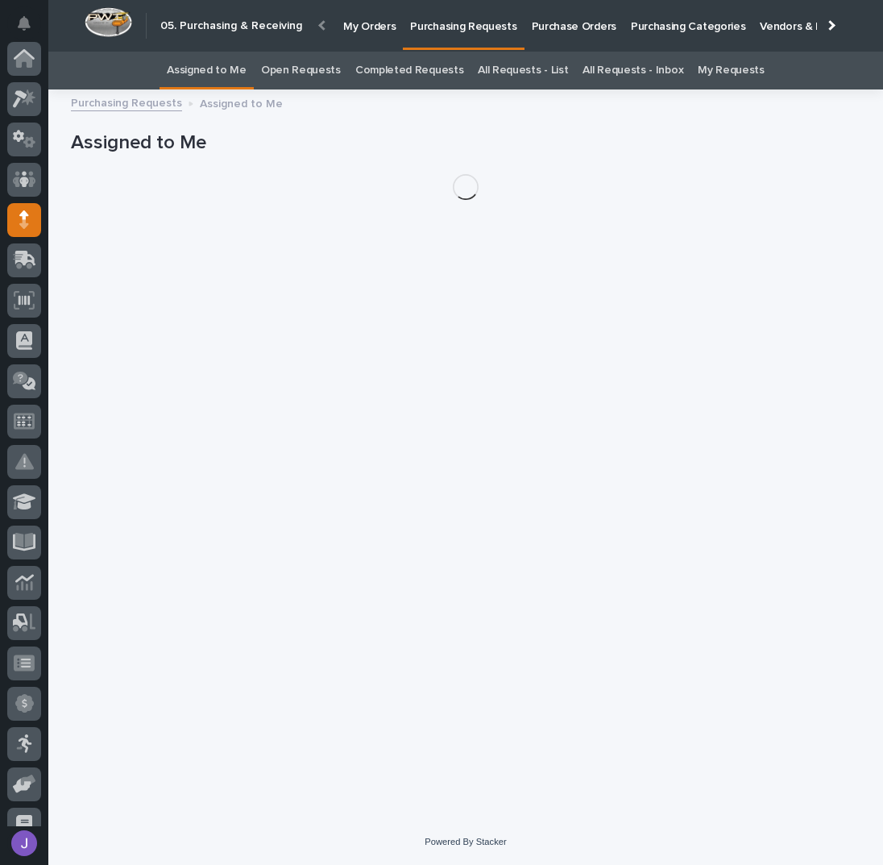
scroll to position [161, 0]
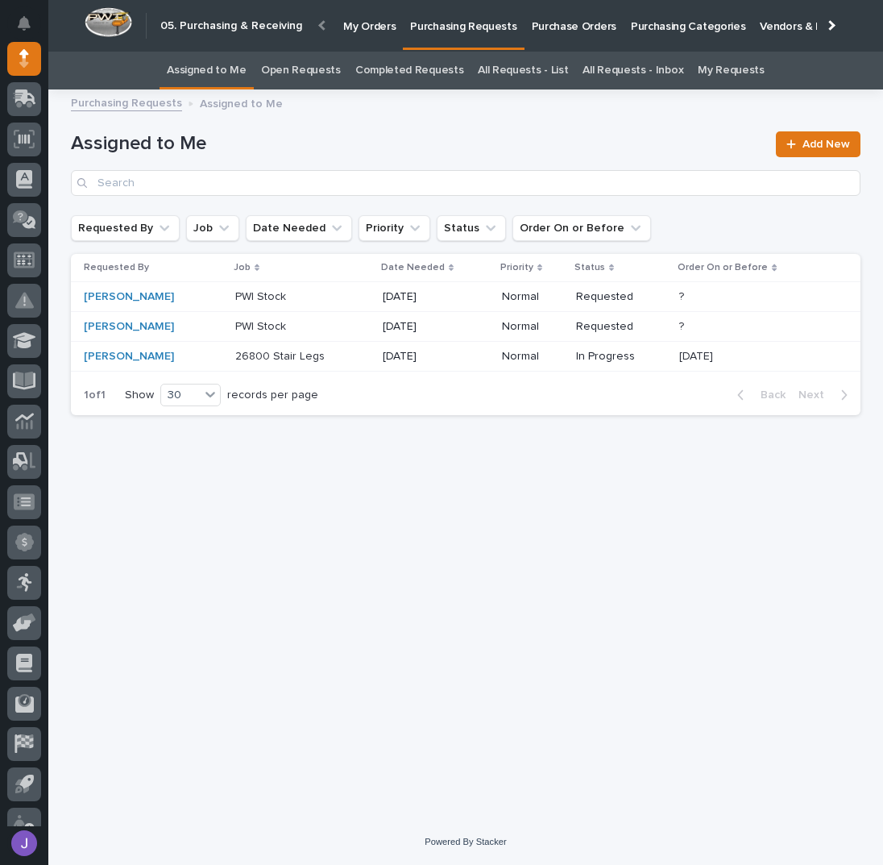
click at [323, 326] on p at bounding box center [302, 327] width 135 height 14
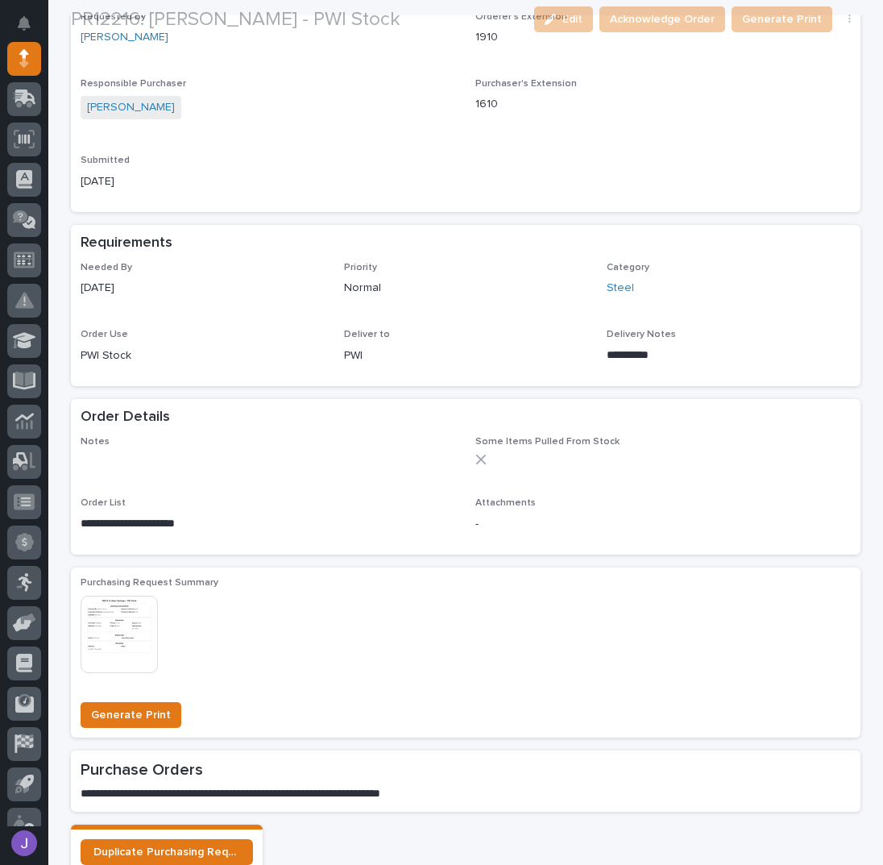
scroll to position [430, 0]
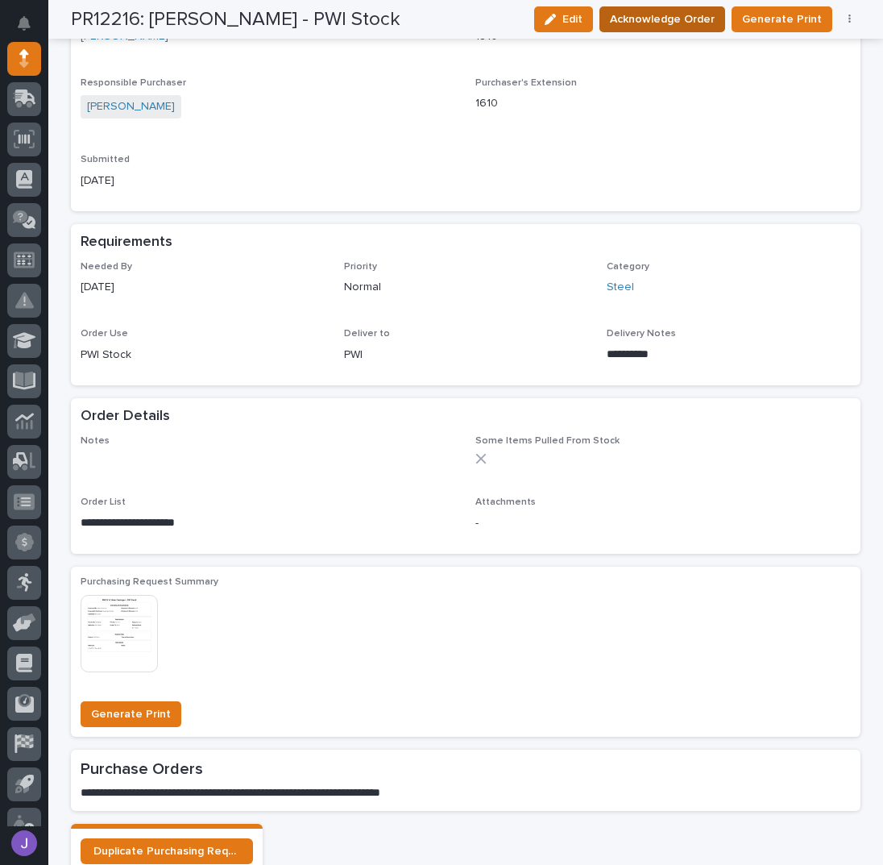
click at [712, 24] on span "Acknowledge Order" at bounding box center [662, 19] width 105 height 19
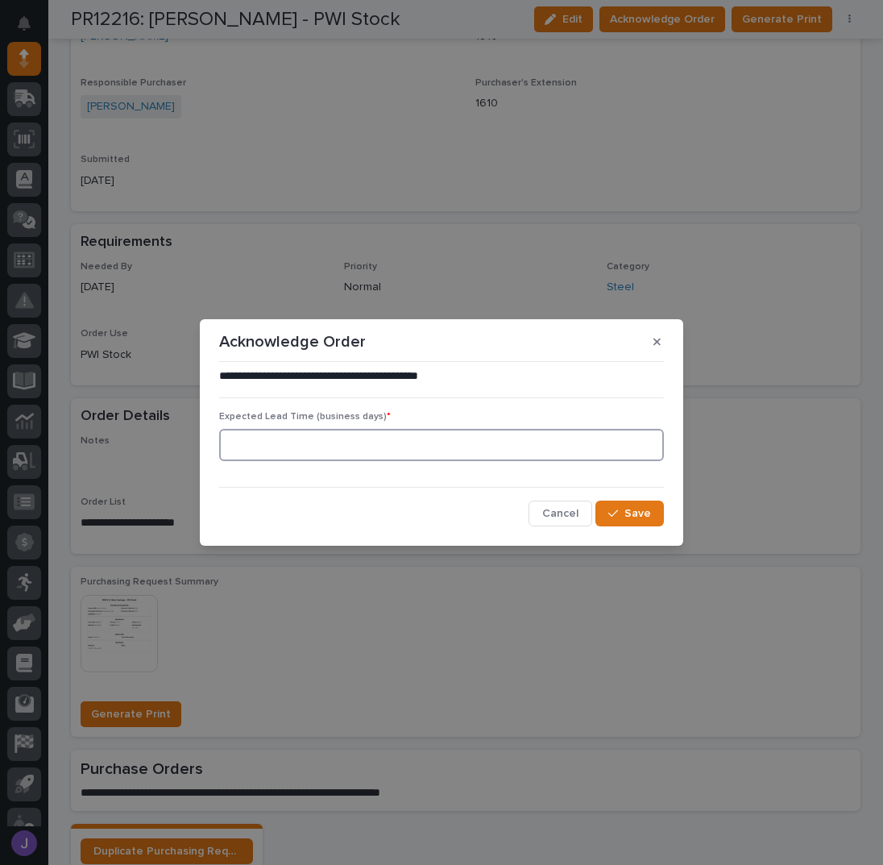
click at [318, 454] on input at bounding box center [441, 445] width 445 height 32
type input "0"
click at [631, 508] on span "Save" at bounding box center [638, 513] width 27 height 15
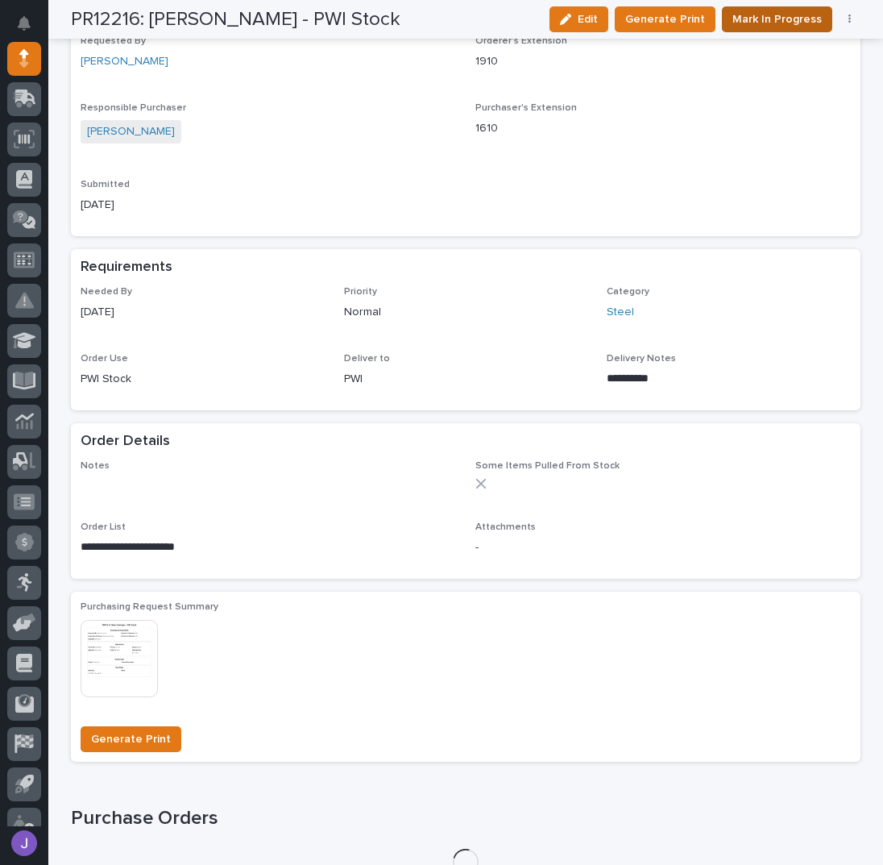
click at [774, 20] on span "Mark In Progress" at bounding box center [777, 19] width 89 height 19
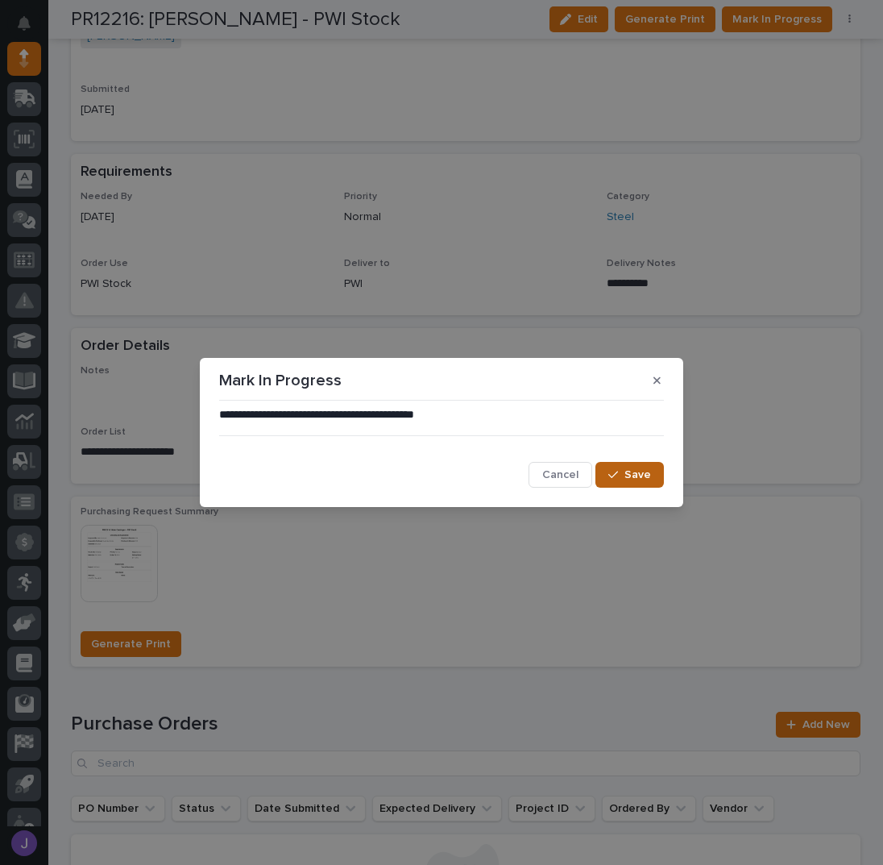
click at [626, 480] on span "Save" at bounding box center [638, 474] width 27 height 15
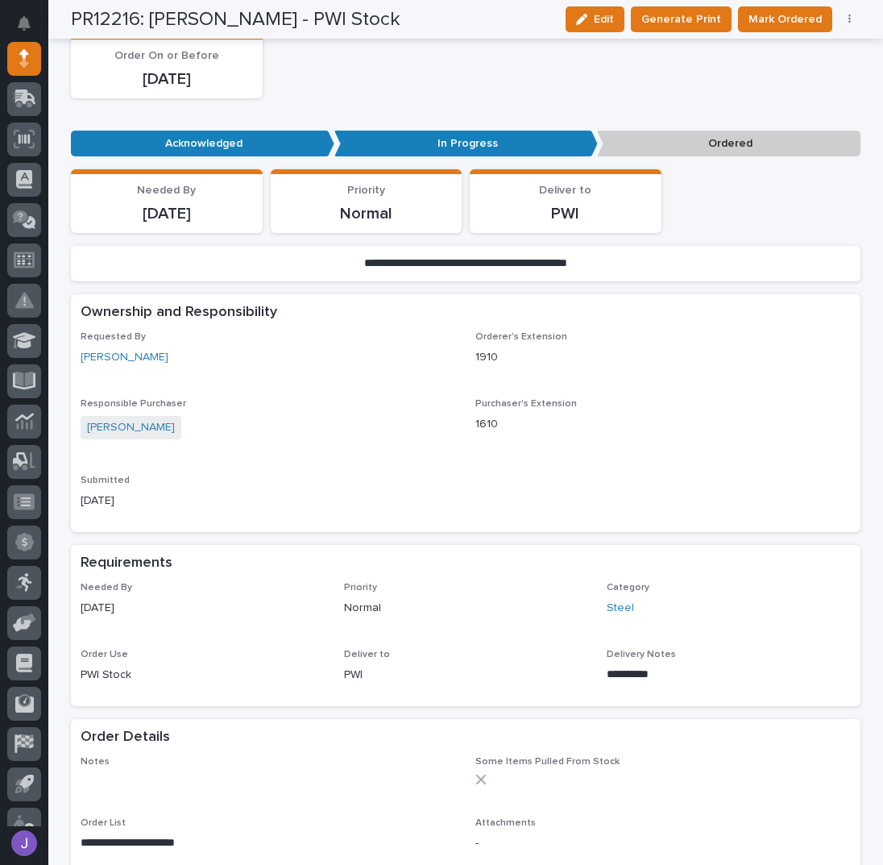
scroll to position [0, 0]
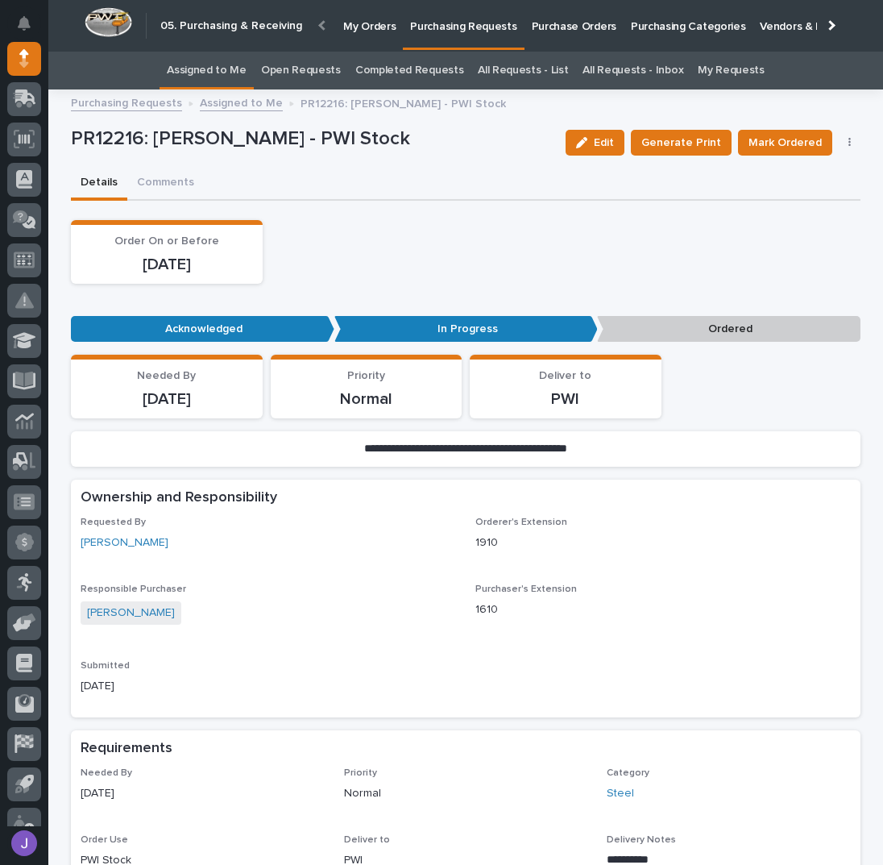
click at [231, 71] on link "Assigned to Me" at bounding box center [207, 71] width 80 height 38
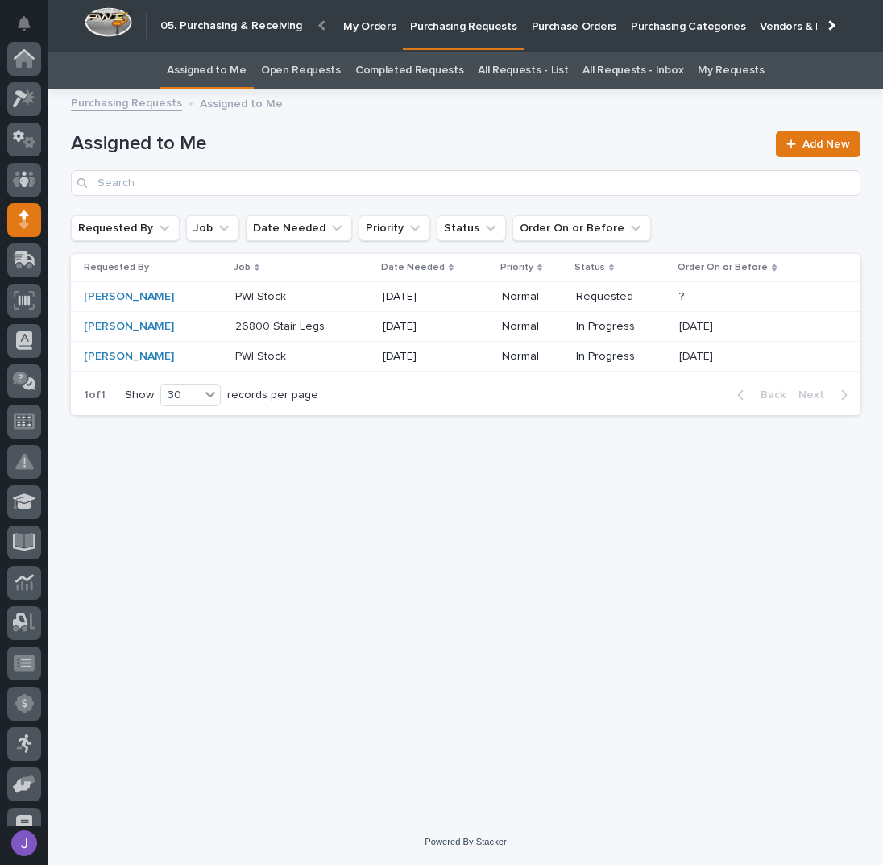
scroll to position [161, 0]
click at [189, 297] on div "[PERSON_NAME]" at bounding box center [151, 297] width 135 height 14
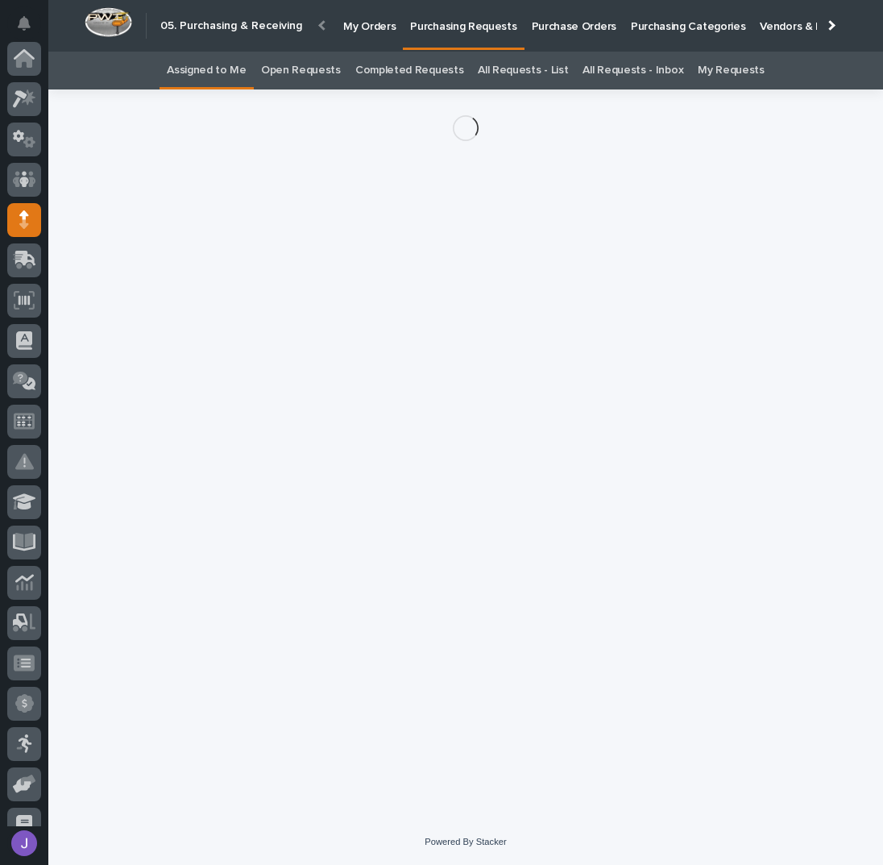
scroll to position [161, 0]
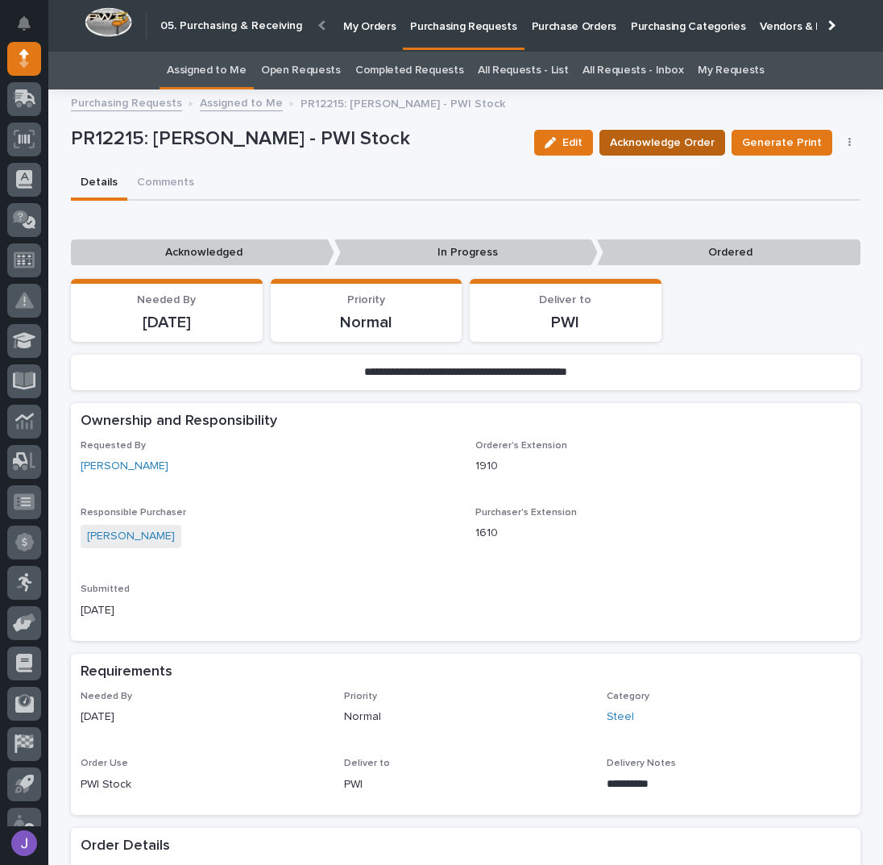
click at [670, 139] on span "Acknowledge Order" at bounding box center [662, 142] width 105 height 19
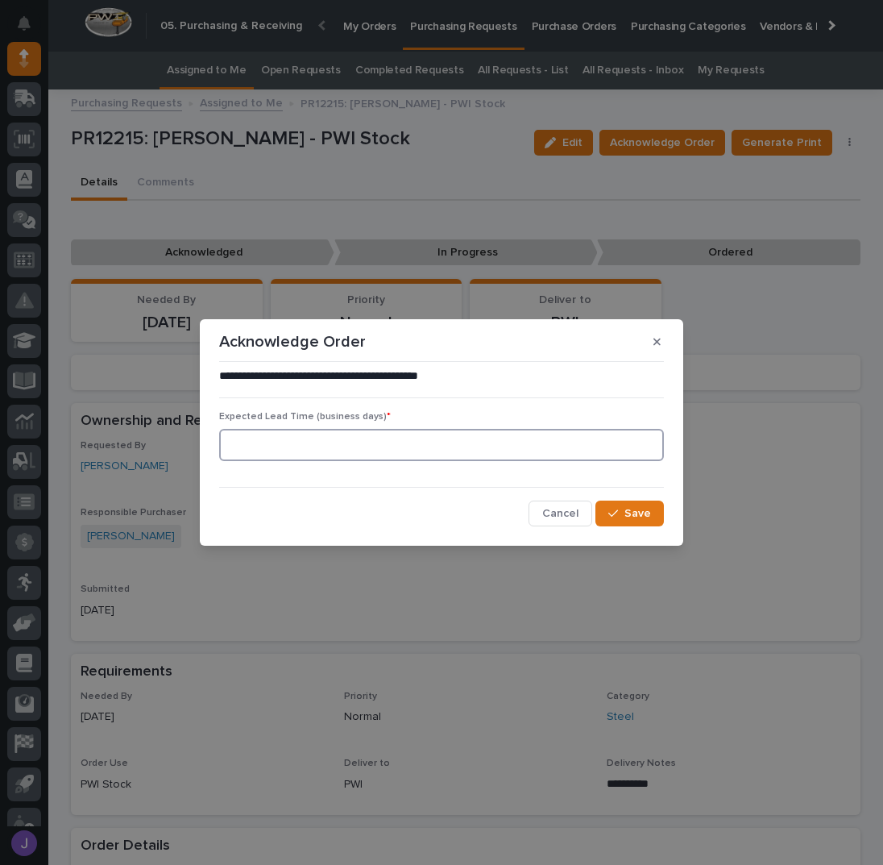
click at [304, 442] on input at bounding box center [441, 445] width 445 height 32
type input "0"
click at [662, 512] on button "Save" at bounding box center [630, 513] width 68 height 26
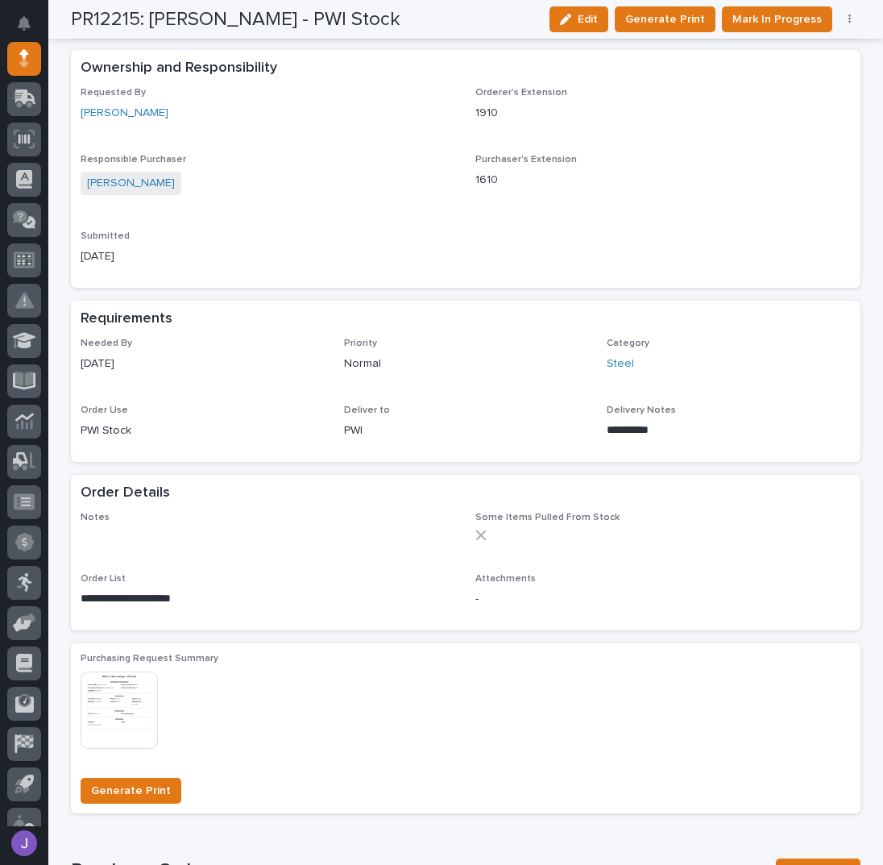
scroll to position [0, 0]
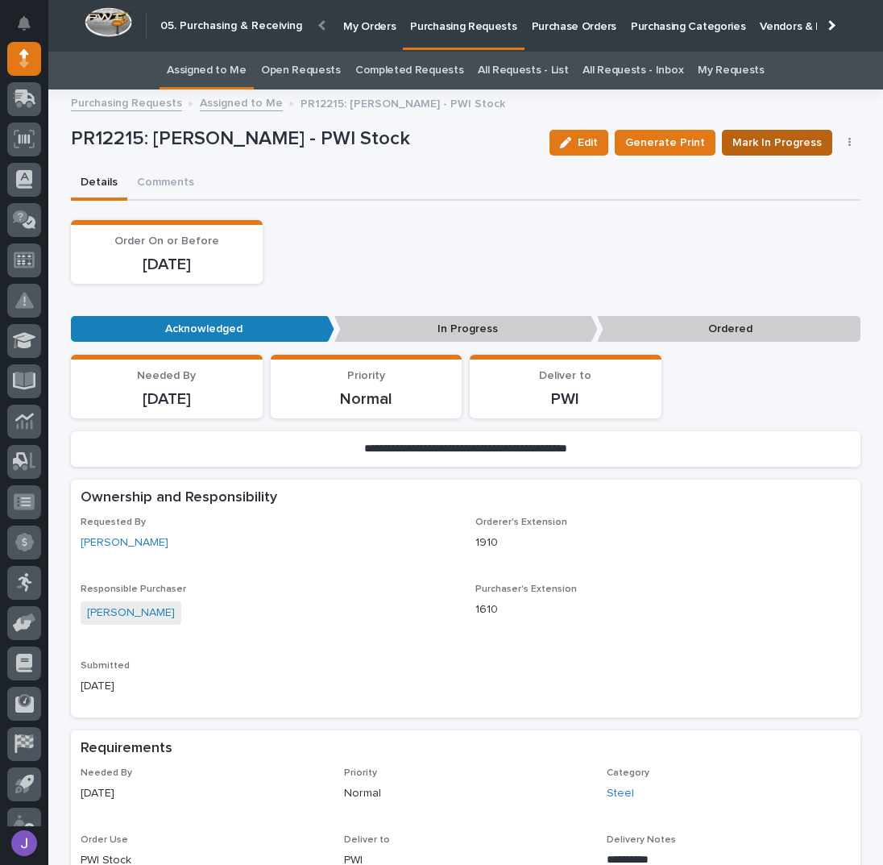
click at [759, 140] on span "Mark In Progress" at bounding box center [777, 142] width 89 height 19
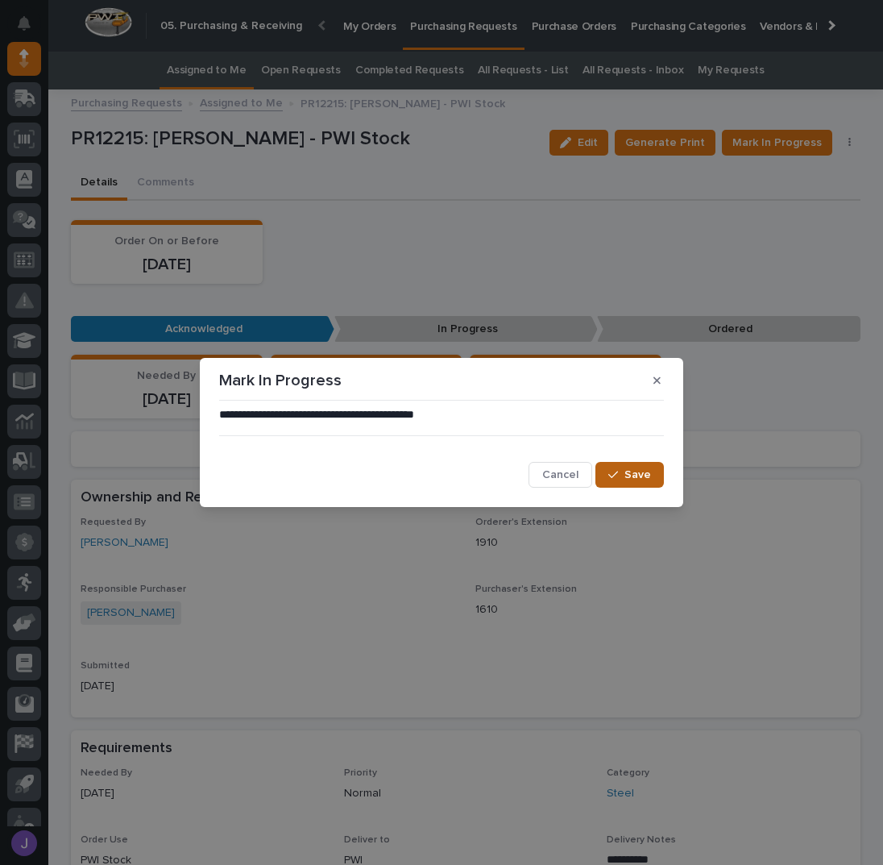
click at [649, 474] on span "Save" at bounding box center [638, 474] width 27 height 15
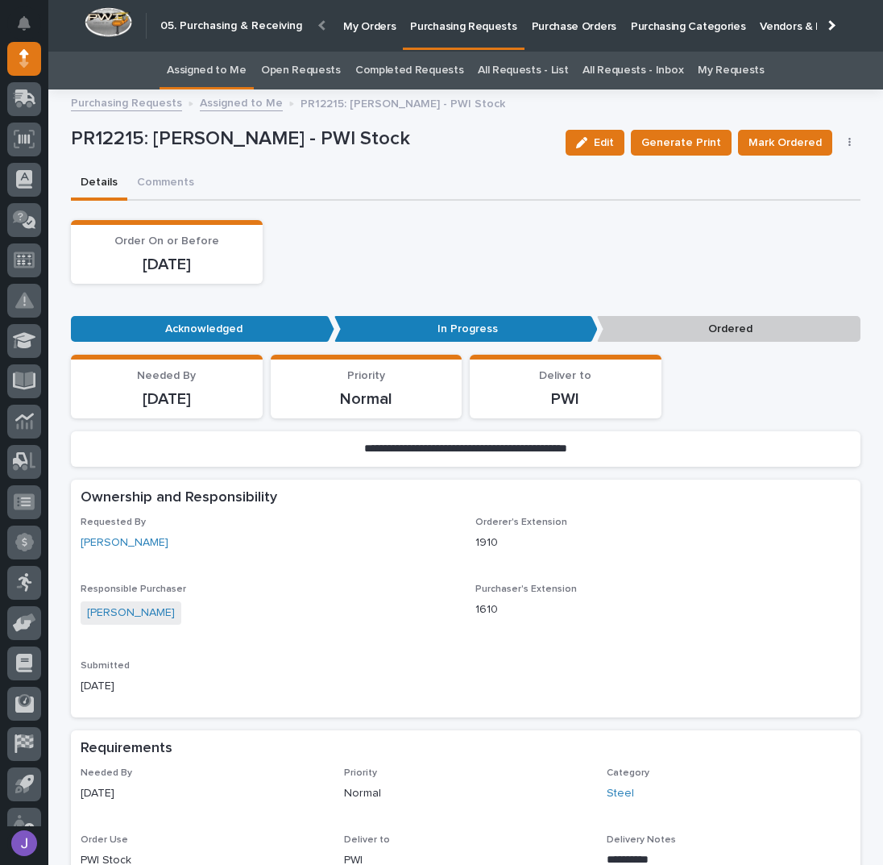
click at [230, 68] on link "Assigned to Me" at bounding box center [207, 71] width 80 height 38
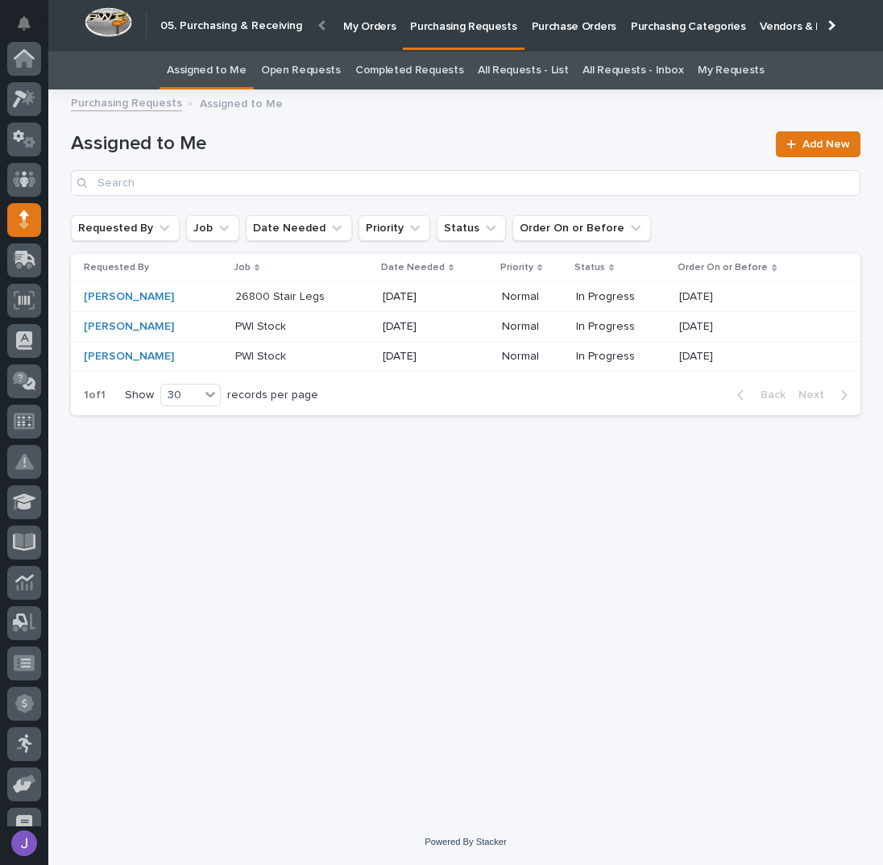
scroll to position [161, 0]
